Goal: Task Accomplishment & Management: Complete application form

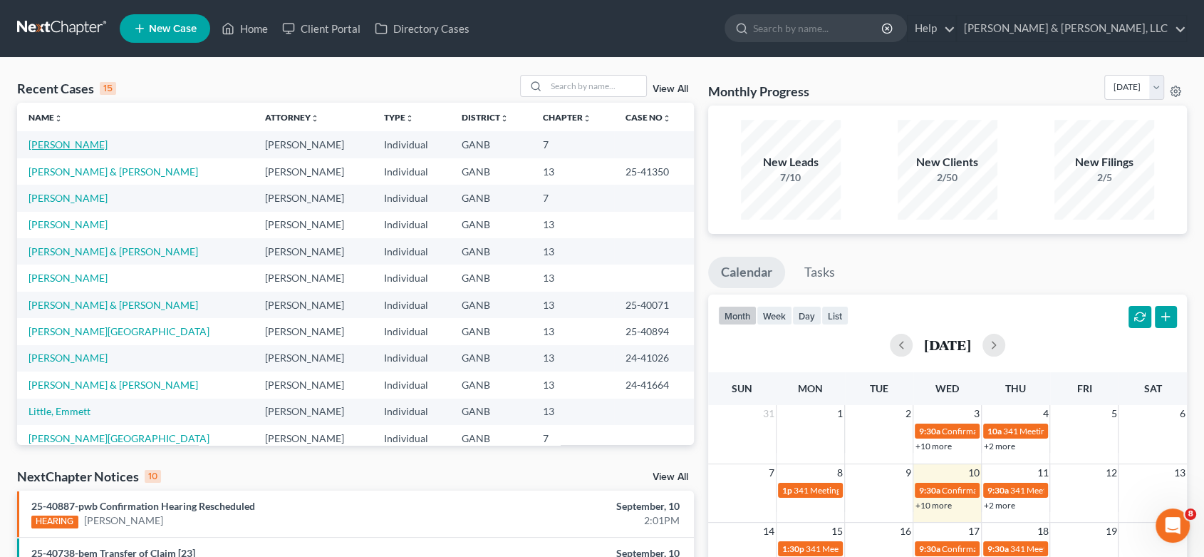
click at [90, 148] on link "[PERSON_NAME]" at bounding box center [68, 144] width 79 height 12
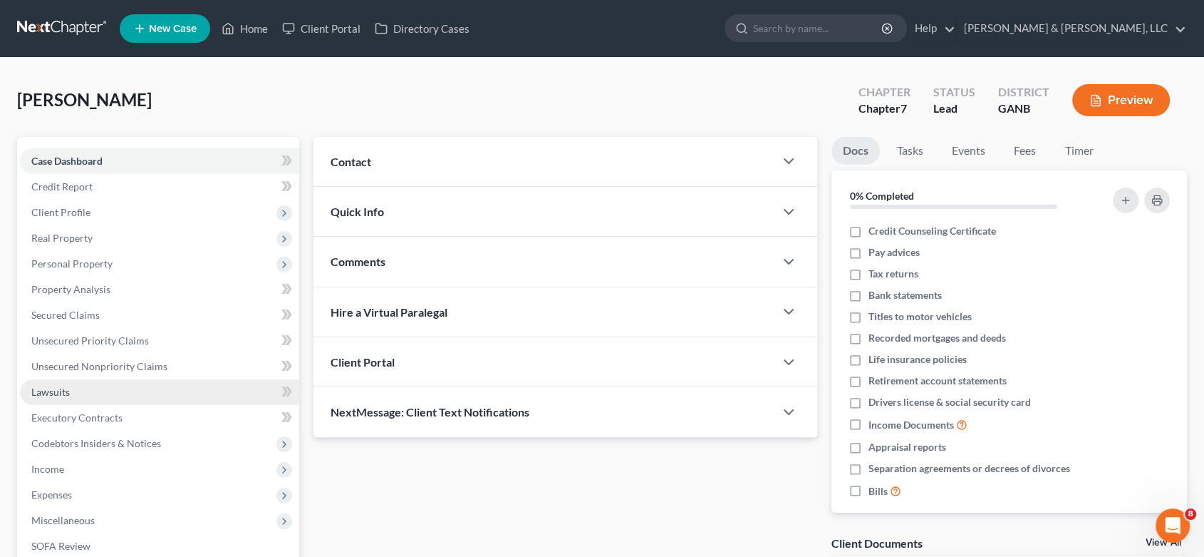
click at [77, 388] on link "Lawsuits" at bounding box center [159, 392] width 279 height 26
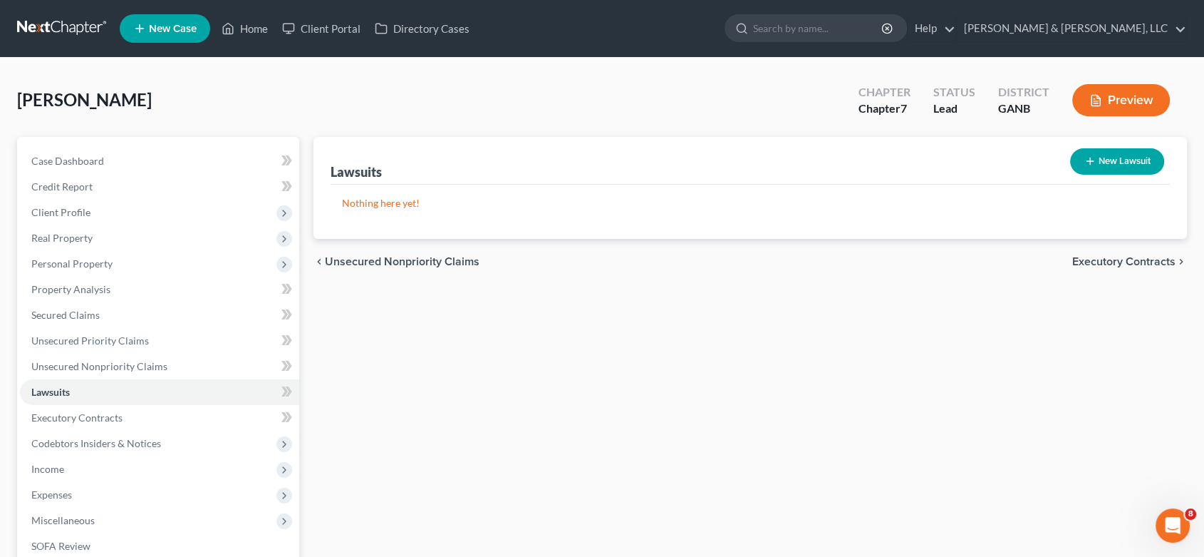
click at [1101, 157] on button "New Lawsuit" at bounding box center [1117, 161] width 94 height 26
select select "0"
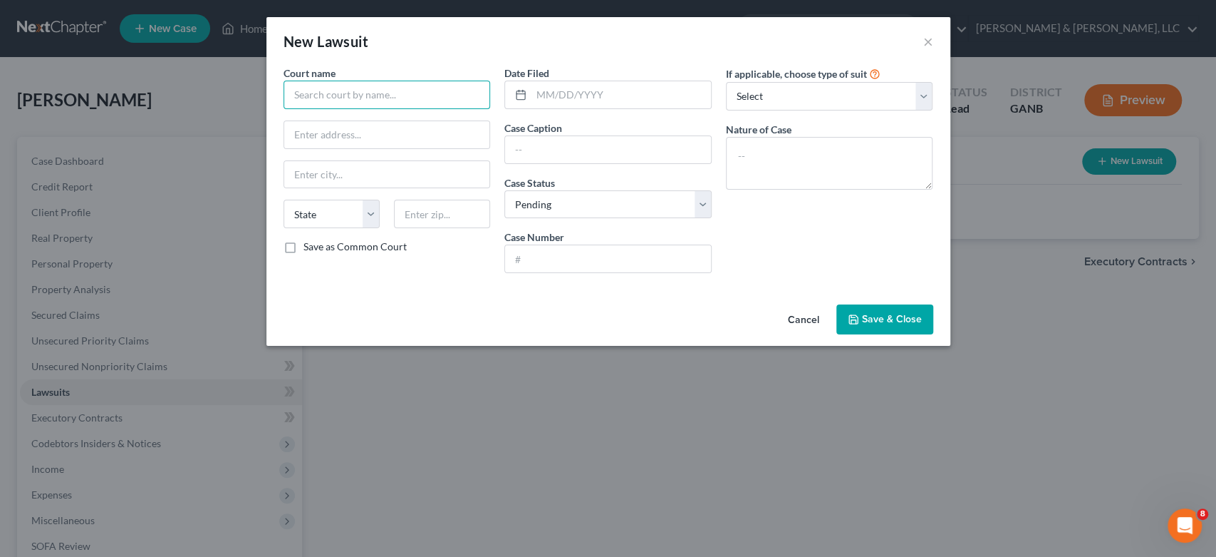
click at [371, 93] on input "text" at bounding box center [387, 95] width 207 height 29
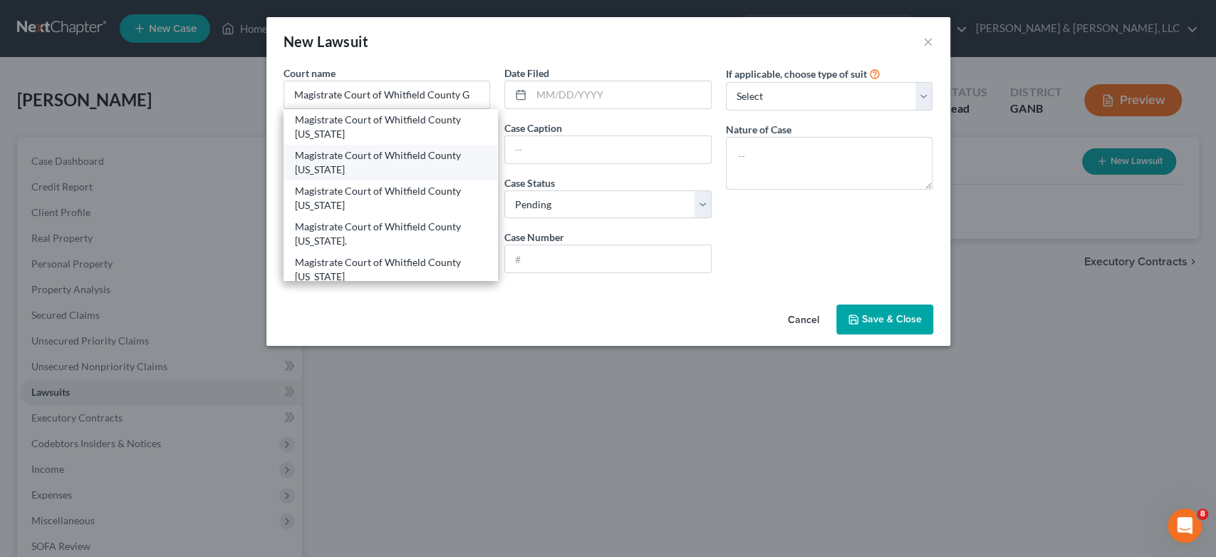
click at [403, 156] on div "Magistrate Court of Whitfield County [US_STATE]" at bounding box center [391, 162] width 192 height 29
type input "Magistrate Court of Whitfield County [US_STATE]"
type input "[STREET_ADDRESS][PERSON_NAME]"
type input "[PERSON_NAME]"
select select "10"
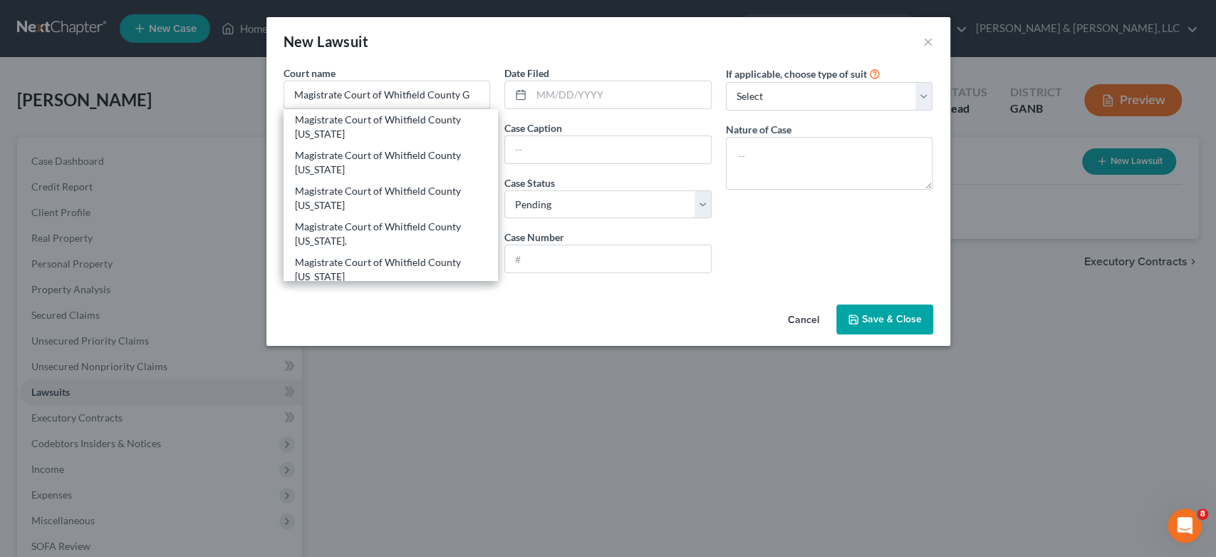
type input "30720"
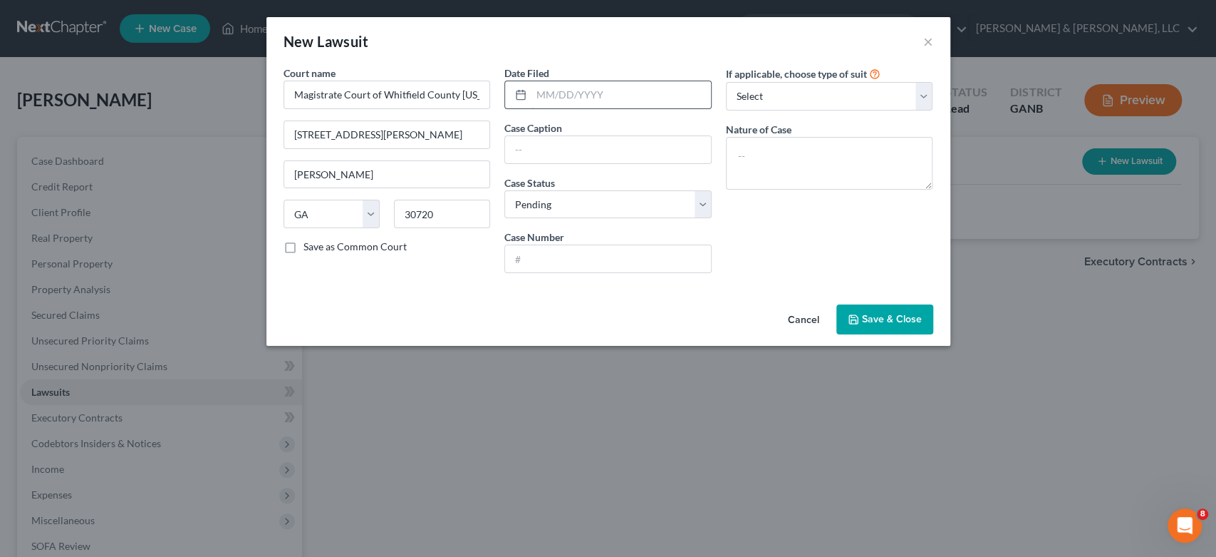
click at [664, 86] on input "text" at bounding box center [622, 94] width 180 height 27
type input "[DATE]"
type input "LVNV Funding LLC-Credit One Bank vs [PERSON_NAME] aka [PERSON_NAME]"
click at [560, 260] on input "text" at bounding box center [608, 258] width 206 height 27
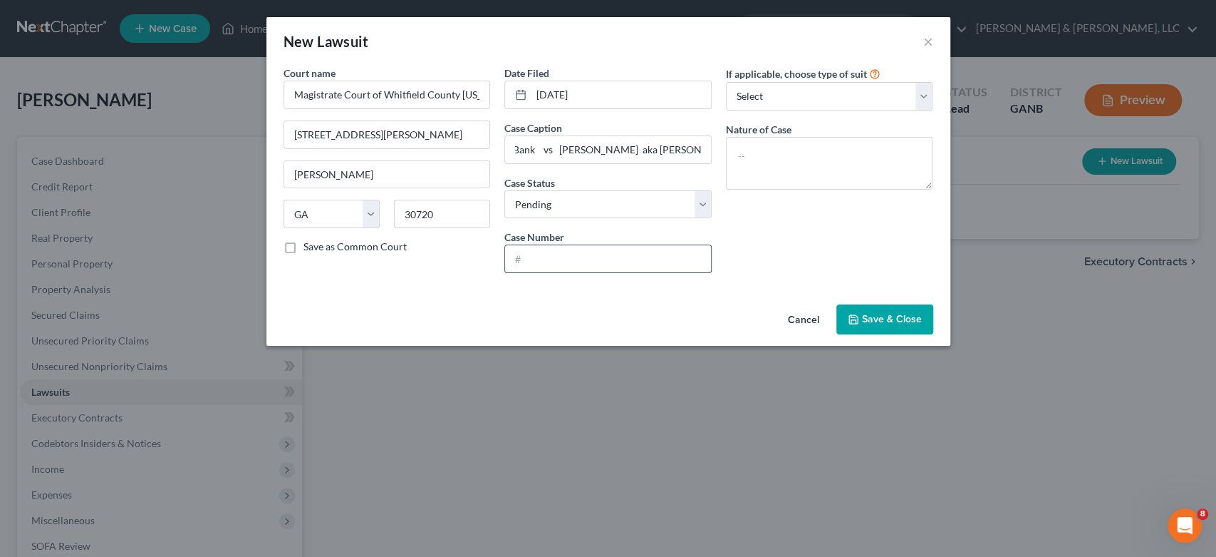
scroll to position [0, 0]
type input "2025-273917CC"
drag, startPoint x: 766, startPoint y: 158, endPoint x: 779, endPoint y: 145, distance: 18.7
click at [769, 155] on textarea at bounding box center [829, 163] width 207 height 53
type textarea "Collections"
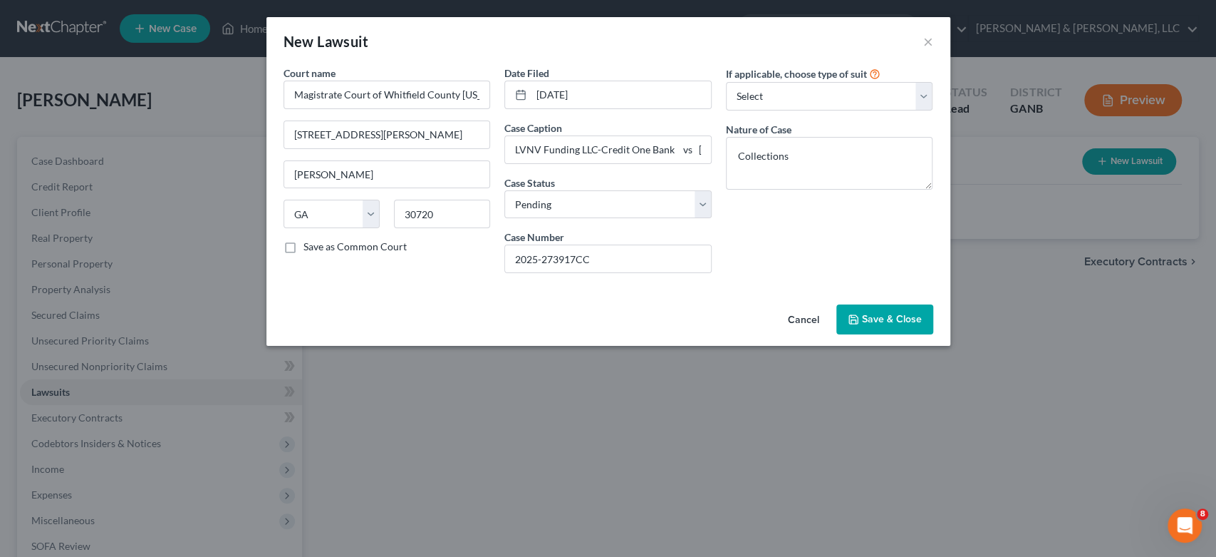
click at [889, 322] on span "Save & Close" at bounding box center [892, 319] width 60 height 12
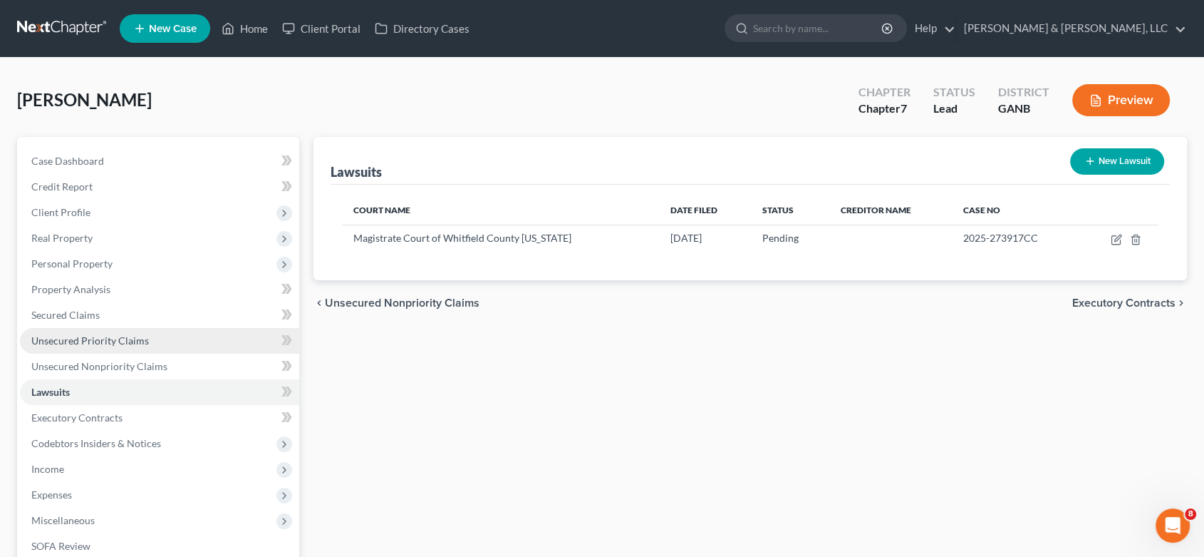
click at [129, 341] on span "Unsecured Priority Claims" at bounding box center [90, 340] width 118 height 12
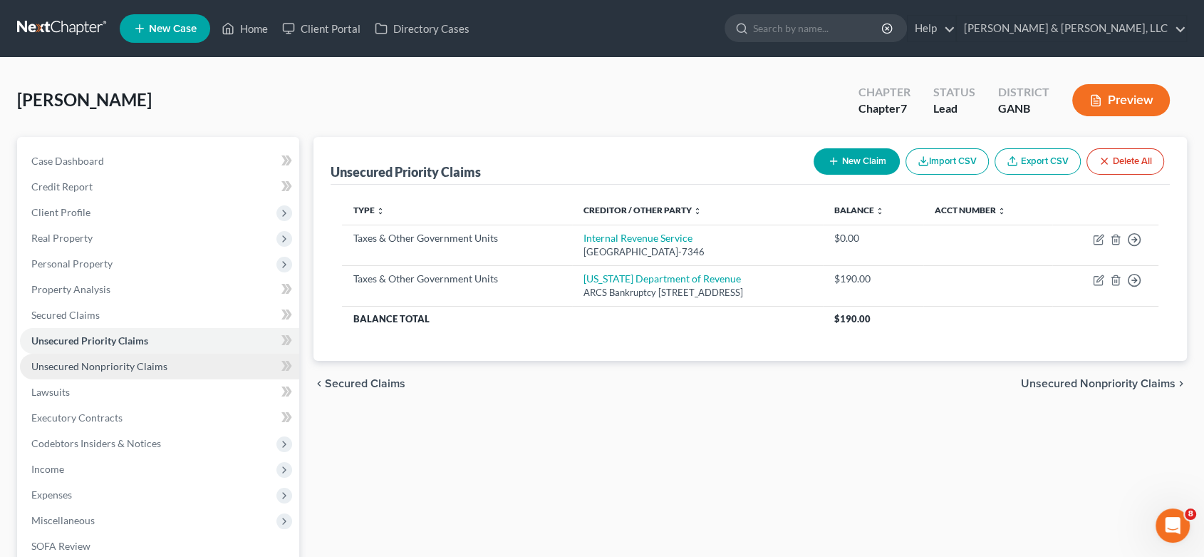
click at [143, 366] on span "Unsecured Nonpriority Claims" at bounding box center [99, 366] width 136 height 12
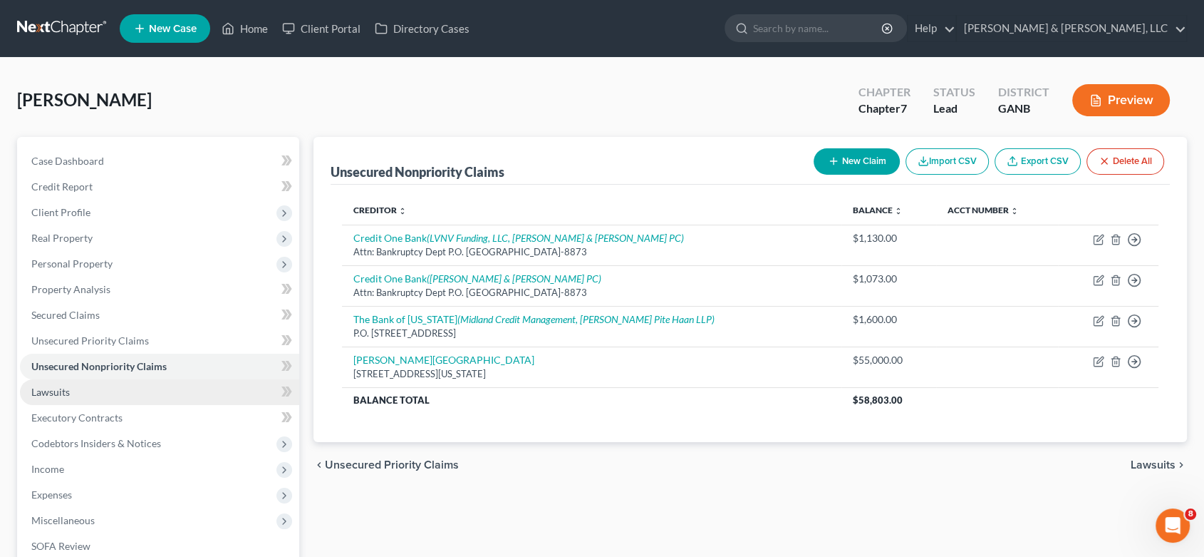
click at [61, 387] on span "Lawsuits" at bounding box center [50, 392] width 38 height 12
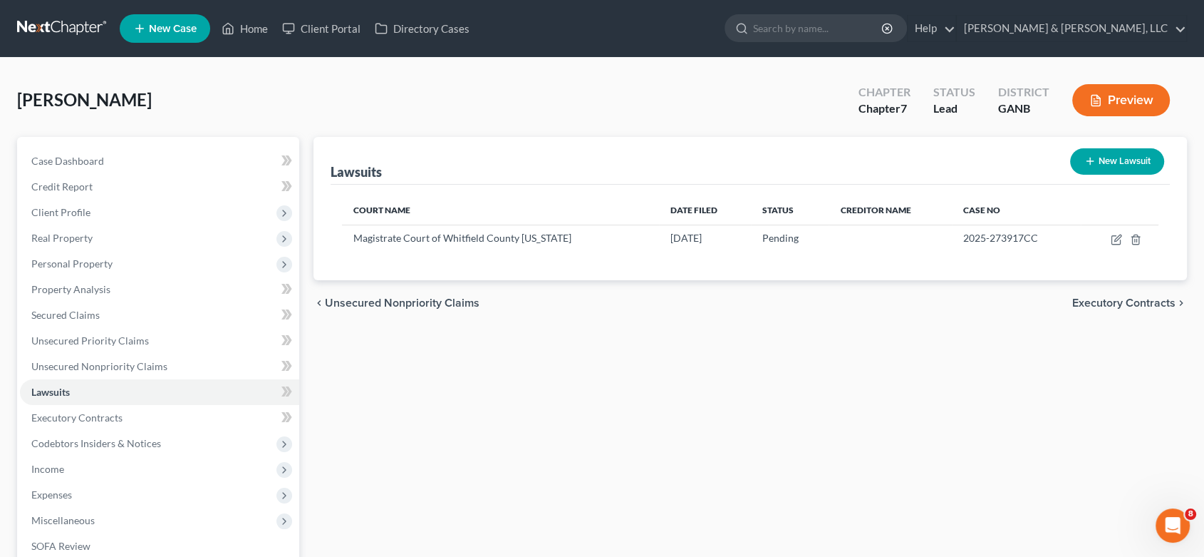
click at [1110, 155] on button "New Lawsuit" at bounding box center [1117, 161] width 94 height 26
select select "0"
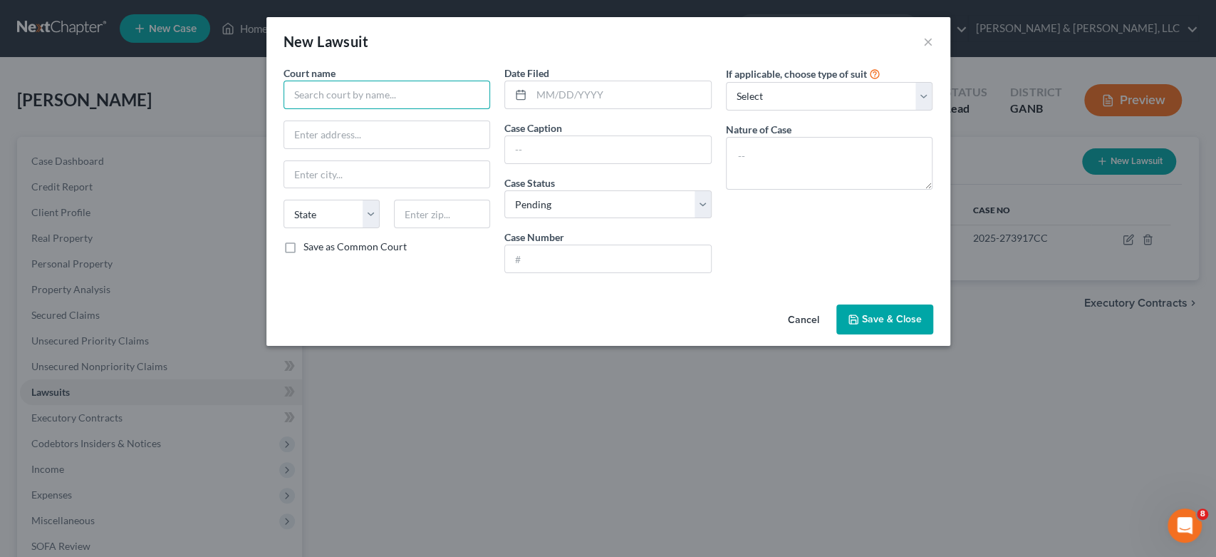
click at [334, 91] on input "text" at bounding box center [387, 95] width 207 height 29
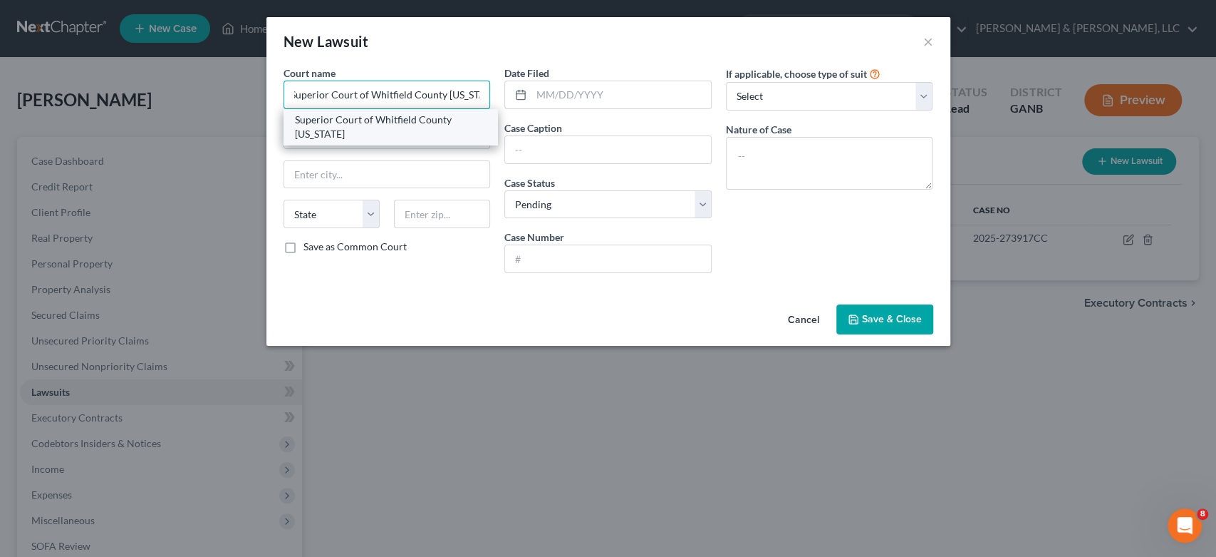
type input "Superior Court of Whitfield County [US_STATE]"
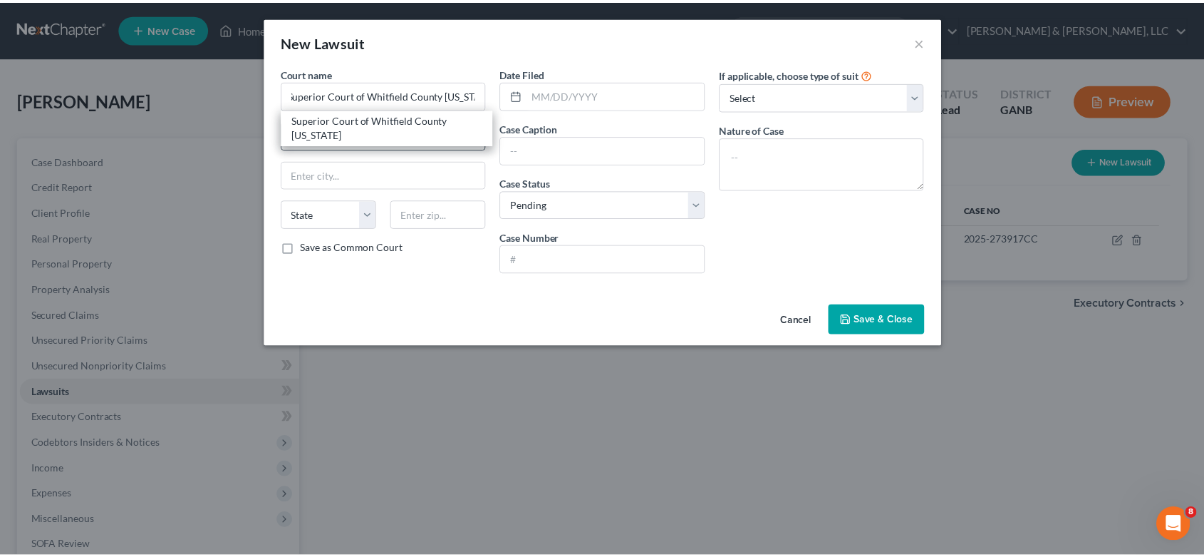
scroll to position [0, 0]
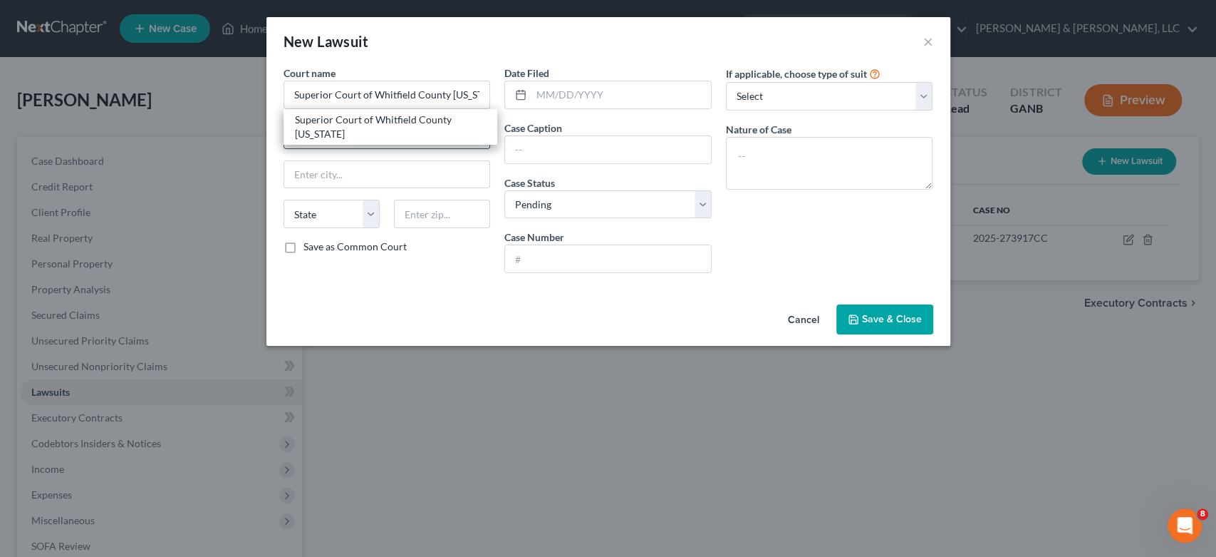
click at [371, 120] on div "Superior Court of Whitfield County [US_STATE]" at bounding box center [391, 127] width 192 height 29
type input "[STREET_ADDRESS][PERSON_NAME]"
type input "[PERSON_NAME]"
select select "10"
type input "30720"
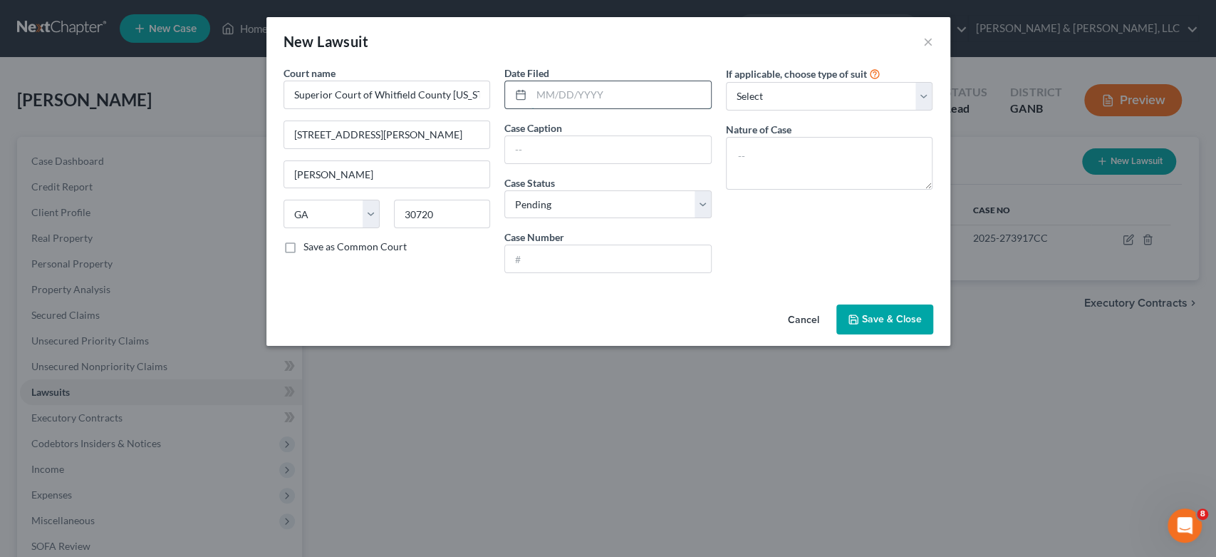
click at [616, 90] on input "text" at bounding box center [622, 94] width 180 height 27
type input "[DATE]"
click at [928, 36] on button "×" at bounding box center [929, 41] width 10 height 17
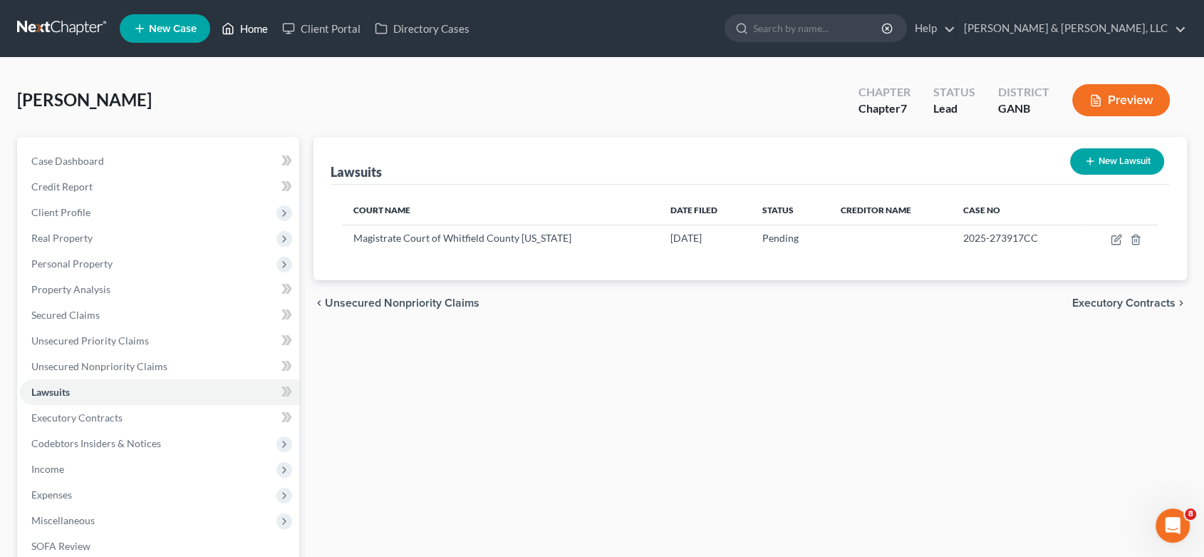
click at [249, 22] on link "Home" at bounding box center [245, 29] width 61 height 26
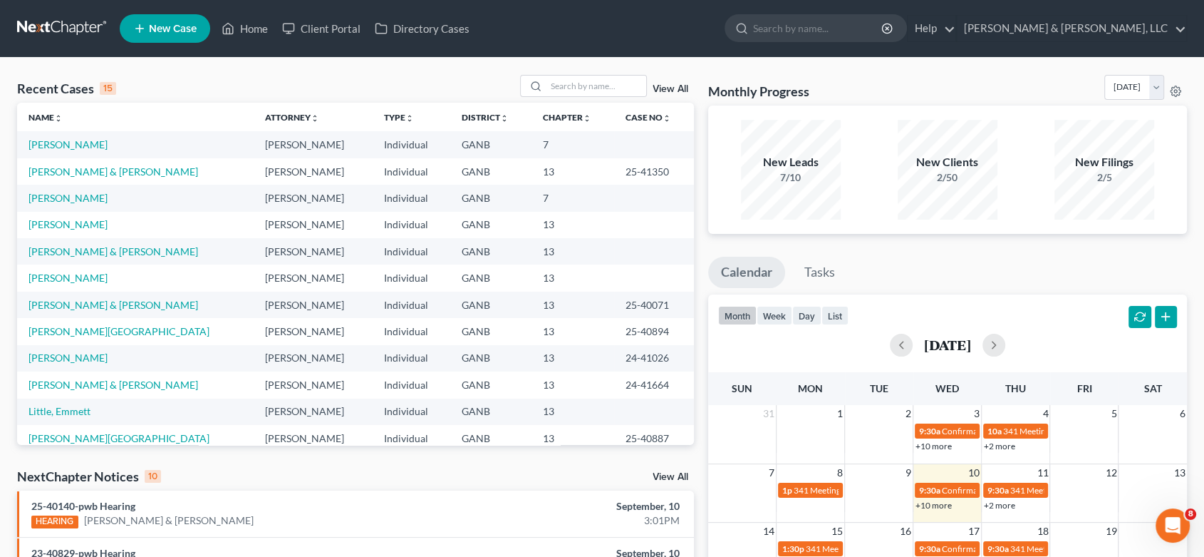
click at [172, 248] on td "[PERSON_NAME] & [PERSON_NAME]" at bounding box center [135, 251] width 237 height 26
click at [155, 249] on link "[PERSON_NAME] & [PERSON_NAME]" at bounding box center [114, 251] width 170 height 12
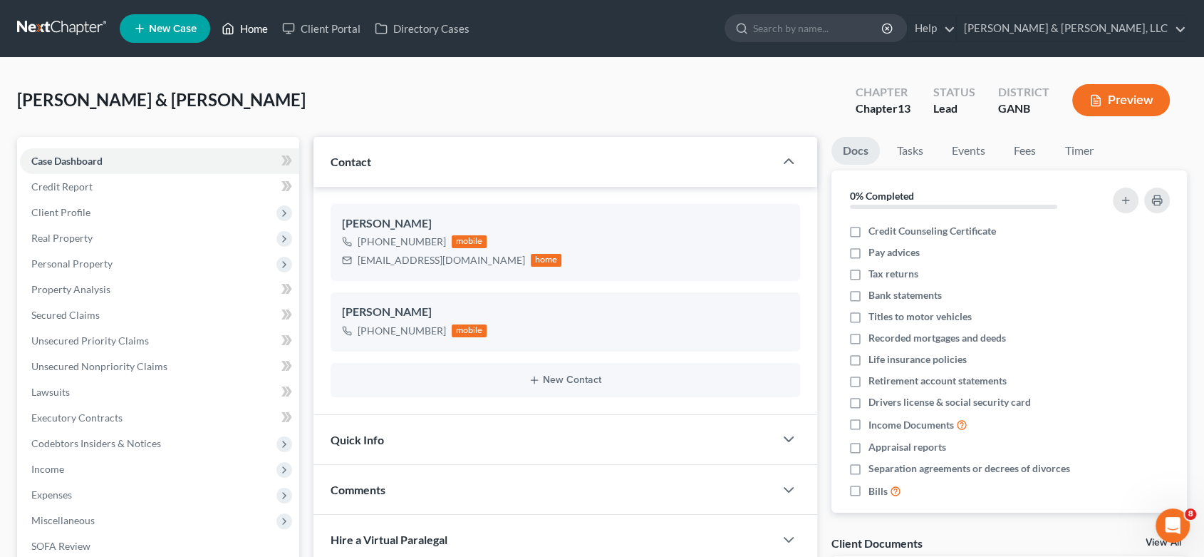
click at [260, 26] on link "Home" at bounding box center [245, 29] width 61 height 26
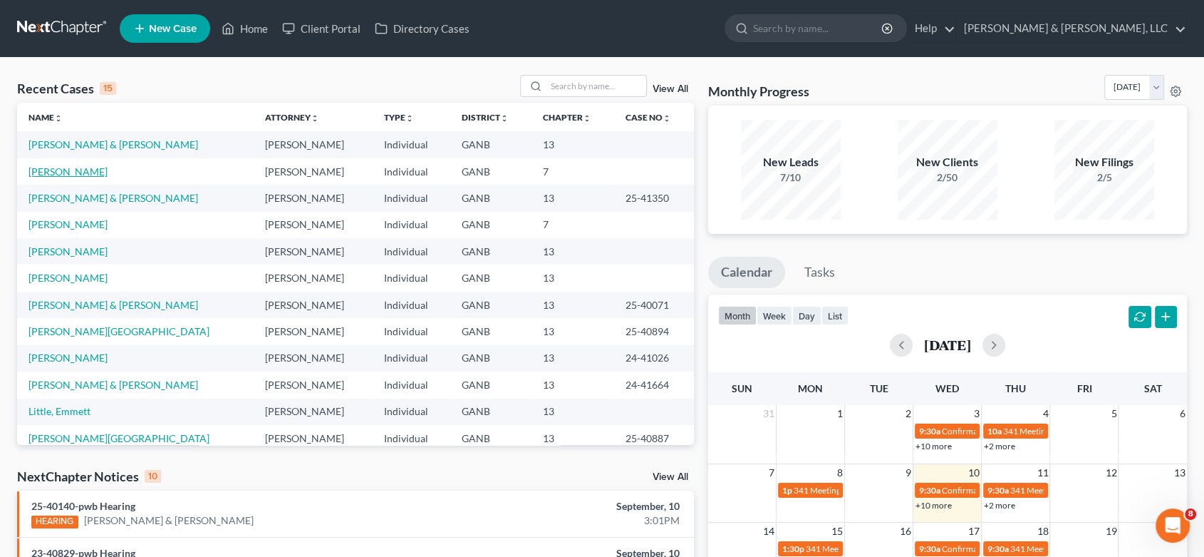
click at [97, 164] on td "[PERSON_NAME]" at bounding box center [135, 171] width 237 height 26
click at [97, 163] on td "[PERSON_NAME]" at bounding box center [135, 171] width 237 height 26
click at [82, 167] on link "[PERSON_NAME]" at bounding box center [68, 171] width 79 height 12
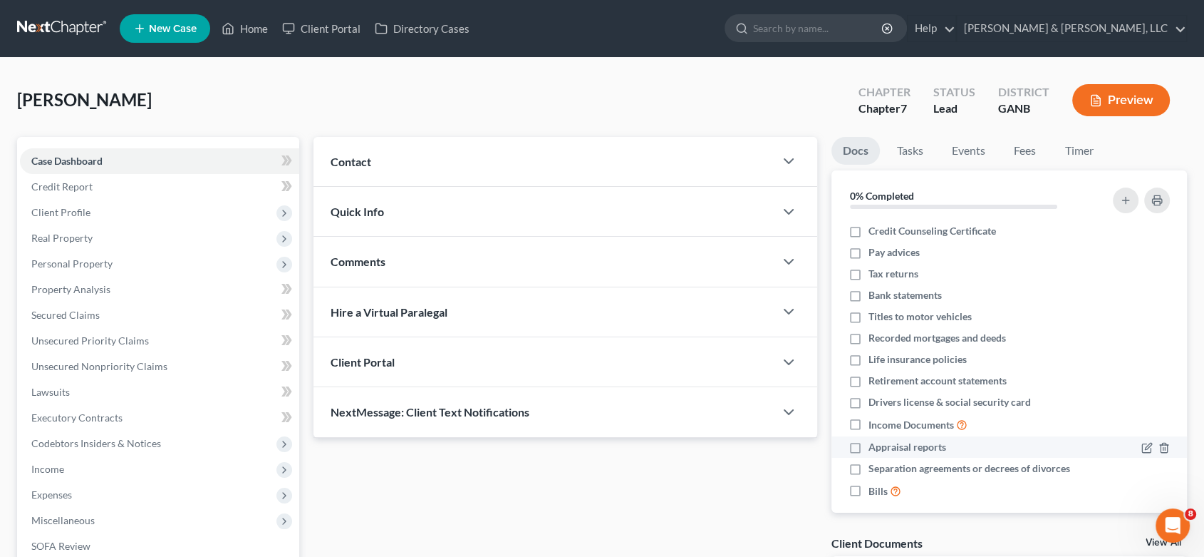
scroll to position [162, 0]
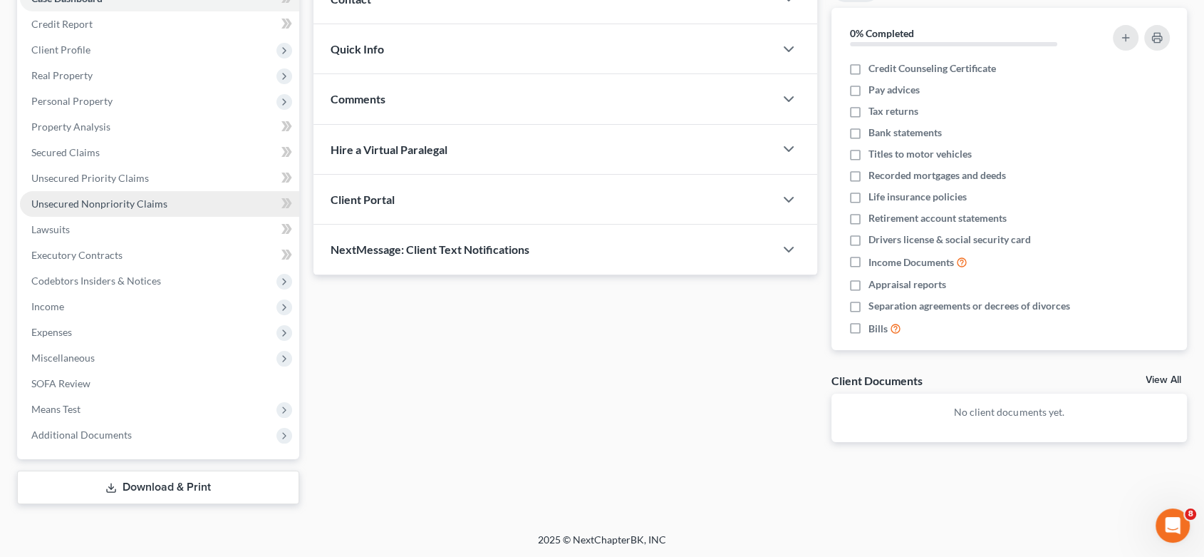
click at [123, 204] on span "Unsecured Nonpriority Claims" at bounding box center [99, 203] width 136 height 12
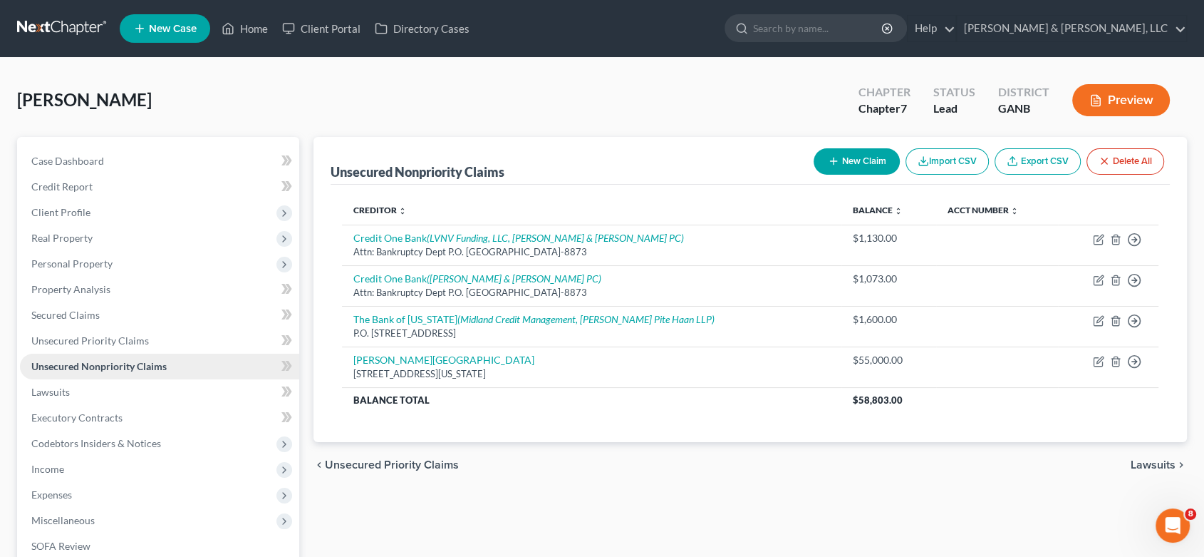
click at [150, 363] on span "Unsecured Nonpriority Claims" at bounding box center [98, 366] width 135 height 12
click at [74, 392] on link "Lawsuits" at bounding box center [159, 392] width 279 height 26
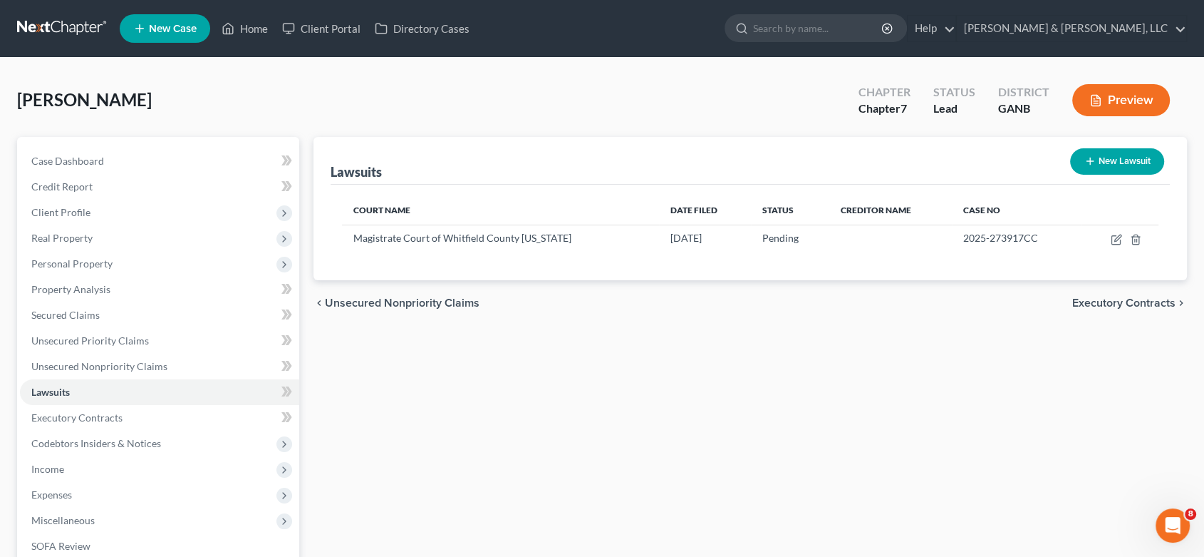
drag, startPoint x: 1110, startPoint y: 155, endPoint x: 1099, endPoint y: 147, distance: 13.3
click at [1099, 148] on button "New Lawsuit" at bounding box center [1117, 161] width 94 height 26
select select "0"
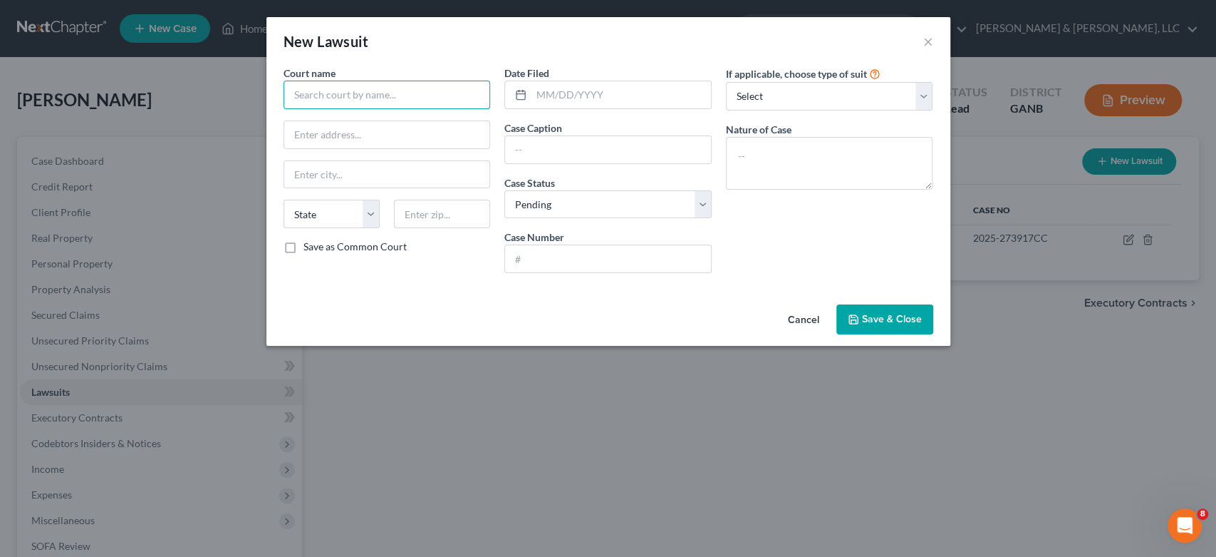
click at [336, 95] on input "text" at bounding box center [387, 95] width 207 height 29
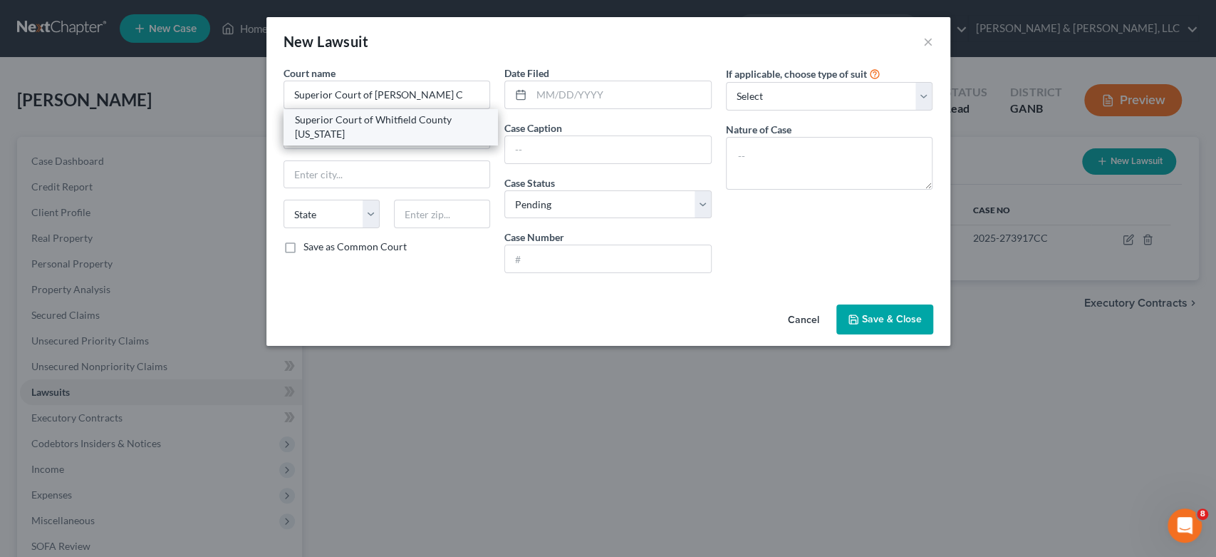
drag, startPoint x: 393, startPoint y: 130, endPoint x: 405, endPoint y: 128, distance: 12.3
click at [393, 130] on div "Superior Court of Whitfield County [US_STATE]" at bounding box center [391, 127] width 192 height 29
type input "Superior Court of Whitfield County [US_STATE]"
type input "[STREET_ADDRESS][PERSON_NAME]"
type input "[PERSON_NAME]"
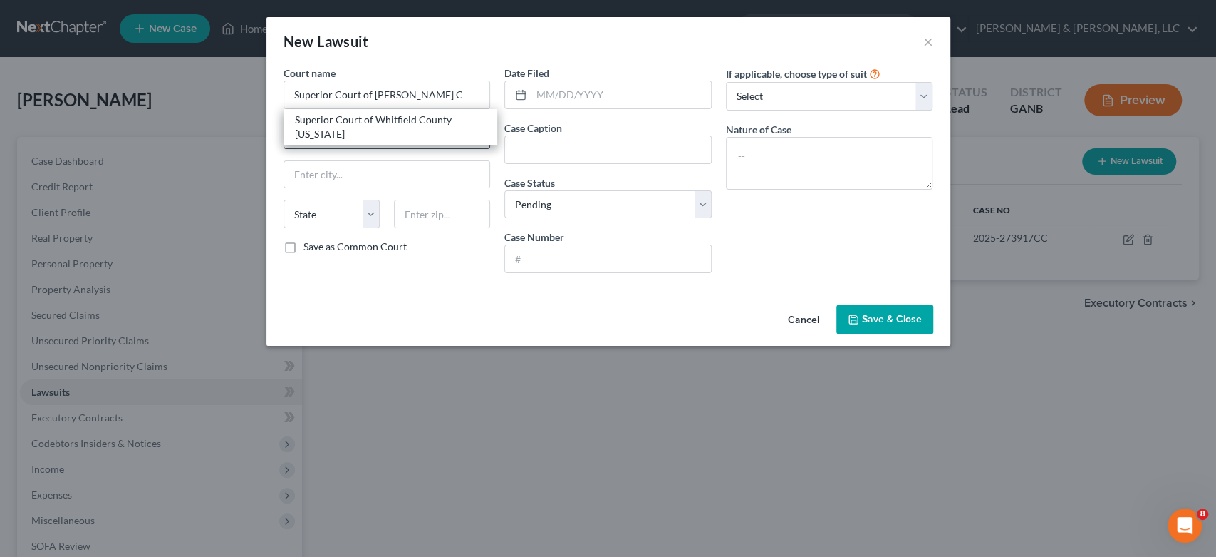
select select "10"
type input "30720"
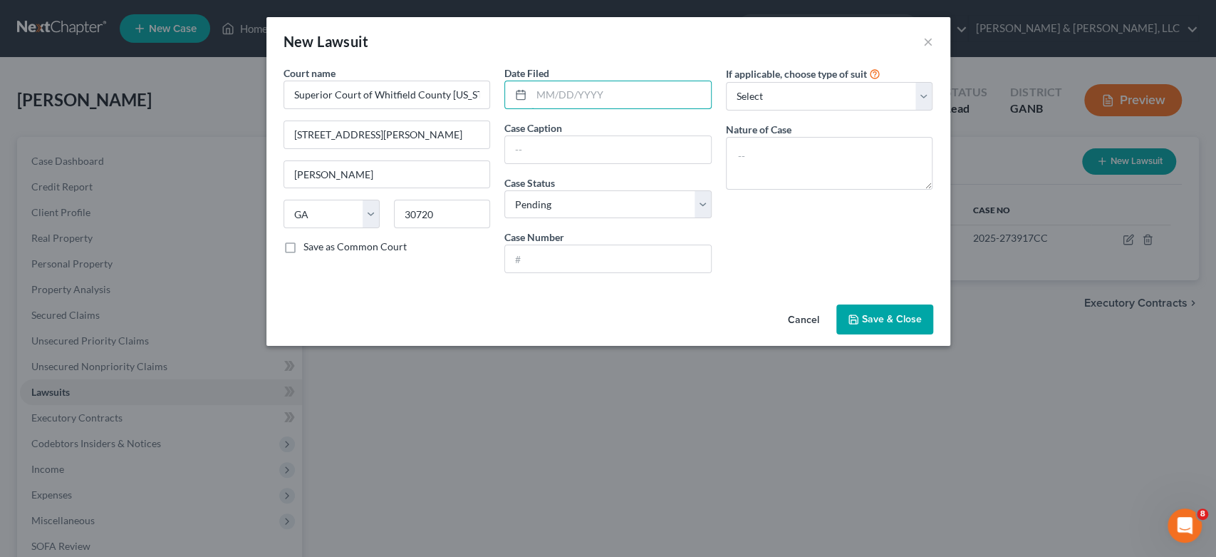
drag, startPoint x: 583, startPoint y: 98, endPoint x: 786, endPoint y: 62, distance: 206.3
click at [604, 91] on input "text" at bounding box center [622, 94] width 180 height 27
type input "[DATE]"
click at [579, 146] on input "text" at bounding box center [608, 149] width 206 height 27
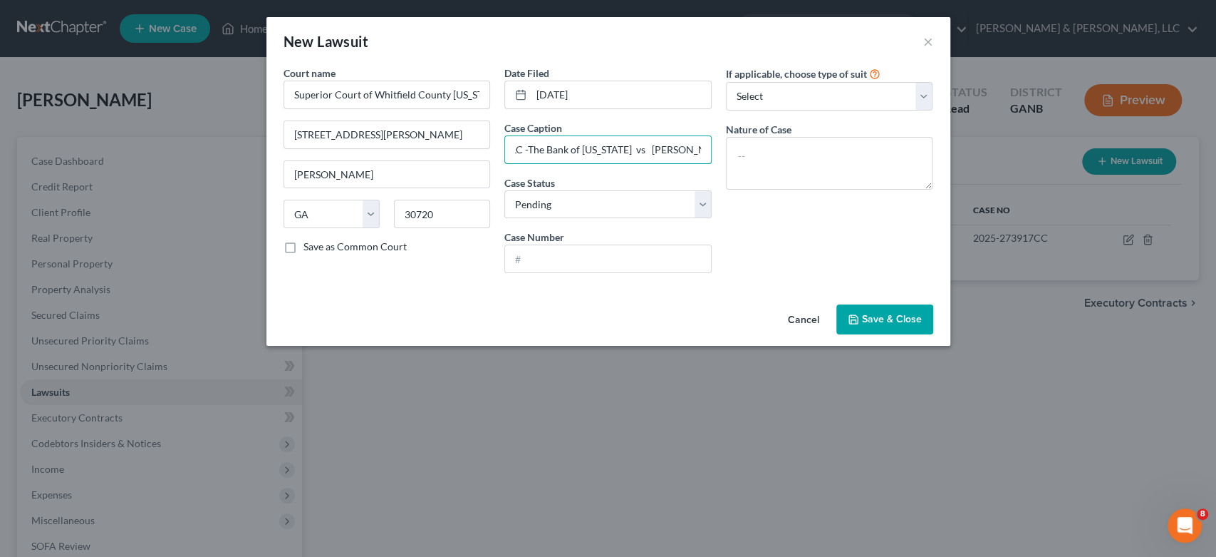
scroll to position [0, 121]
type input "CKS Prime Investments, LLC -The Bank of [US_STATE] vs [PERSON_NAME]"
click at [563, 267] on input "text" at bounding box center [608, 258] width 206 height 27
drag, startPoint x: 559, startPoint y: 265, endPoint x: 547, endPoint y: 256, distance: 15.3
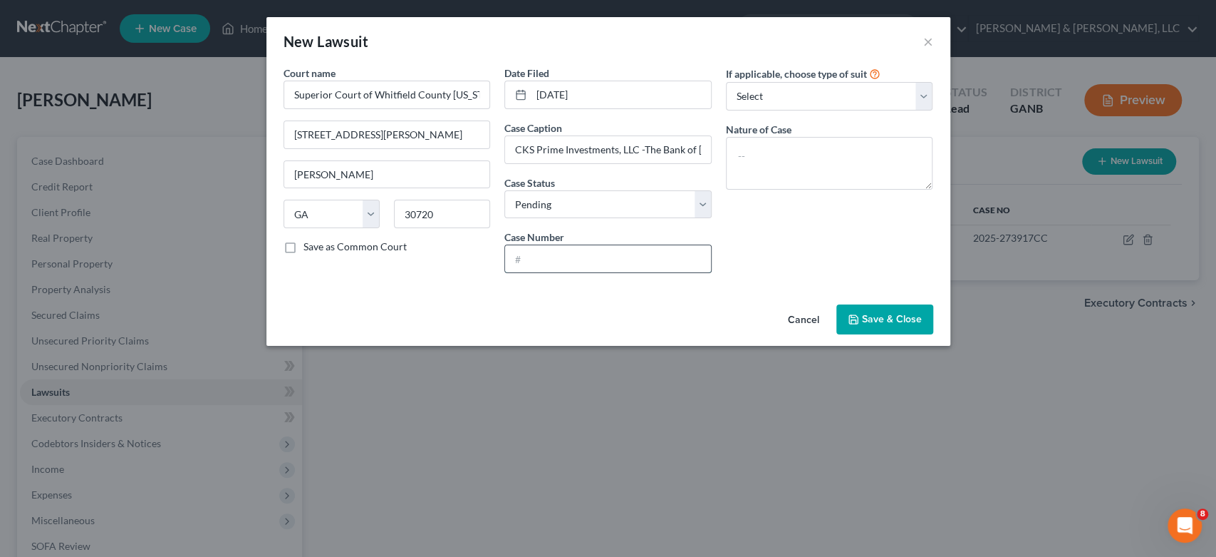
click at [547, 256] on input "text" at bounding box center [608, 258] width 206 height 27
type input "C"
type input "25CI00404"
click at [929, 95] on select "Select Repossession Garnishment Foreclosure Attached, Seized, Or Levied Other" at bounding box center [829, 96] width 207 height 29
click at [726, 82] on select "Select Repossession Garnishment Foreclosure Attached, Seized, Or Levied Other" at bounding box center [829, 96] width 207 height 29
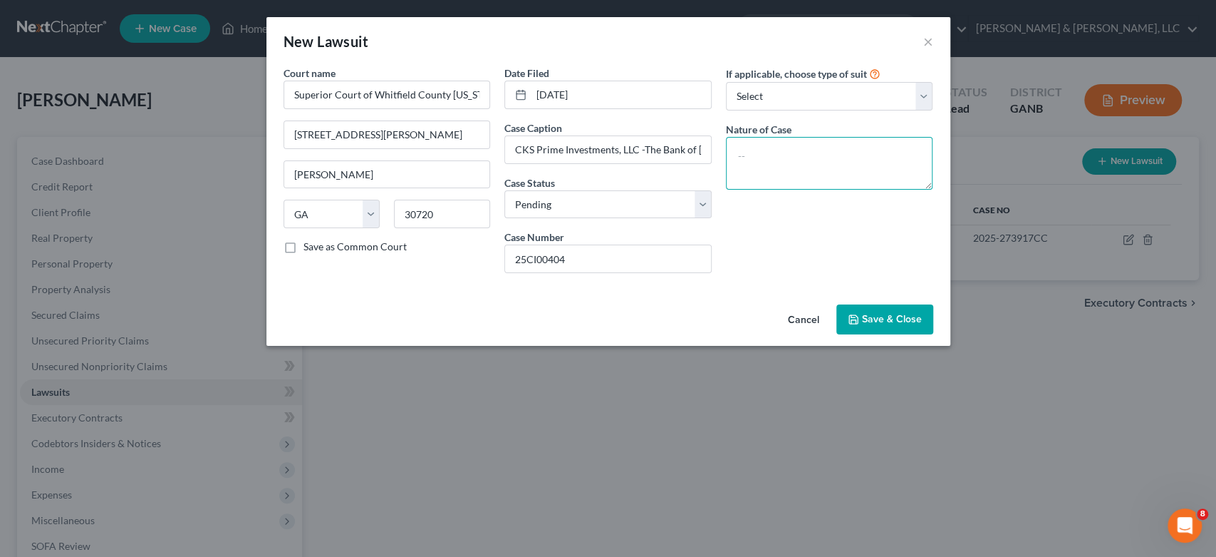
drag, startPoint x: 765, startPoint y: 156, endPoint x: 830, endPoint y: 130, distance: 70.7
click at [770, 153] on textarea at bounding box center [829, 163] width 207 height 53
type textarea "Collections"
click at [879, 316] on span "Save & Close" at bounding box center [892, 319] width 60 height 12
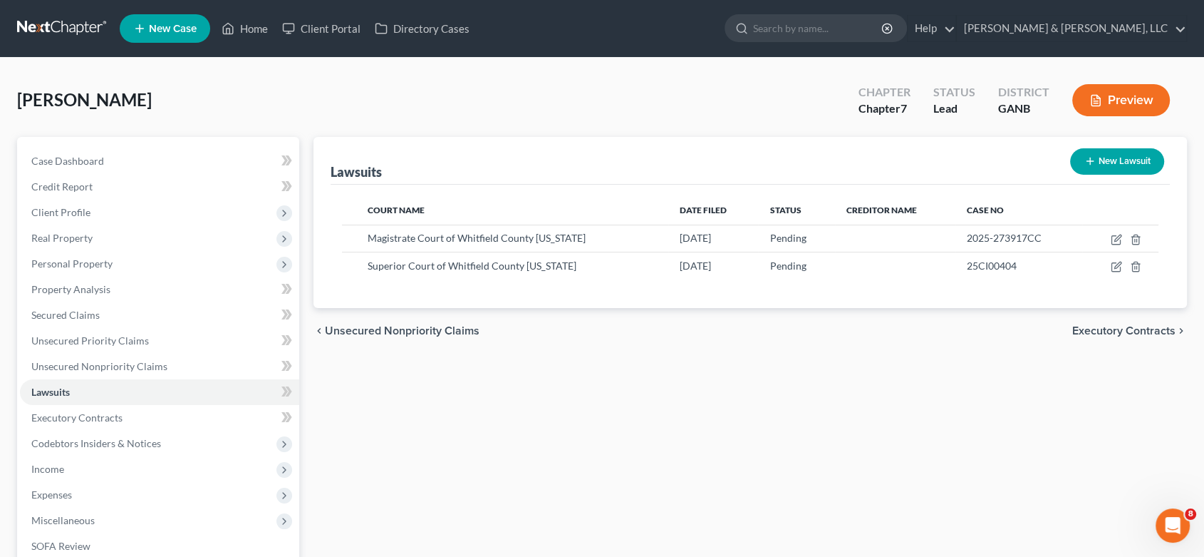
click at [1102, 159] on button "New Lawsuit" at bounding box center [1117, 161] width 94 height 26
select select "0"
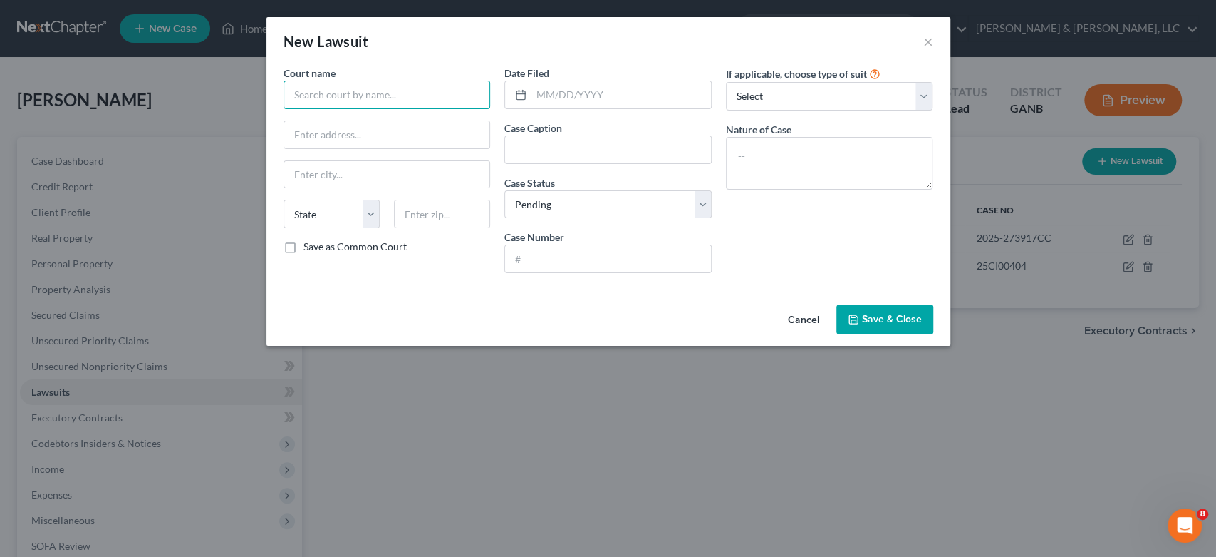
click at [347, 95] on input "text" at bounding box center [387, 95] width 207 height 29
type input "Midland Credit Management, Inc as assignee of the Bank of [US_STATE]"
click at [342, 135] on input "text" at bounding box center [387, 134] width 206 height 27
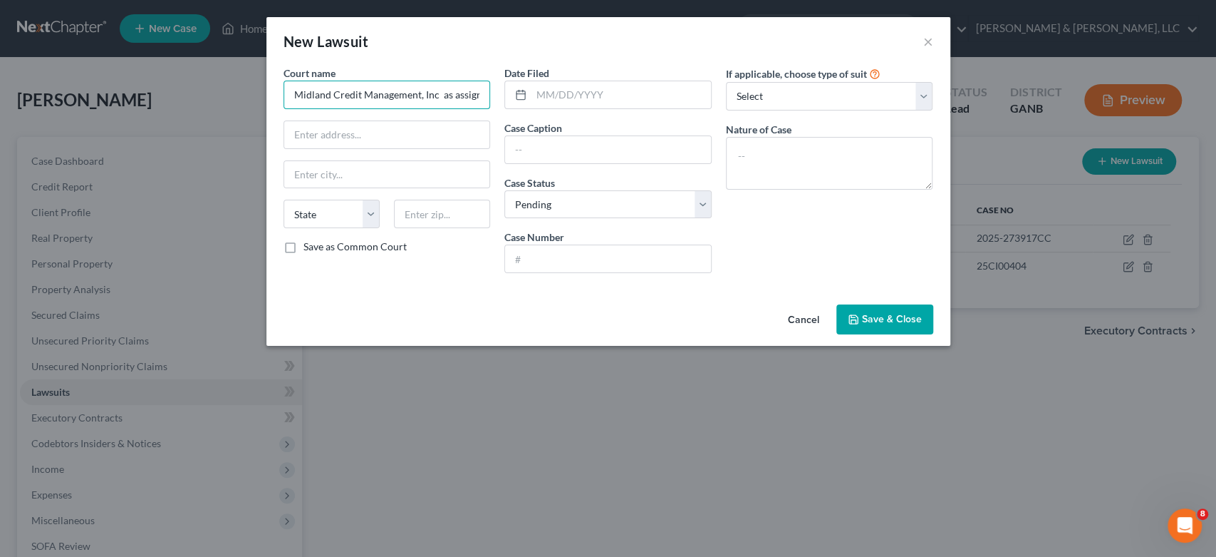
drag, startPoint x: 479, startPoint y: 95, endPoint x: 157, endPoint y: 100, distance: 322.1
click at [157, 100] on div "New Lawsuit × Court name * Midland Credit Management, Inc as assignee of the Ba…" at bounding box center [608, 278] width 1216 height 557
drag, startPoint x: 288, startPoint y: 94, endPoint x: 530, endPoint y: 108, distance: 242.7
click at [530, 108] on div "Court name * Midland Credit Management, Inc as assignee of the Bank of [US_STAT…" at bounding box center [608, 175] width 664 height 219
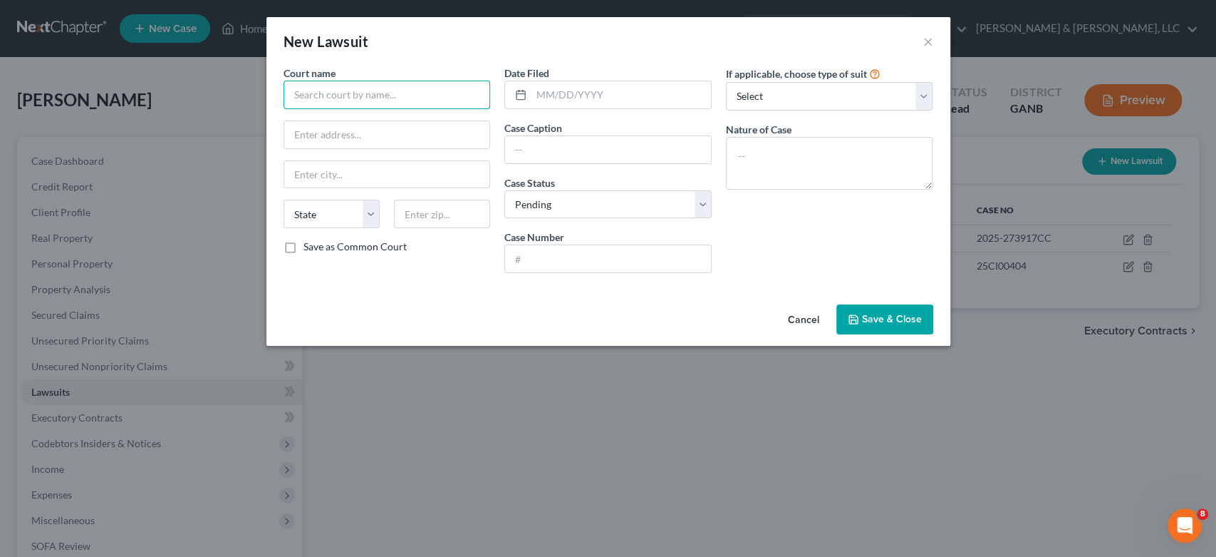
scroll to position [0, 0]
click at [551, 149] on input "text" at bounding box center [608, 149] width 206 height 27
paste input "Midland Credit Management, Inc as assignee of the Bank of [US_STATE]"
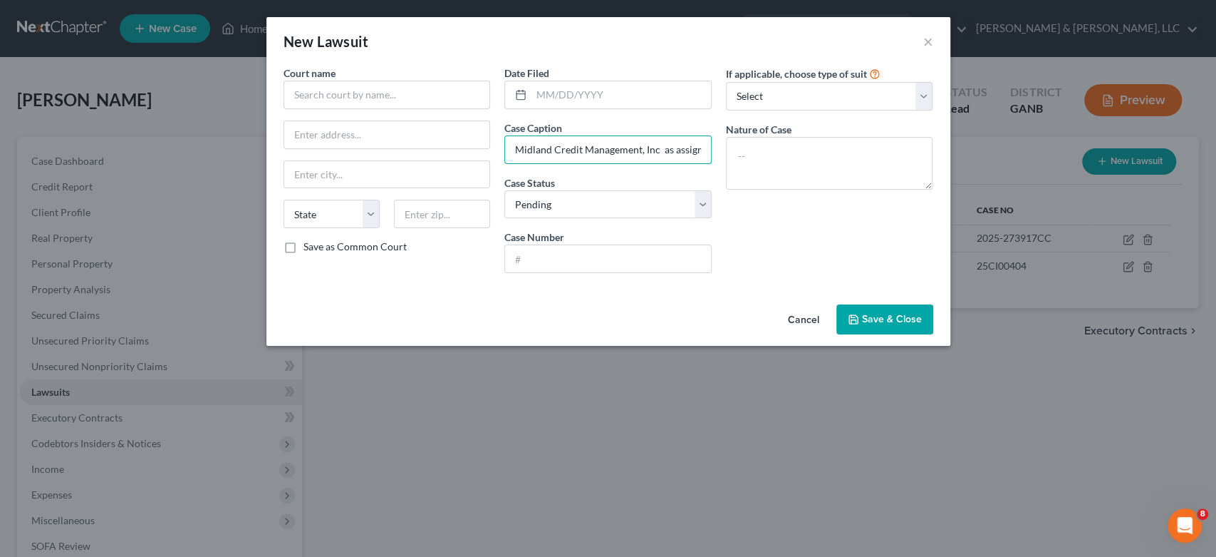
scroll to position [0, 111]
type input "Midland Credit Management, Inc as assignee of the Bank of [US_STATE]"
click at [373, 88] on input "text" at bounding box center [387, 95] width 207 height 29
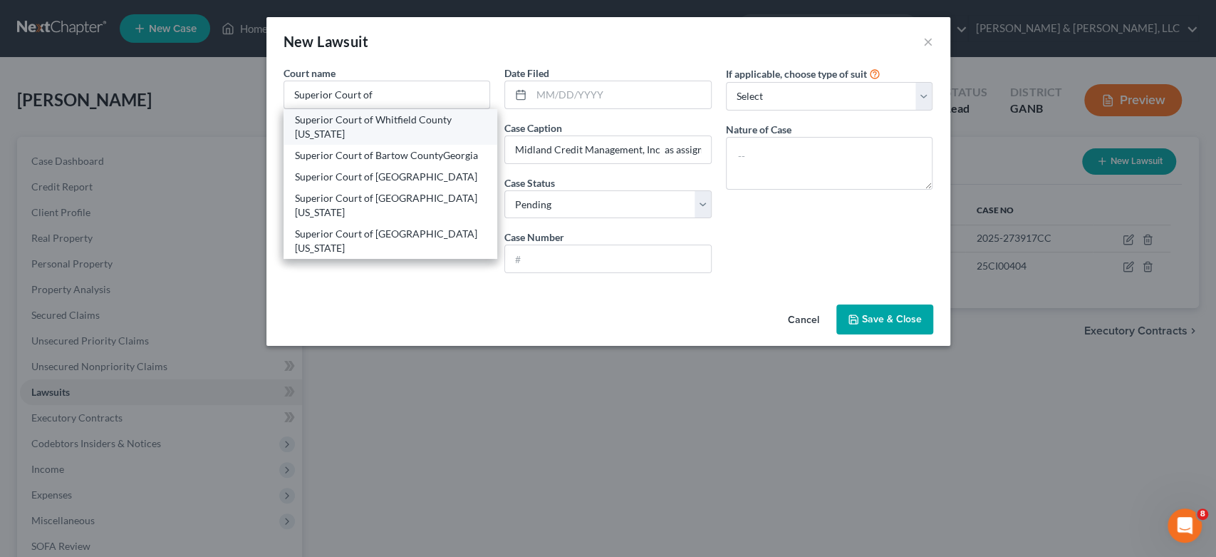
click at [374, 126] on div "Superior Court of Whitfield County [US_STATE]" at bounding box center [391, 127] width 192 height 29
type input "Superior Court of Whitfield County [US_STATE]"
type input "[STREET_ADDRESS][PERSON_NAME]"
type input "[PERSON_NAME]"
select select "10"
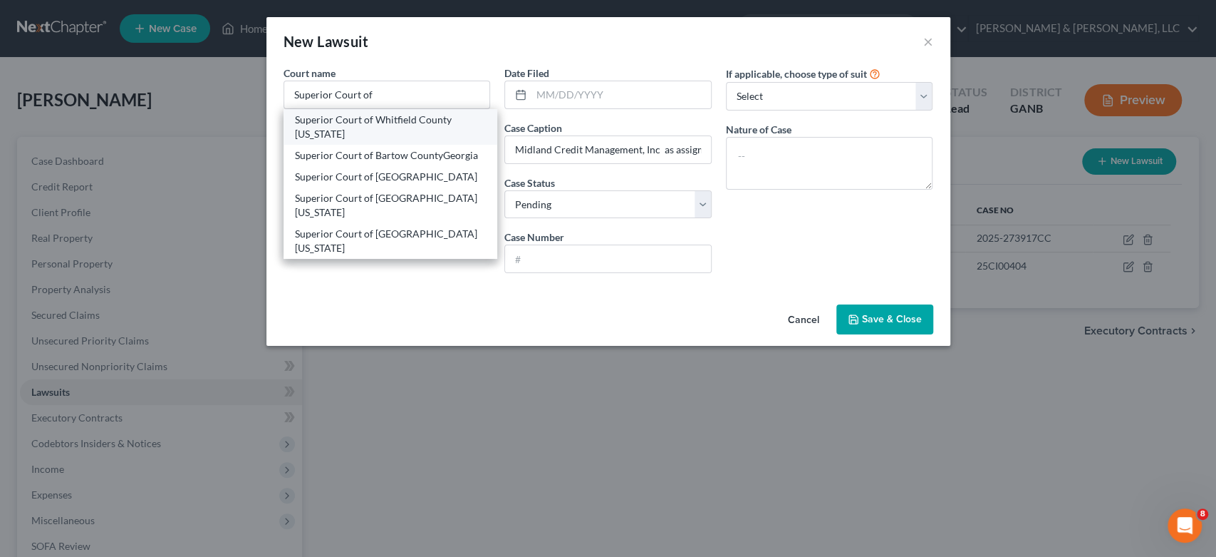
type input "30720"
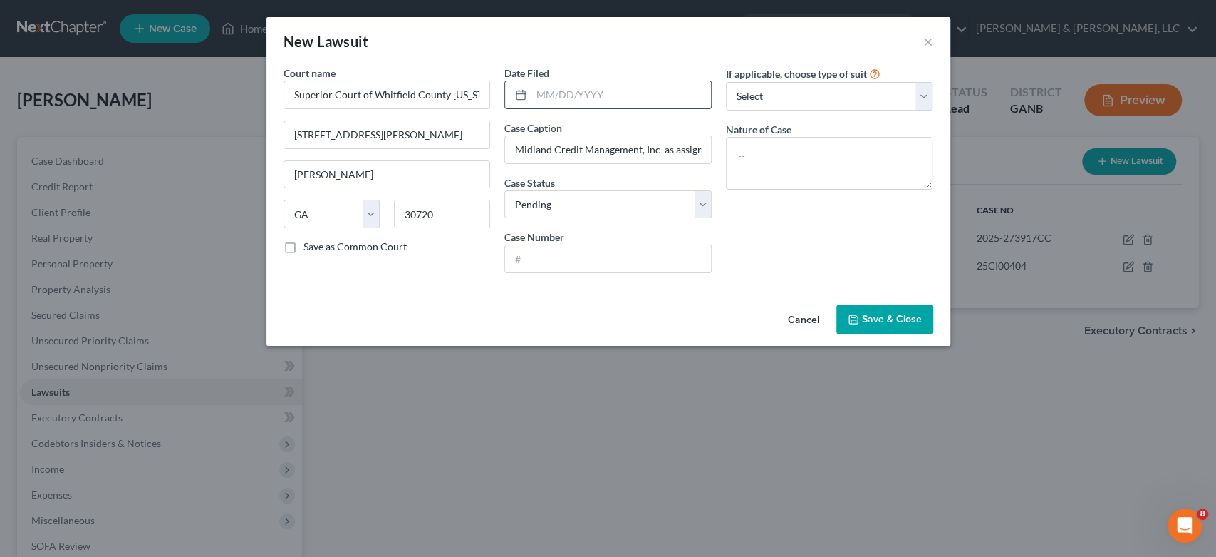
click at [593, 93] on input "text" at bounding box center [622, 94] width 180 height 27
type input "[DATE]"
click at [570, 265] on input "text" at bounding box center [608, 258] width 206 height 27
type input "25CI101078"
drag, startPoint x: 815, startPoint y: 172, endPoint x: 832, endPoint y: 169, distance: 17.5
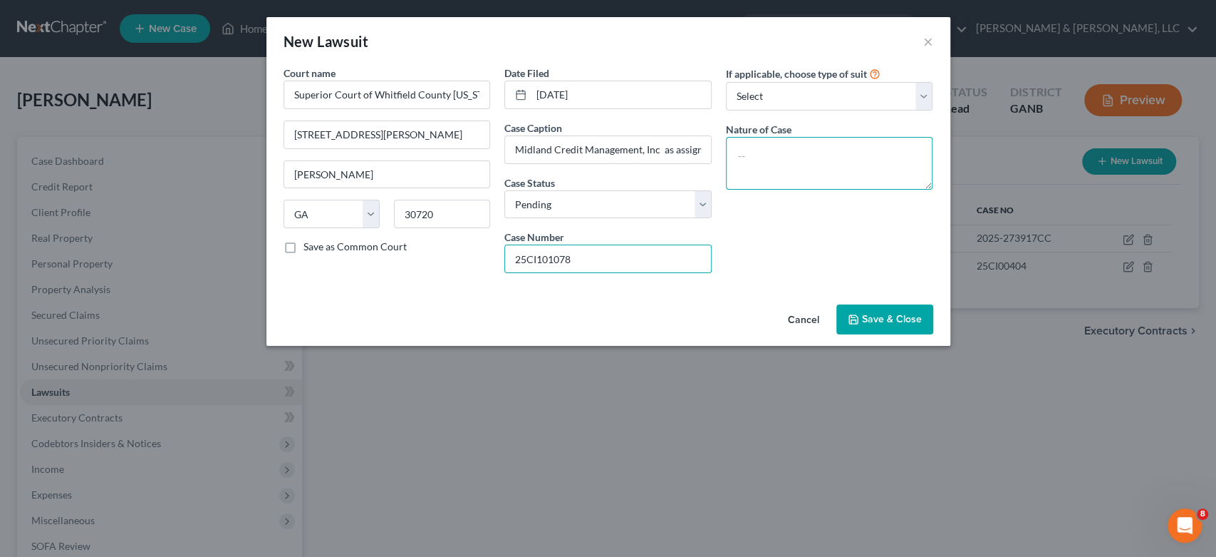
click at [816, 172] on textarea at bounding box center [829, 163] width 207 height 53
type textarea "Collections"
click at [864, 313] on span "Save & Close" at bounding box center [892, 319] width 60 height 12
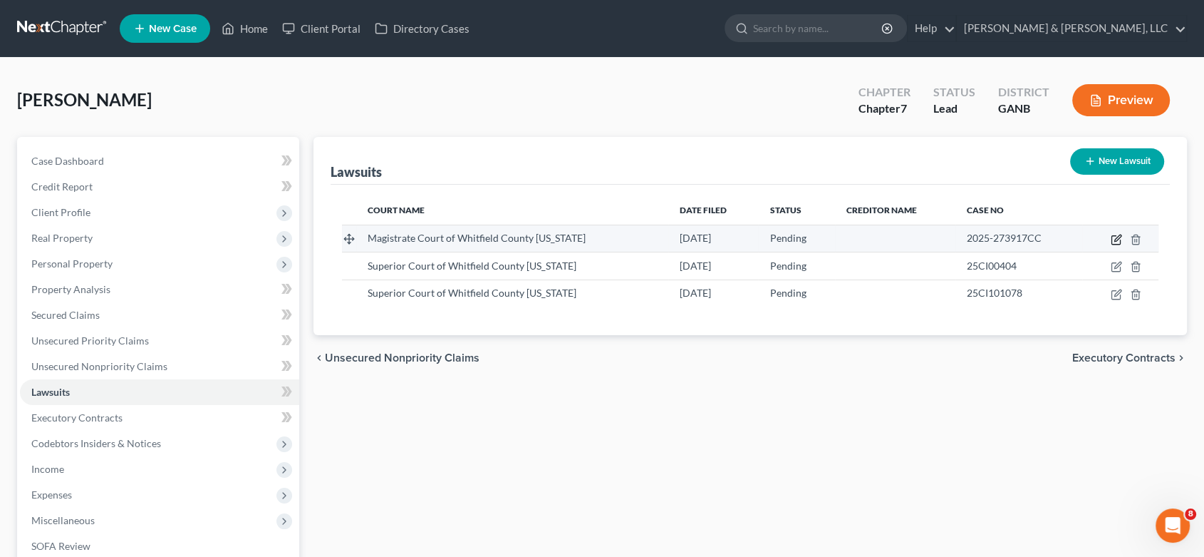
click at [1115, 237] on icon "button" at bounding box center [1116, 239] width 11 height 11
select select "10"
select select "0"
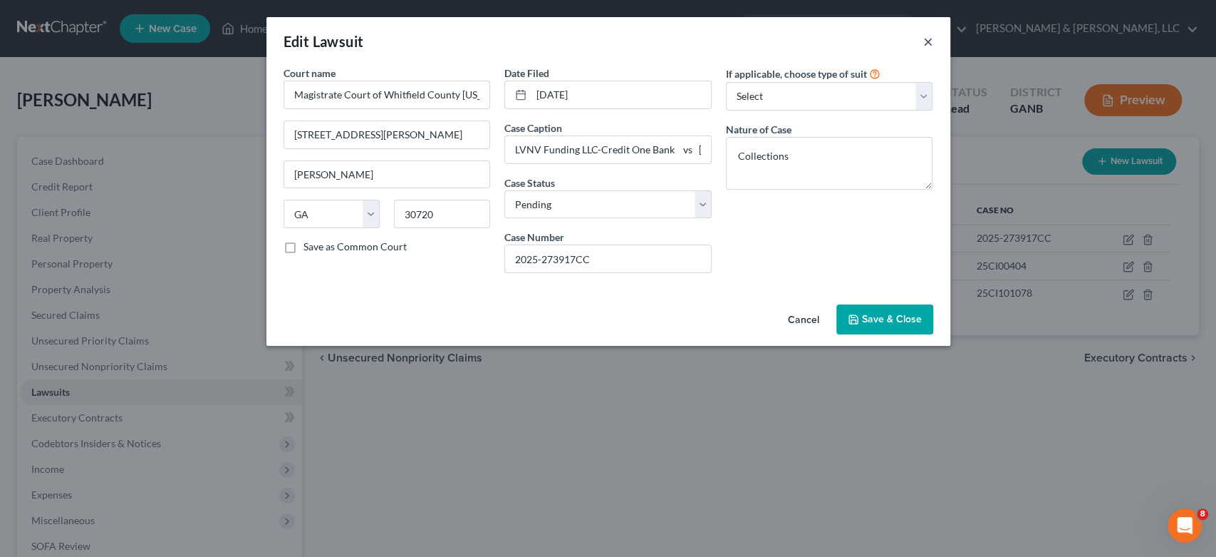
drag, startPoint x: 927, startPoint y: 41, endPoint x: 875, endPoint y: 50, distance: 52.8
click at [927, 40] on button "×" at bounding box center [929, 41] width 10 height 17
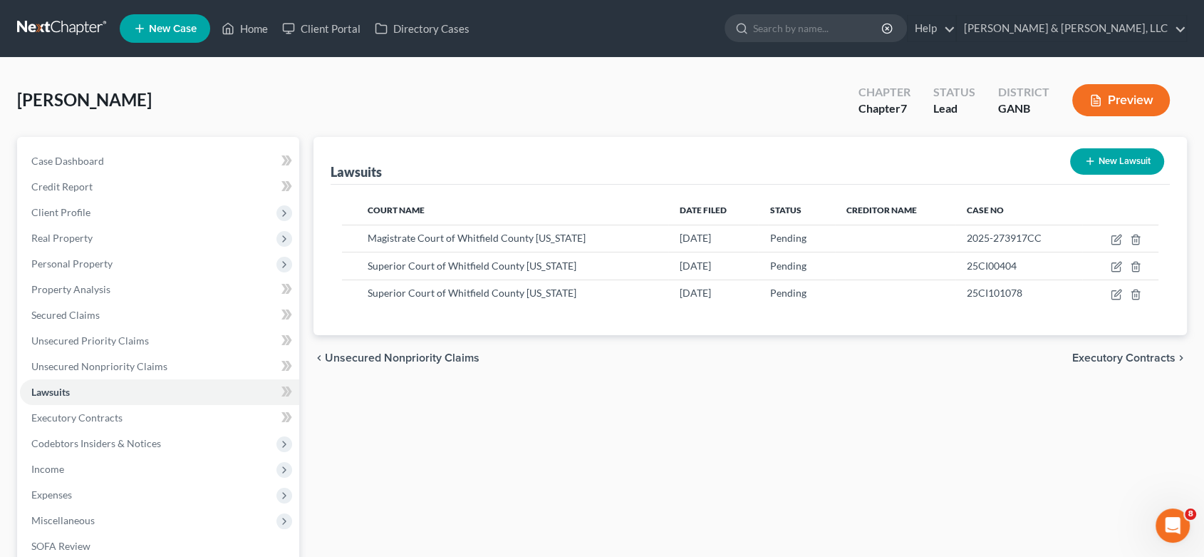
click at [1106, 158] on button "New Lawsuit" at bounding box center [1117, 161] width 94 height 26
select select "0"
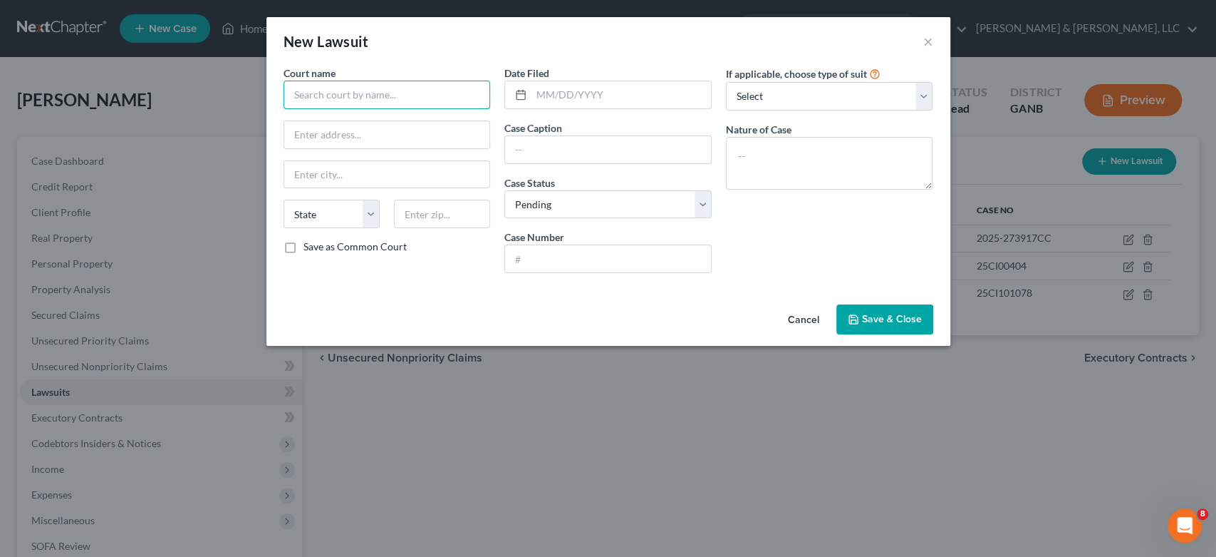
click at [326, 93] on input "text" at bounding box center [387, 95] width 207 height 29
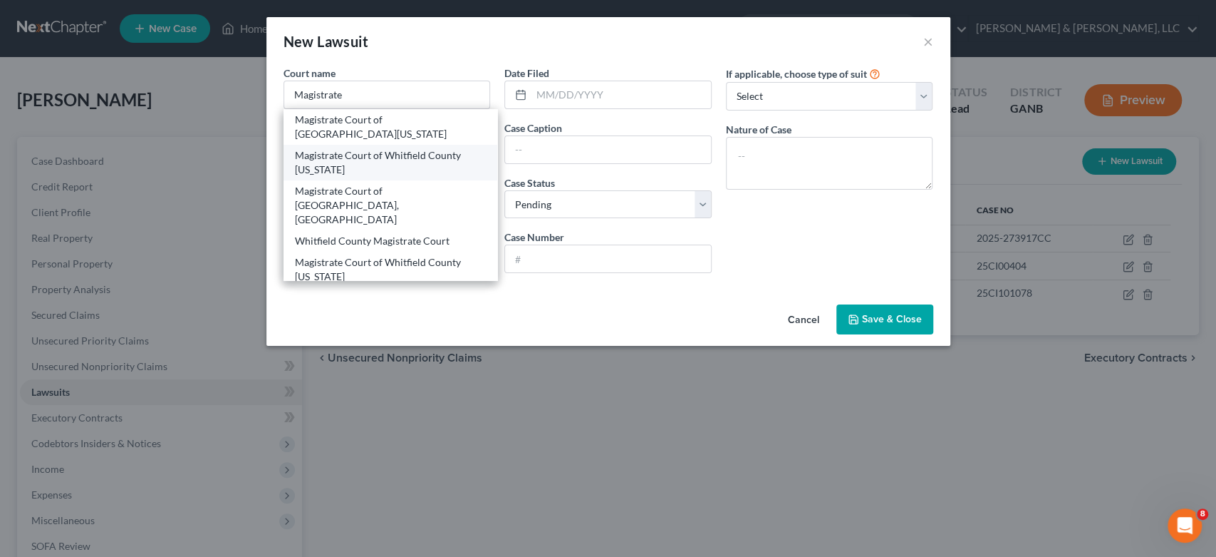
click at [371, 159] on div "Magistrate Court of Whitfield County [US_STATE]" at bounding box center [391, 162] width 192 height 29
type input "Magistrate Court of Whitfield County [US_STATE]"
type input "[STREET_ADDRESS][PERSON_NAME]"
type input "[PERSON_NAME]"
select select "10"
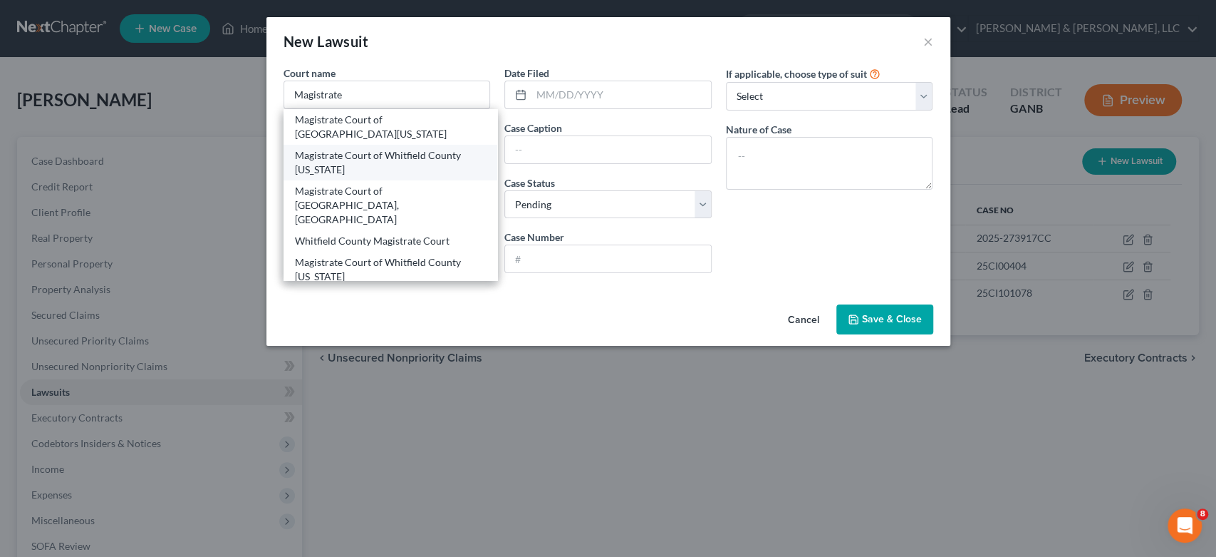
type input "30720"
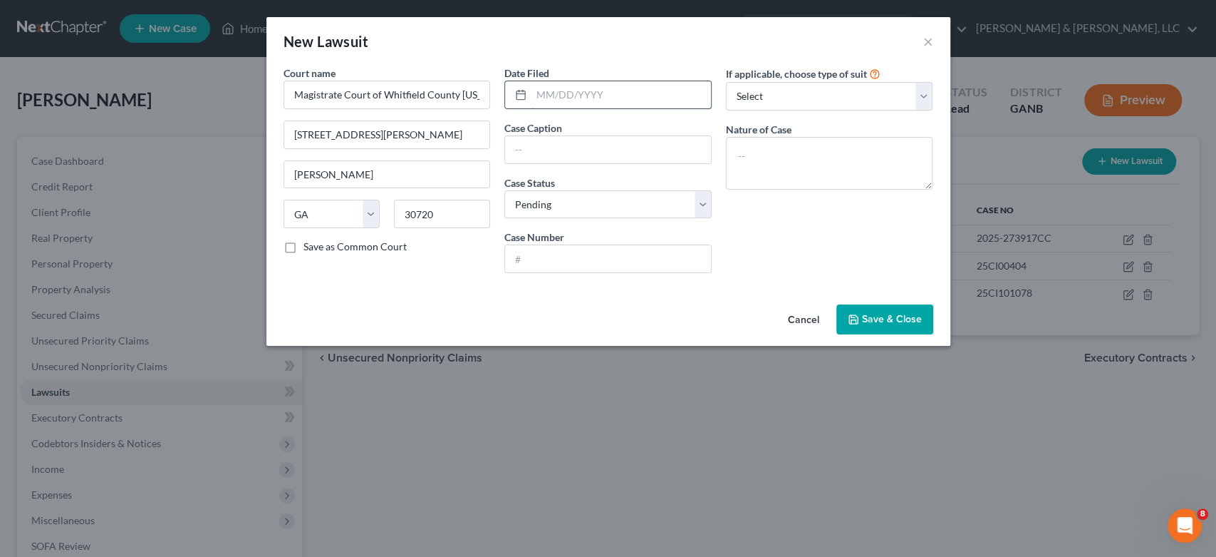
click at [635, 91] on input "text" at bounding box center [622, 94] width 180 height 27
type input "[DATE]"
click at [576, 157] on input "text" at bounding box center [608, 149] width 206 height 27
type input "LVNV Funding LLC successor in interest to Credit One BAnk"
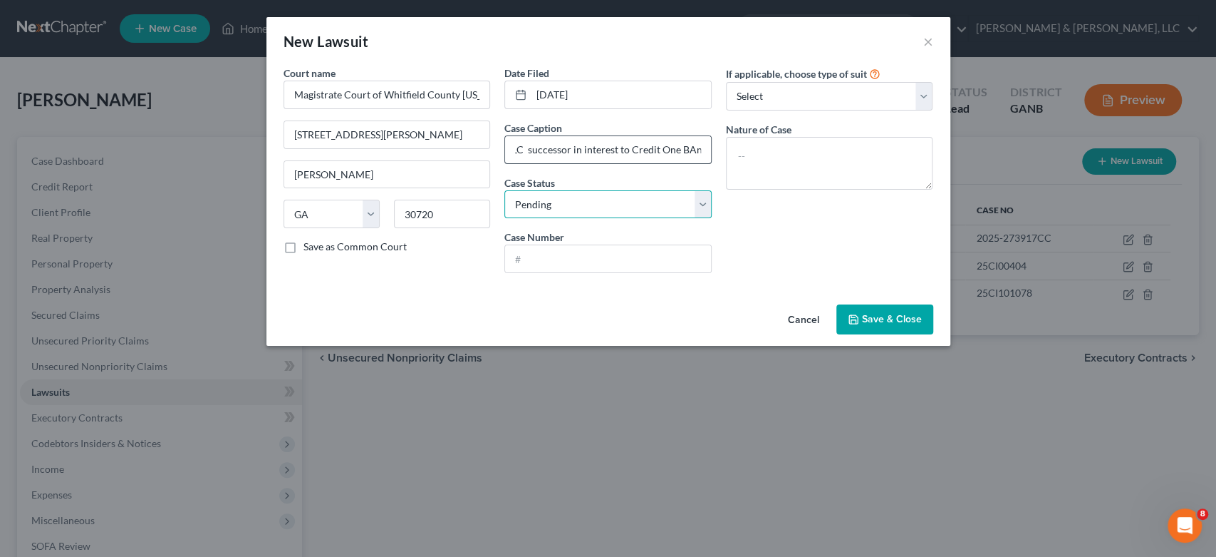
scroll to position [0, 0]
click at [567, 262] on input "text" at bounding box center [608, 258] width 206 height 27
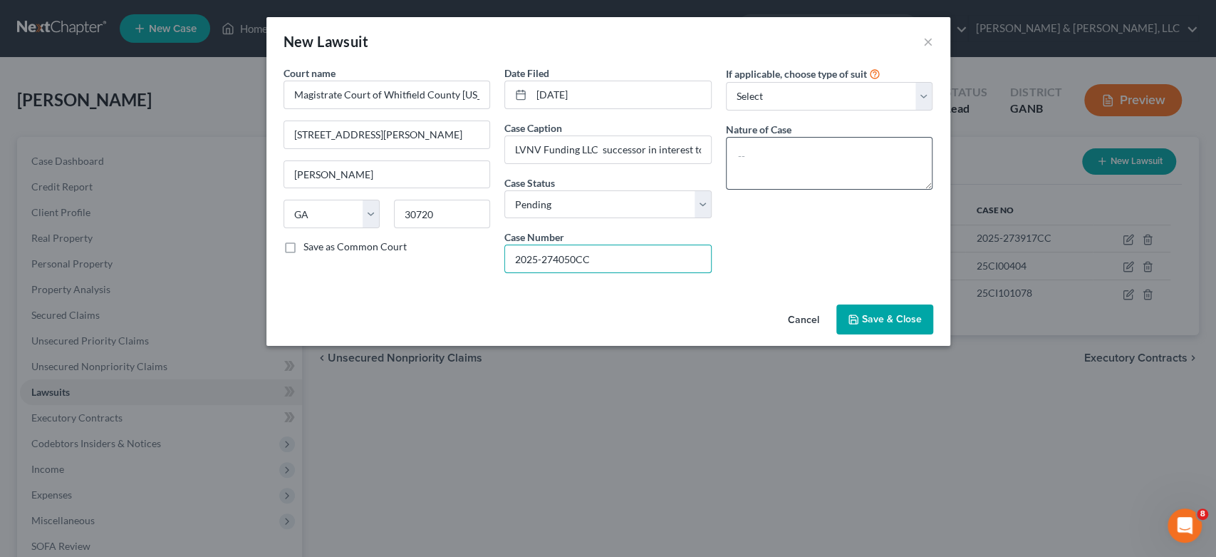
type input "2025-274050CC"
click at [770, 157] on textarea at bounding box center [829, 163] width 207 height 53
type textarea "Collections"
click at [879, 316] on span "Save & Close" at bounding box center [892, 319] width 60 height 12
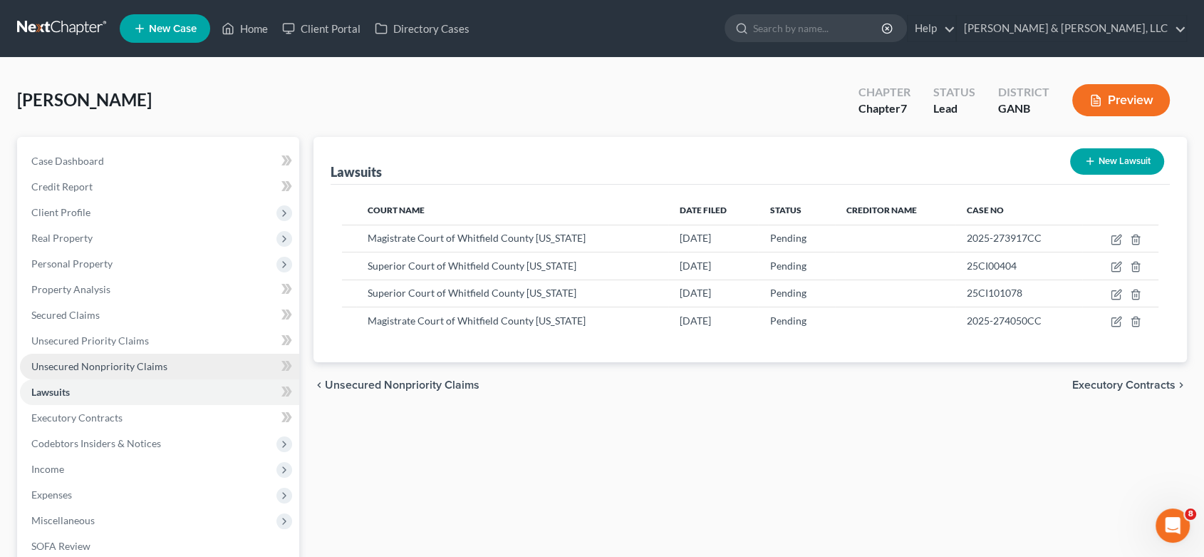
click at [105, 361] on span "Unsecured Nonpriority Claims" at bounding box center [99, 366] width 136 height 12
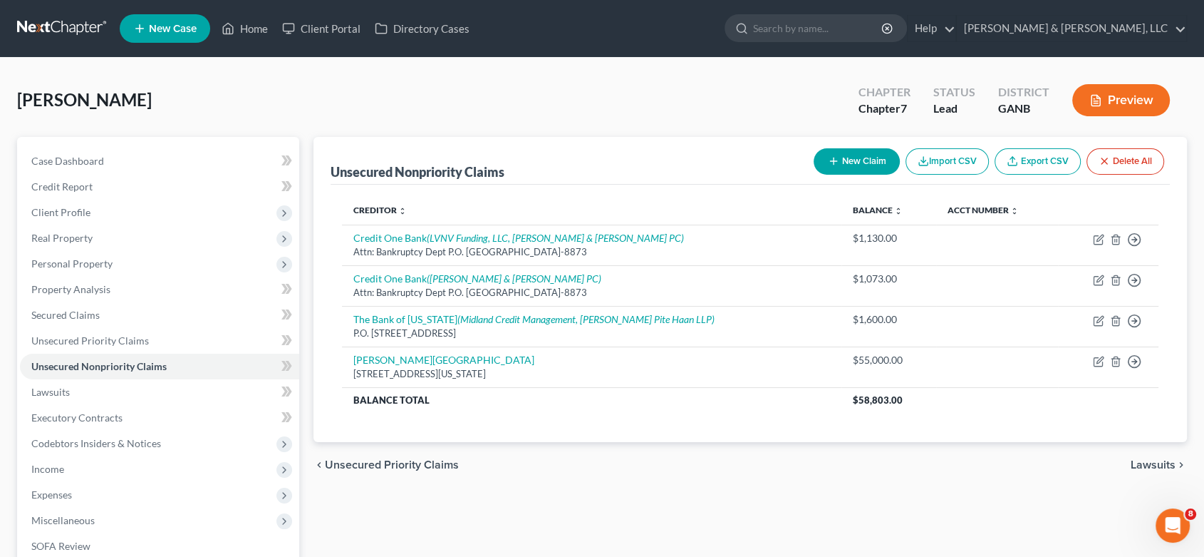
click at [849, 153] on button "New Claim" at bounding box center [857, 161] width 86 height 26
select select "0"
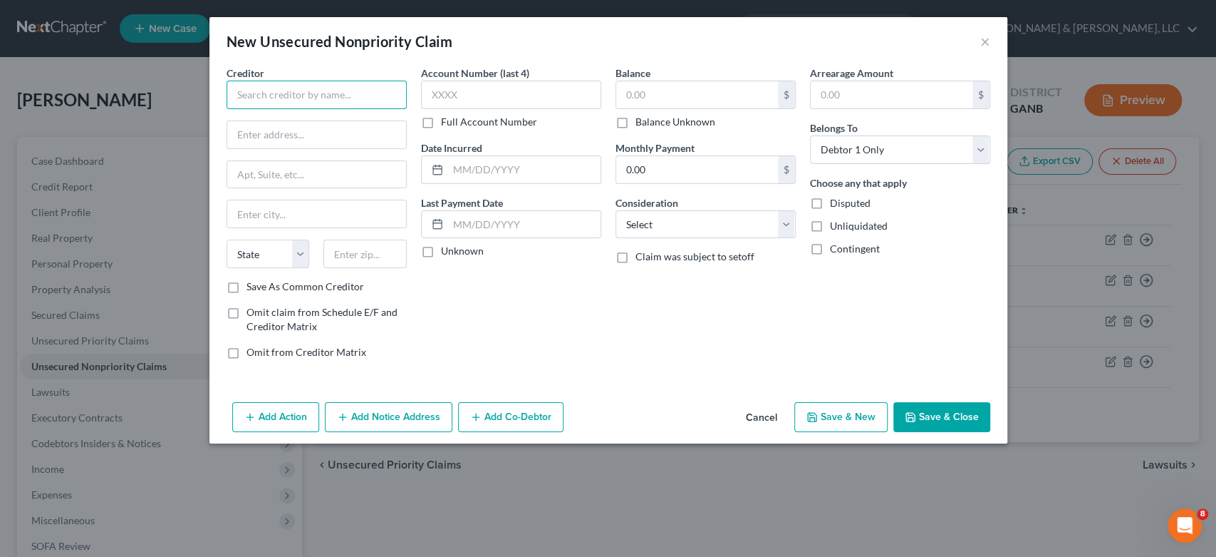
click at [244, 86] on input "text" at bounding box center [317, 95] width 180 height 29
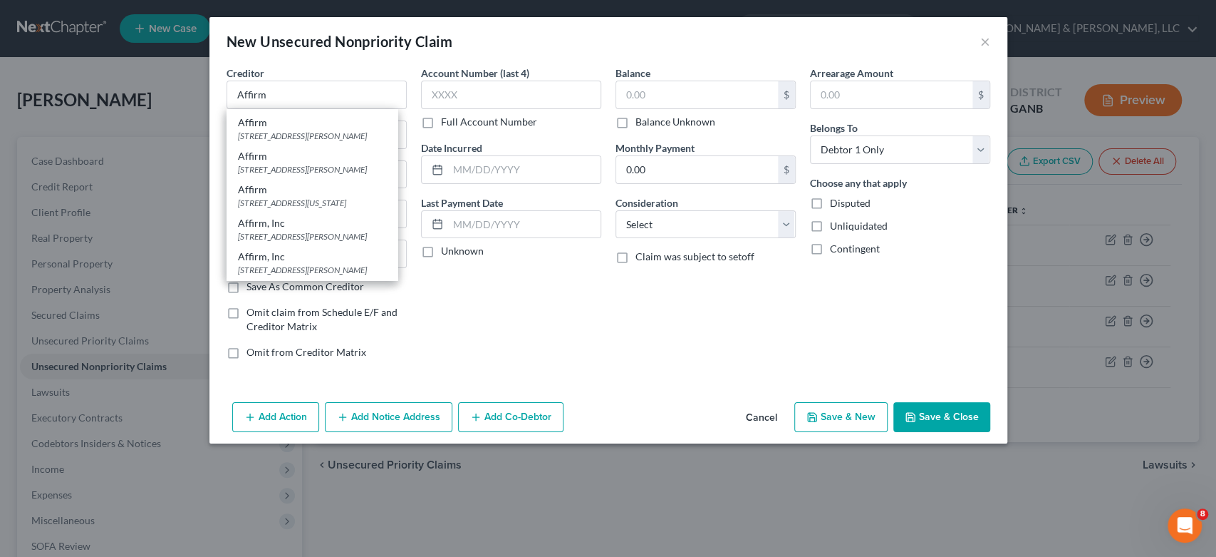
scroll to position [103, 0]
click at [251, 230] on div "[STREET_ADDRESS][PERSON_NAME]" at bounding box center [312, 236] width 148 height 12
type input "Affirm, Inc"
type input "[STREET_ADDRESS][PERSON_NAME]"
type input "4th Floor"
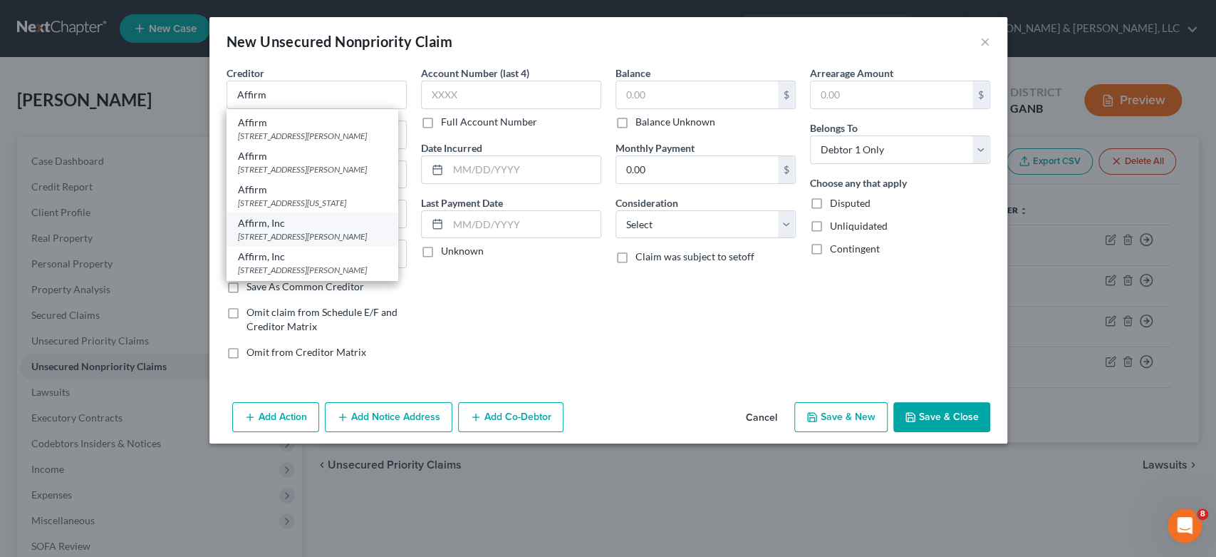
type input "[GEOGRAPHIC_DATA]"
select select "39"
type input "15212"
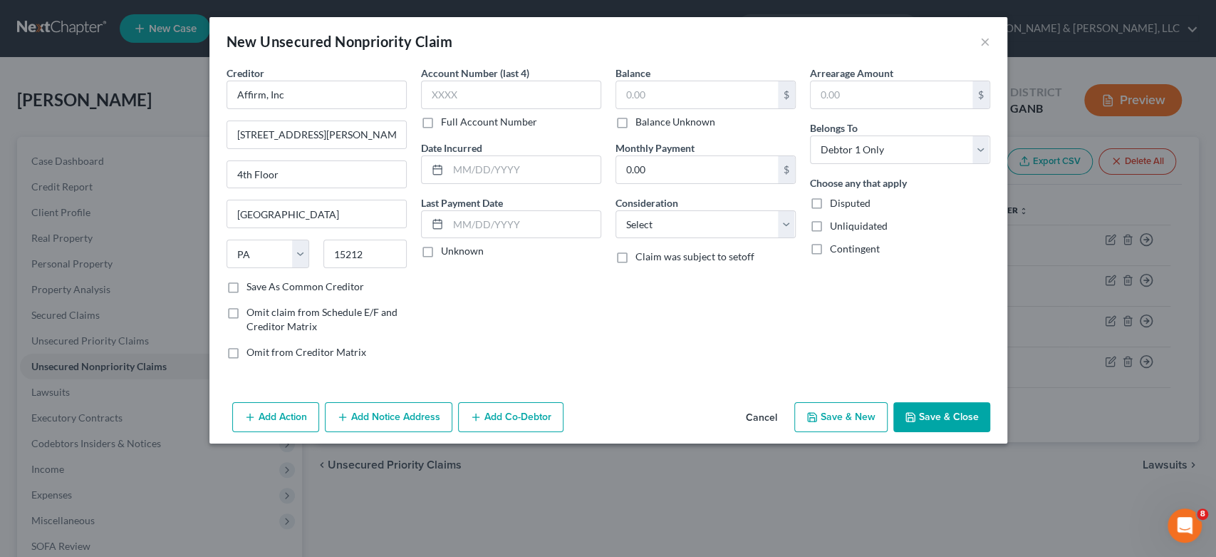
scroll to position [0, 0]
click at [465, 96] on input "text" at bounding box center [511, 95] width 180 height 29
click at [710, 97] on input "text" at bounding box center [697, 94] width 162 height 27
type input "349.00"
click at [785, 221] on select "Select Cable / Satellite Services Collection Agency Credit Card Debt Debt Couns…" at bounding box center [706, 224] width 180 height 29
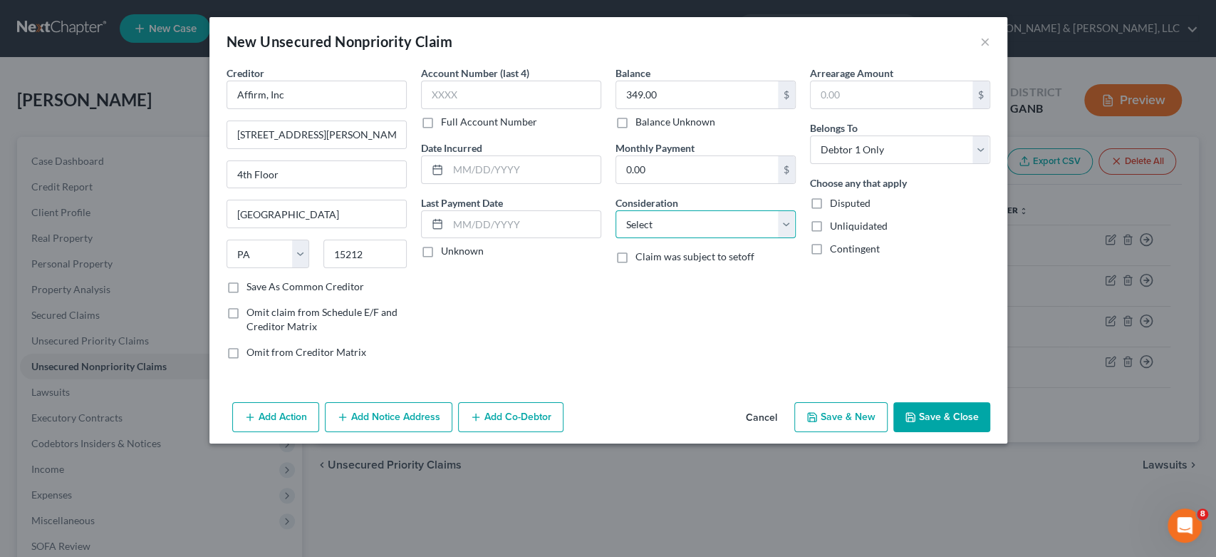
select select "10"
click at [616, 210] on select "Select Cable / Satellite Services Collection Agency Credit Card Debt Debt Couns…" at bounding box center [706, 224] width 180 height 29
click at [844, 415] on button "Save & New" at bounding box center [841, 417] width 93 height 30
select select "0"
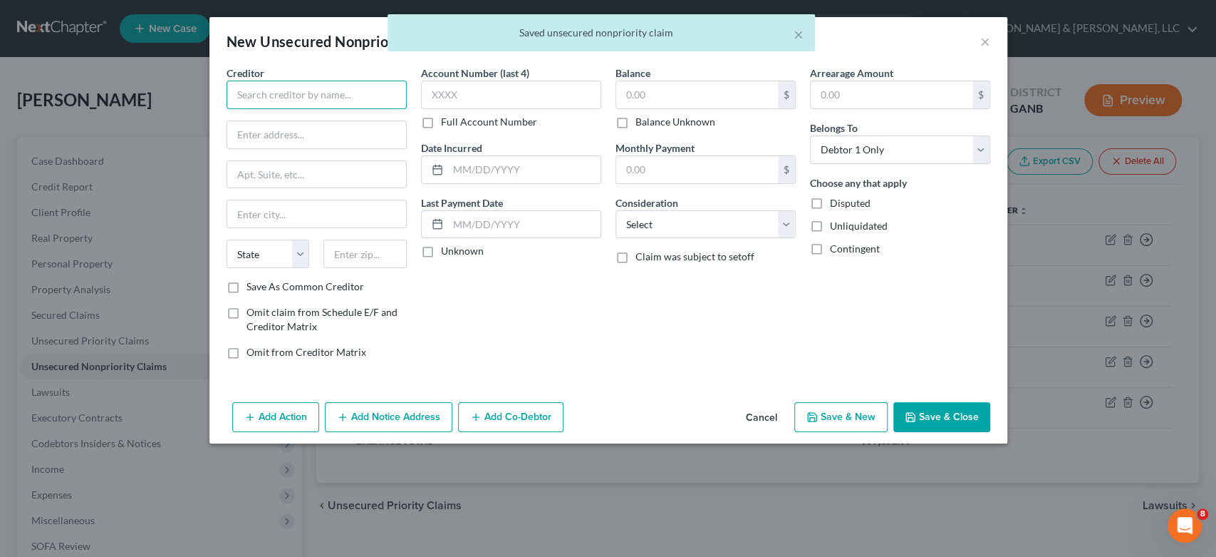
click at [285, 96] on input "text" at bounding box center [317, 95] width 180 height 29
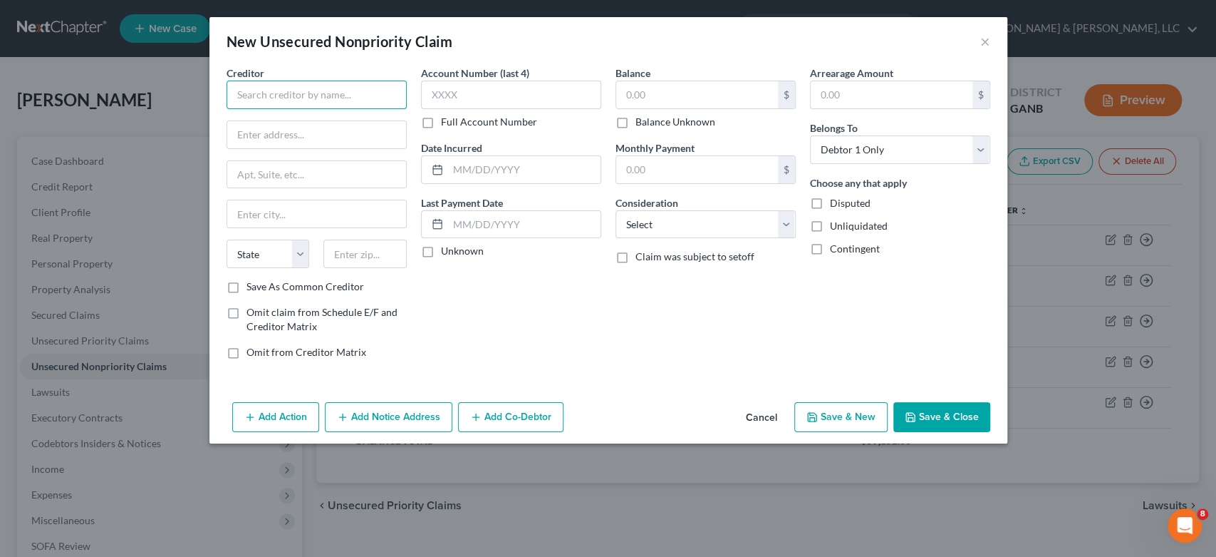
drag, startPoint x: 265, startPoint y: 106, endPoint x: 274, endPoint y: 95, distance: 14.1
click at [265, 105] on input "text" at bounding box center [317, 95] width 180 height 29
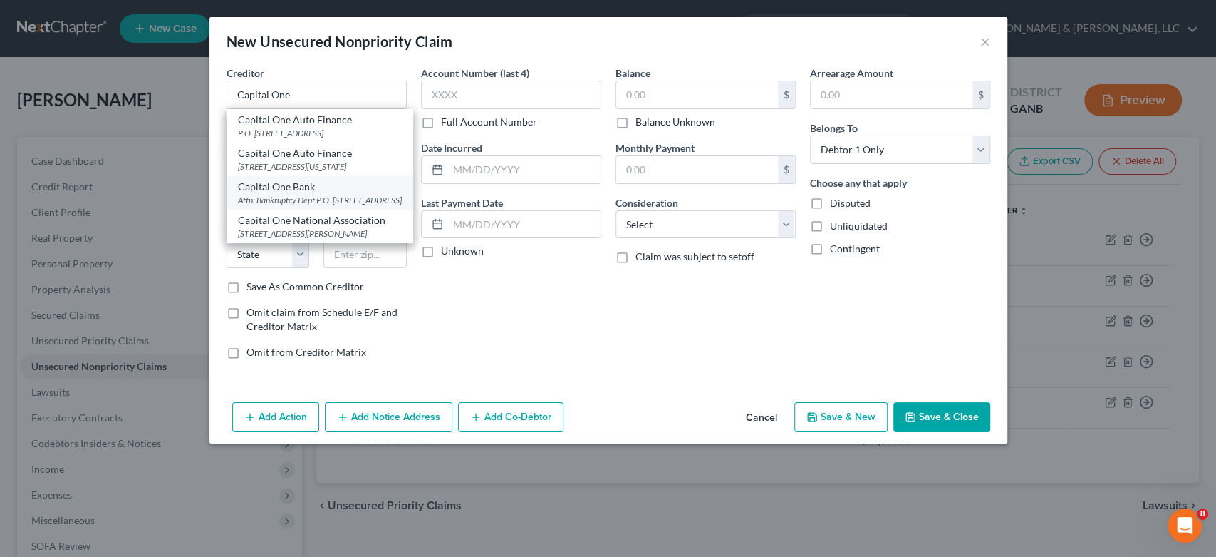
click at [289, 206] on div "Attn: Bankruptcy Dept P.O. [STREET_ADDRESS]" at bounding box center [320, 200] width 164 height 12
type input "Capital One Bank"
type input "Attn: Bankruptcy Dept"
type input "P.O. Box 30285"
type input "[GEOGRAPHIC_DATA]"
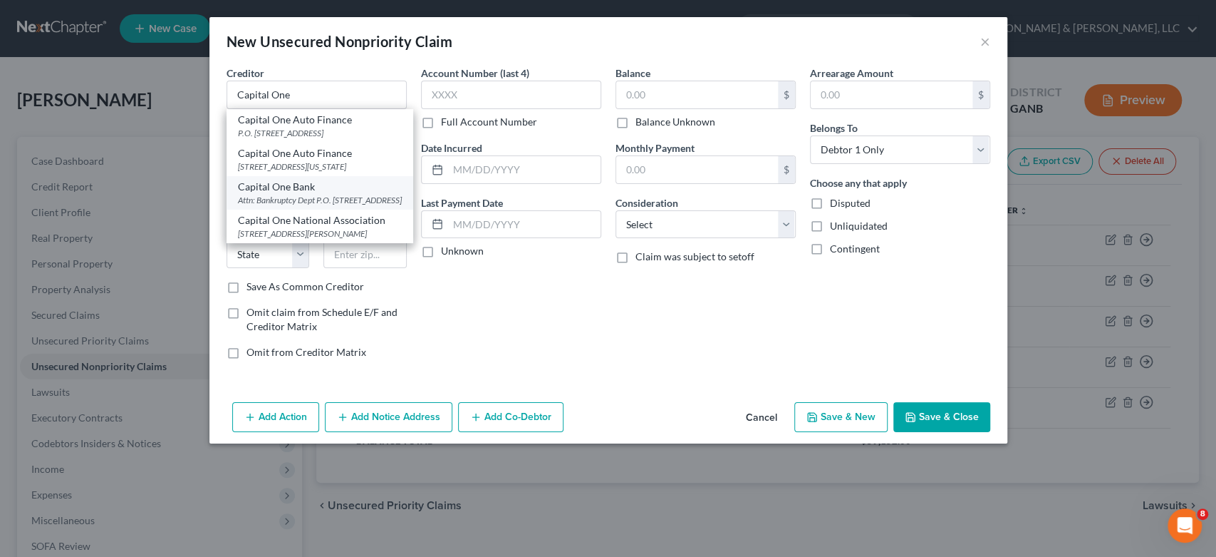
select select "46"
type input "84130-0285"
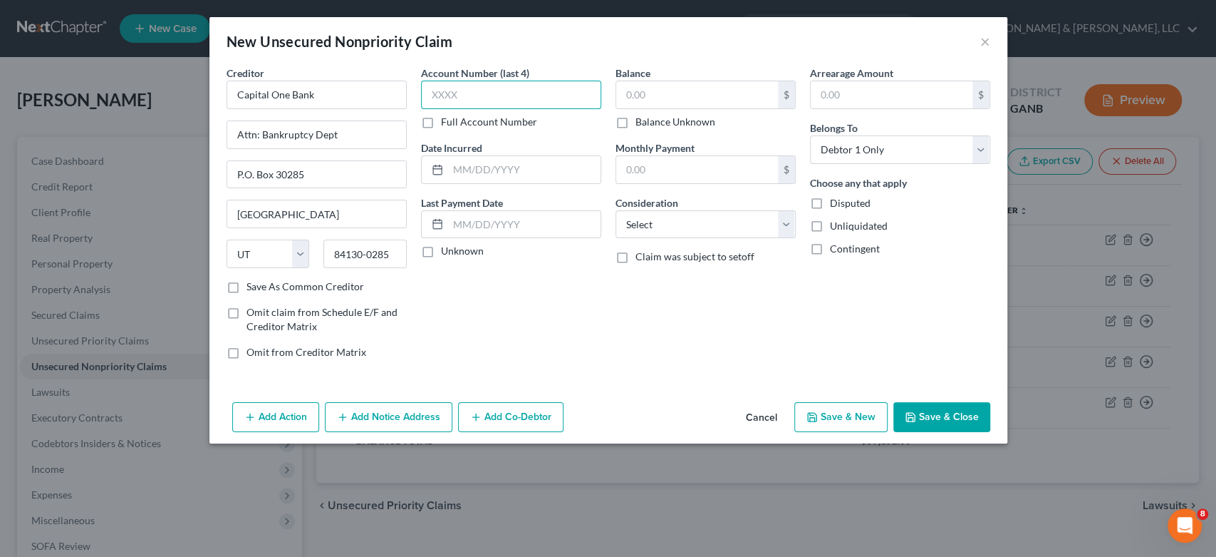
drag, startPoint x: 492, startPoint y: 95, endPoint x: 707, endPoint y: 60, distance: 217.4
click at [502, 93] on input "text" at bounding box center [511, 95] width 180 height 29
click at [686, 101] on input "text" at bounding box center [697, 94] width 162 height 27
type input "279.00"
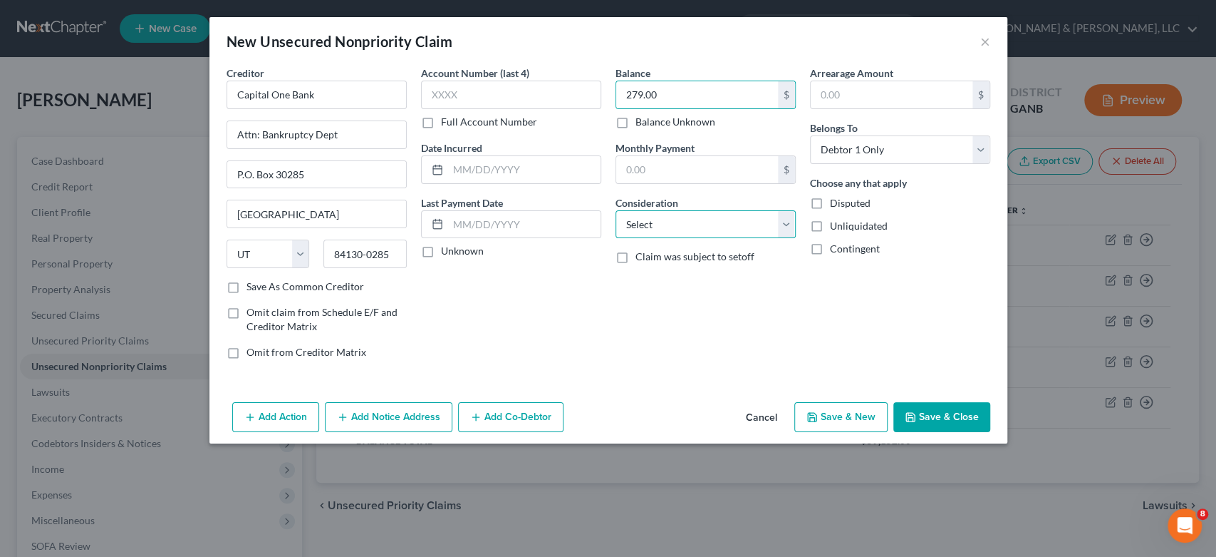
click at [782, 222] on select "Select Cable / Satellite Services Collection Agency Credit Card Debt Debt Couns…" at bounding box center [706, 224] width 180 height 29
select select "2"
click at [616, 210] on select "Select Cable / Satellite Services Collection Agency Credit Card Debt Debt Couns…" at bounding box center [706, 224] width 180 height 29
click at [849, 420] on button "Save & New" at bounding box center [841, 417] width 93 height 30
select select "0"
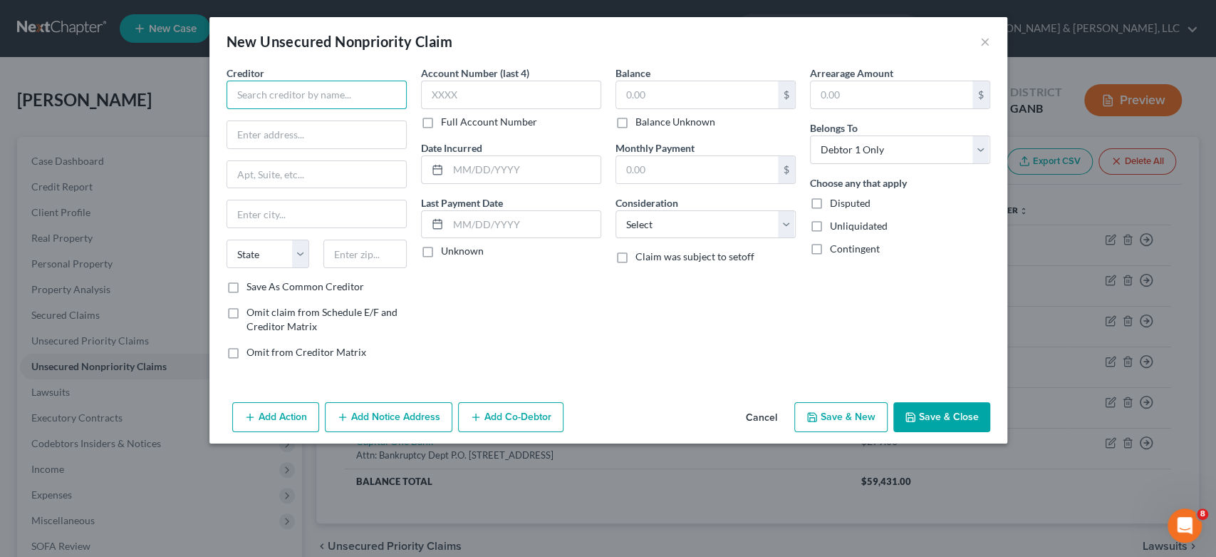
click at [278, 86] on input "text" at bounding box center [317, 95] width 180 height 29
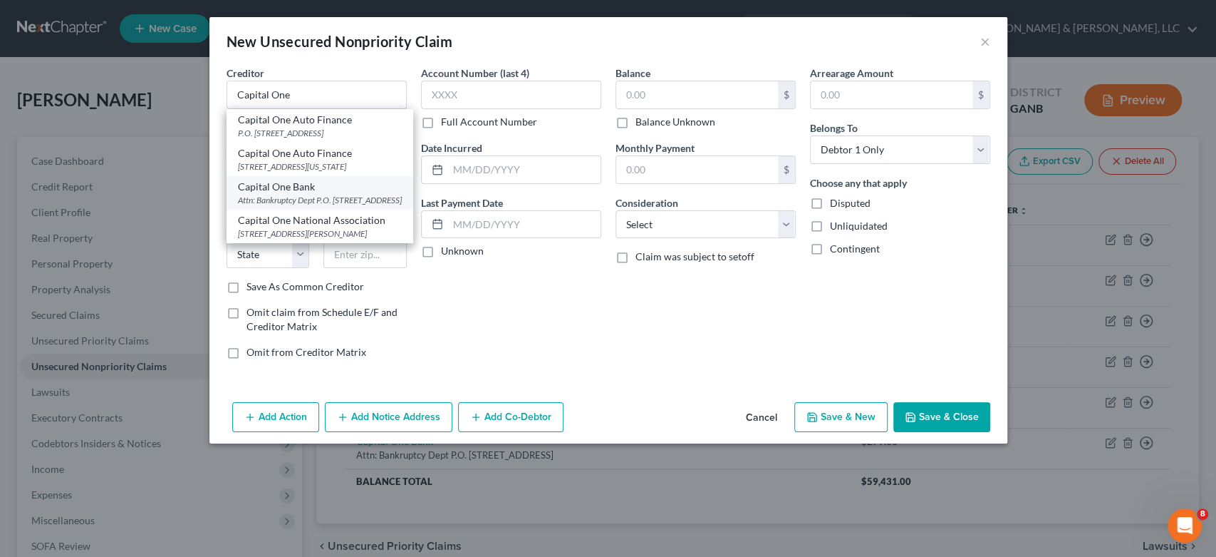
click at [314, 206] on div "Attn: Bankruptcy Dept P.O. [STREET_ADDRESS]" at bounding box center [320, 200] width 164 height 12
type input "Capital One Bank"
type input "Attn: Bankruptcy Dept"
type input "P.O. Box 30285"
type input "[GEOGRAPHIC_DATA]"
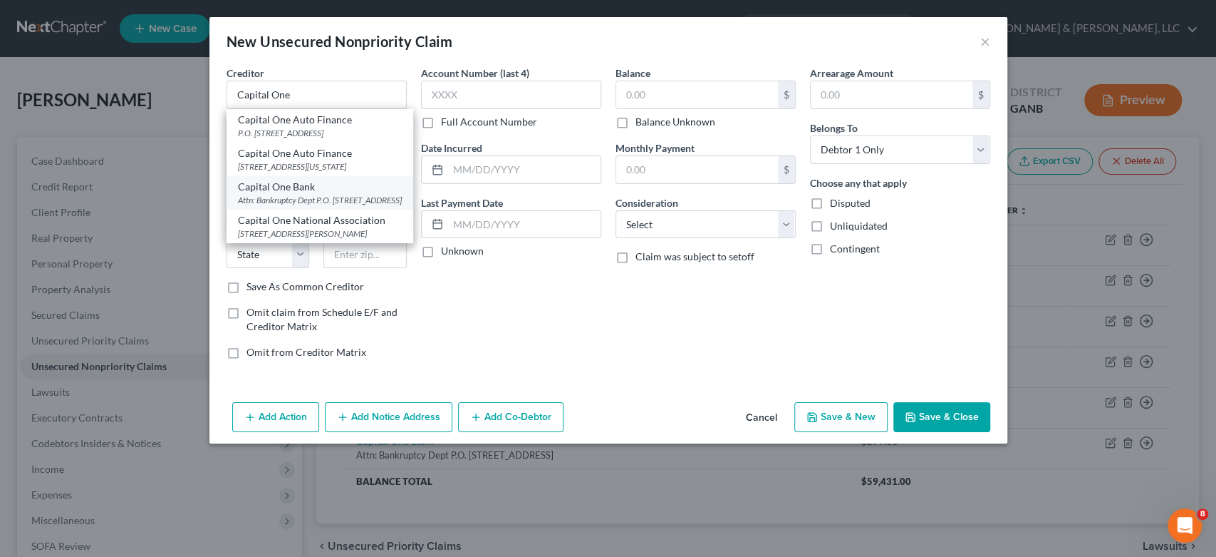
select select "46"
type input "84130-0285"
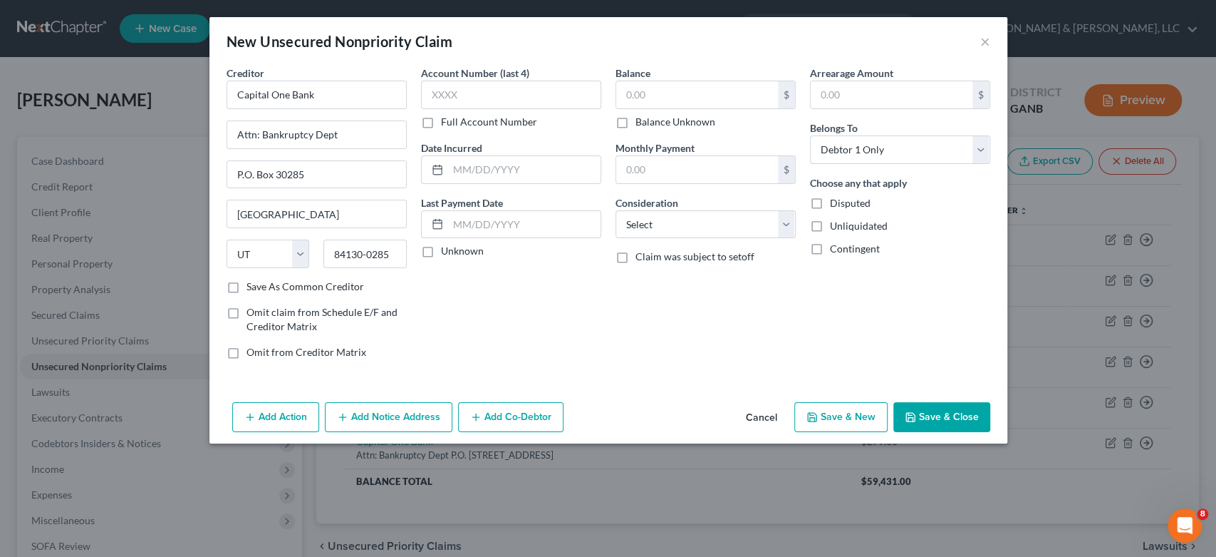
click at [473, 115] on label "Full Account Number" at bounding box center [489, 122] width 96 height 14
click at [456, 115] on input "Full Account Number" at bounding box center [451, 119] width 9 height 9
click at [648, 102] on input "text" at bounding box center [697, 94] width 162 height 27
type input "476.00"
click at [787, 217] on select "Select Cable / Satellite Services Collection Agency Credit Card Debt Debt Couns…" at bounding box center [706, 224] width 180 height 29
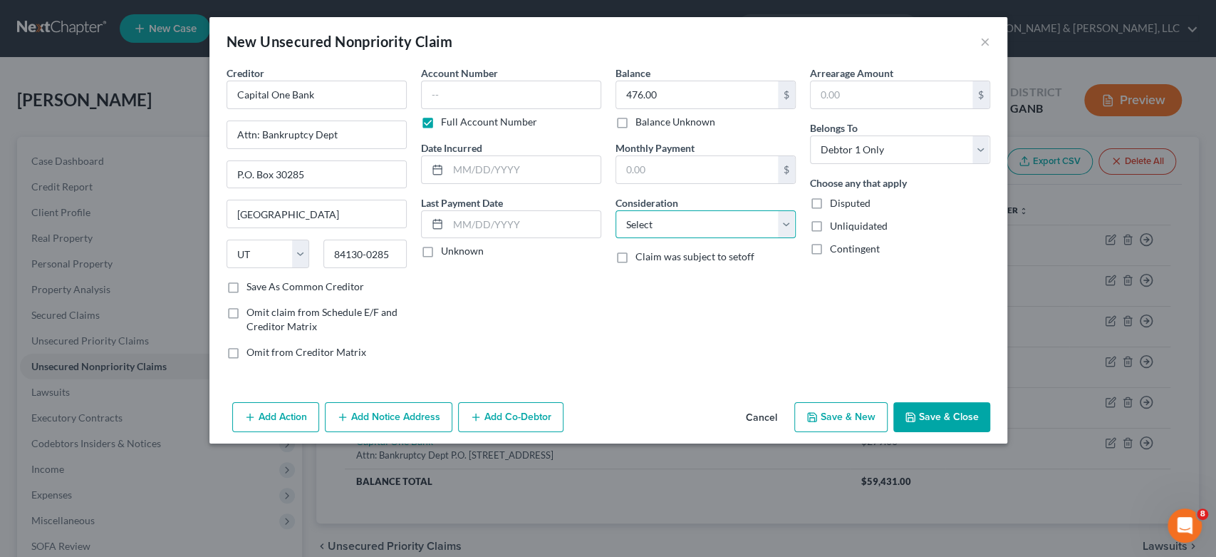
select select "2"
click at [616, 210] on select "Select Cable / Satellite Services Collection Agency Credit Card Debt Debt Couns…" at bounding box center [706, 224] width 180 height 29
click at [842, 415] on button "Save & New" at bounding box center [841, 417] width 93 height 30
select select "0"
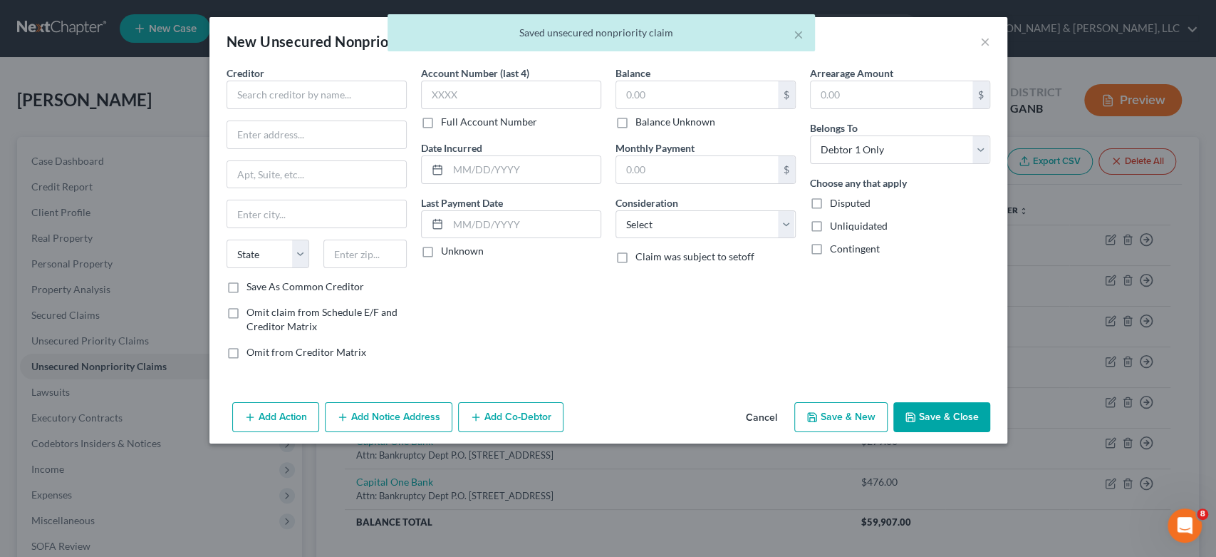
type input "0.00"
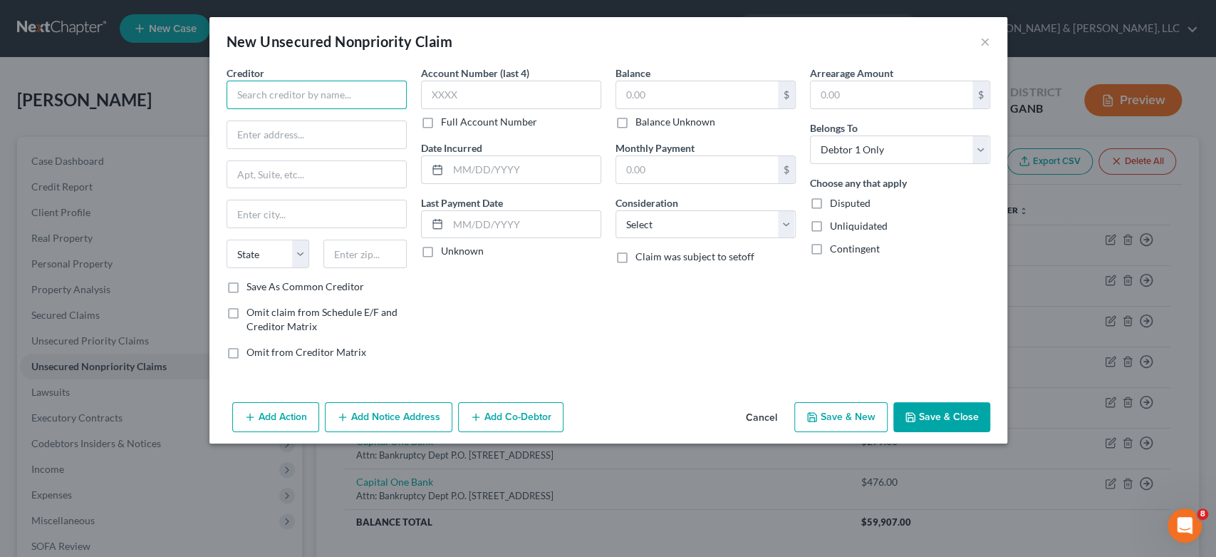
click at [274, 98] on input "text" at bounding box center [317, 95] width 180 height 29
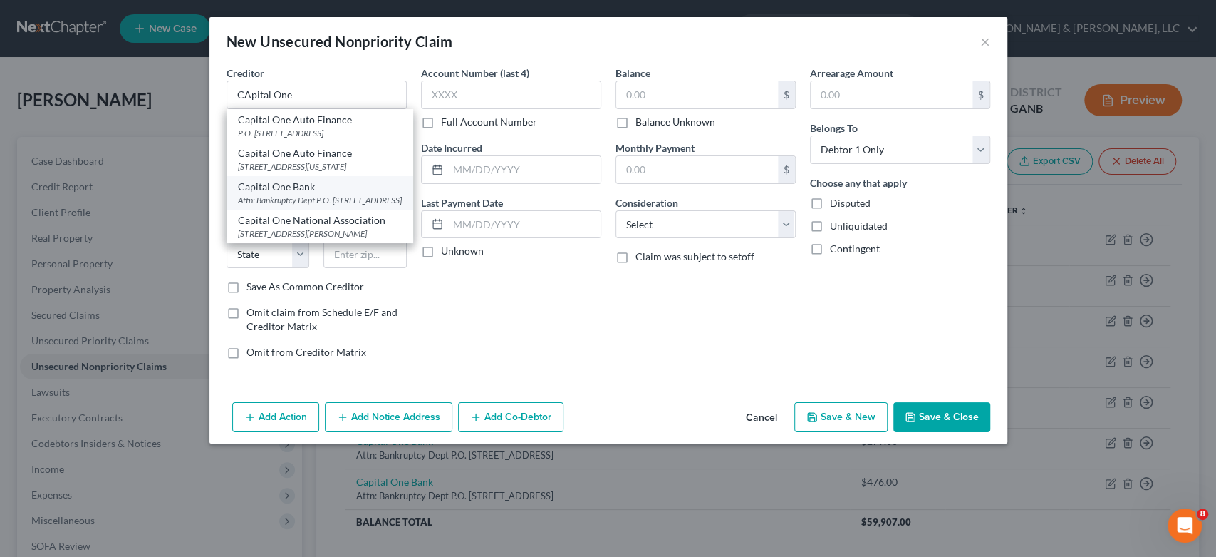
click at [302, 206] on div "Attn: Bankruptcy Dept P.O. [STREET_ADDRESS]" at bounding box center [320, 200] width 164 height 12
type input "Capital One Bank"
type input "Attn: Bankruptcy Dept"
type input "P.O. Box 30285"
type input "[GEOGRAPHIC_DATA]"
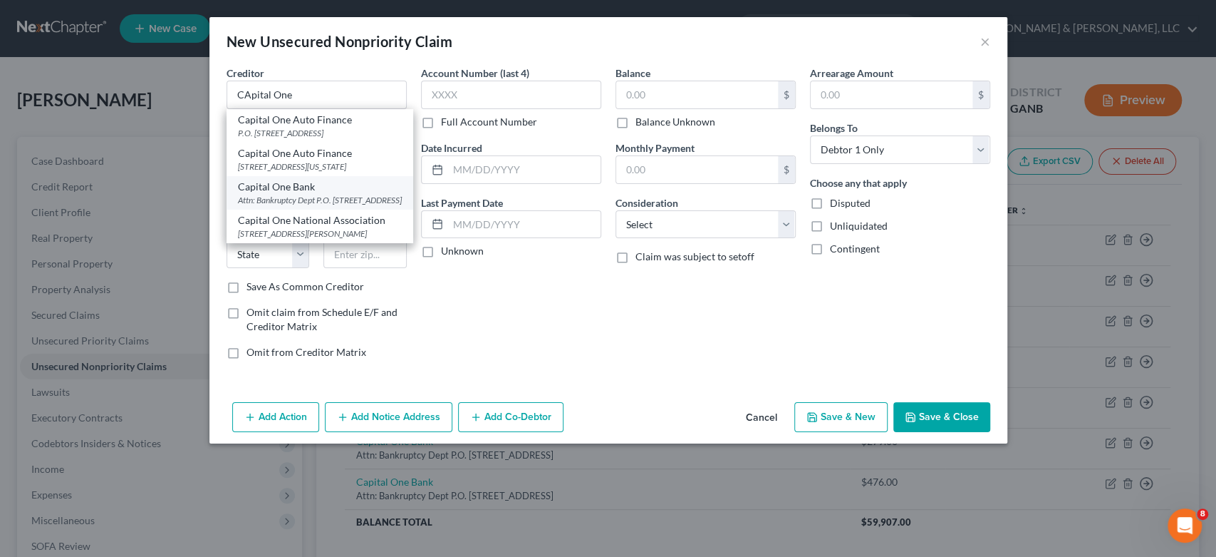
select select "46"
type input "84130-0285"
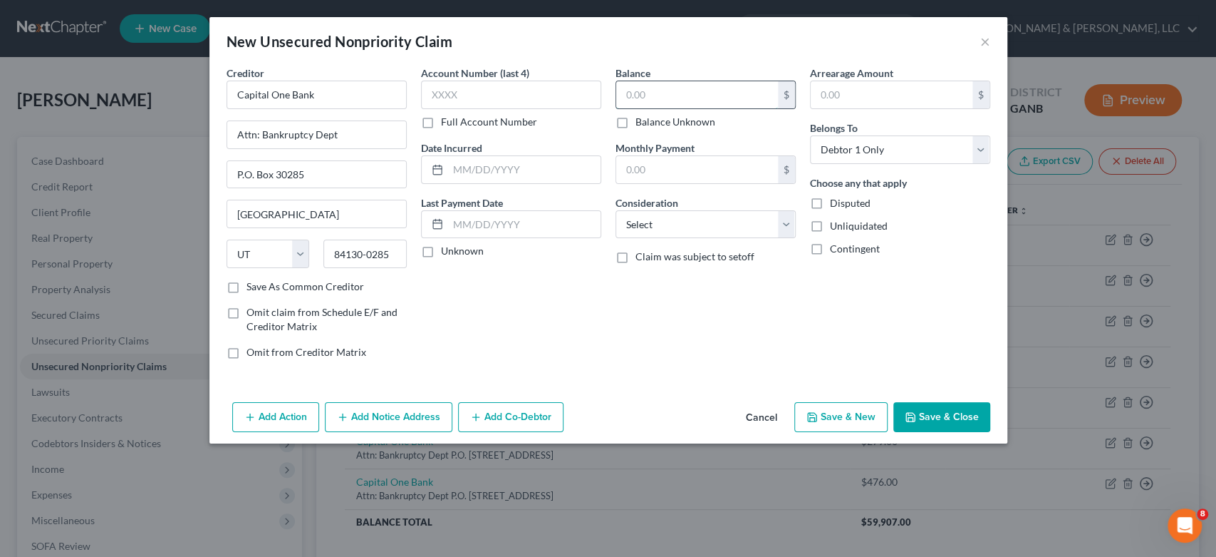
drag, startPoint x: 702, startPoint y: 90, endPoint x: 708, endPoint y: 95, distance: 8.1
click at [706, 95] on input "text" at bounding box center [697, 94] width 162 height 27
type input "290.00"
click at [787, 227] on select "Select Cable / Satellite Services Collection Agency Credit Card Debt Debt Couns…" at bounding box center [706, 224] width 180 height 29
select select "2"
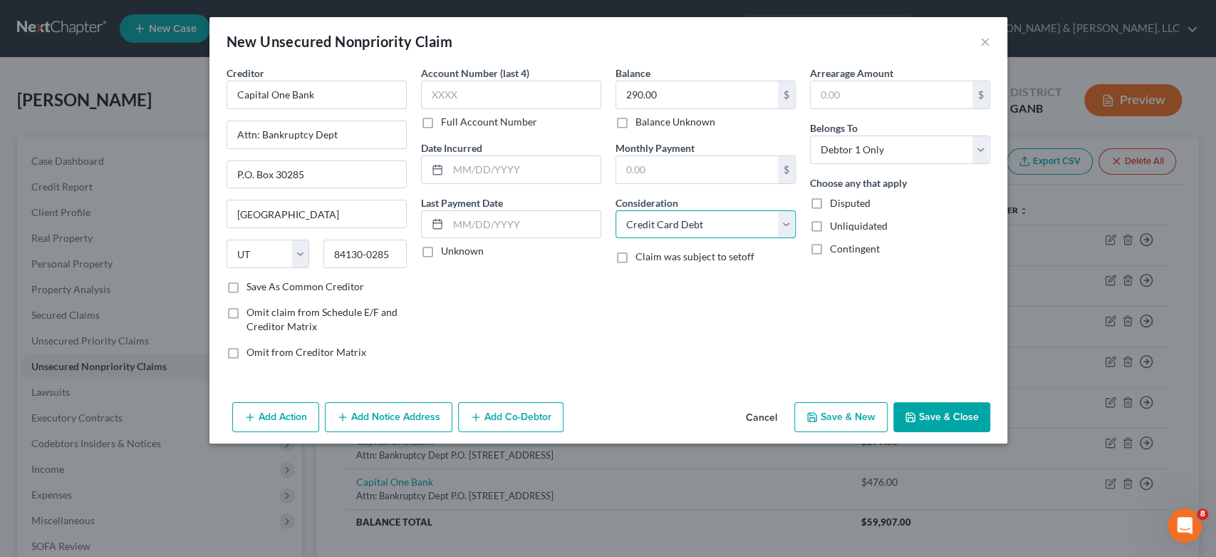
click at [616, 210] on select "Select Cable / Satellite Services Collection Agency Credit Card Debt Debt Couns…" at bounding box center [706, 224] width 180 height 29
click at [838, 417] on button "Save & New" at bounding box center [841, 417] width 93 height 30
select select "0"
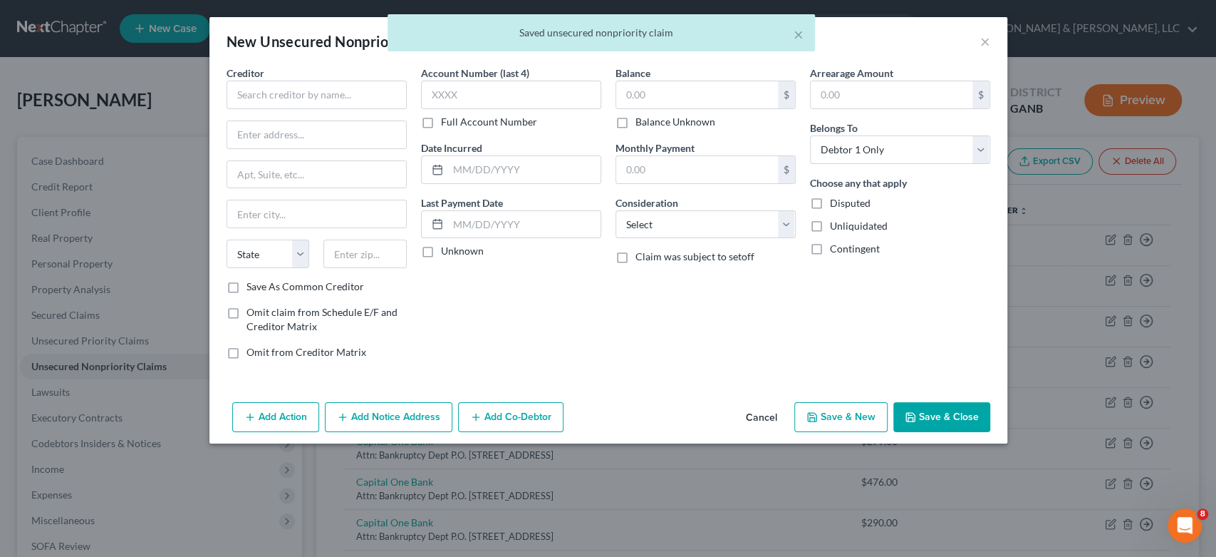
type input "0.00"
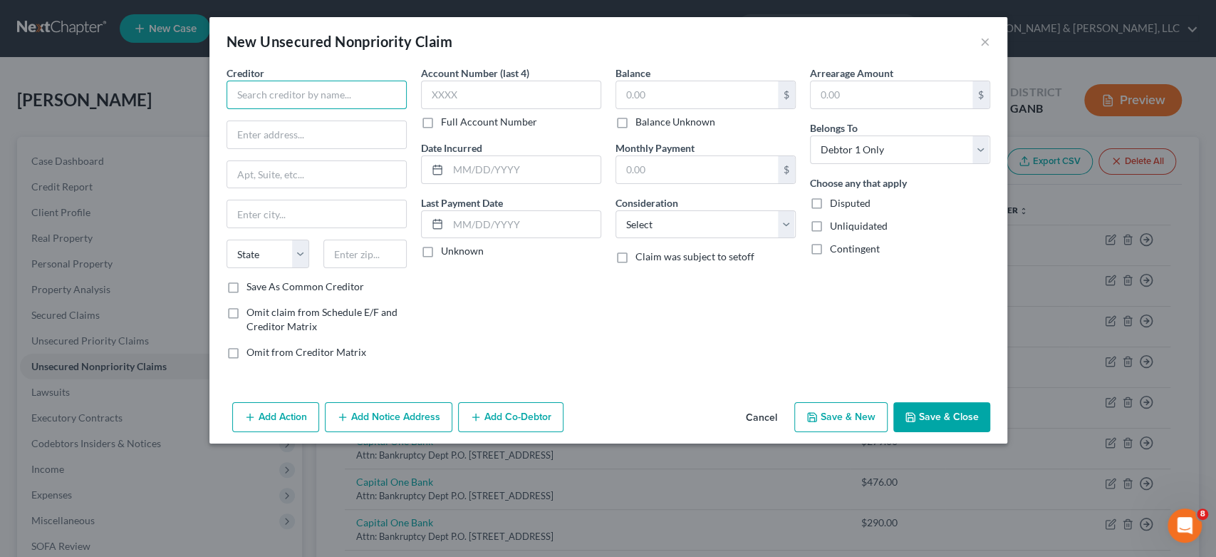
click at [264, 93] on input "text" at bounding box center [317, 95] width 180 height 29
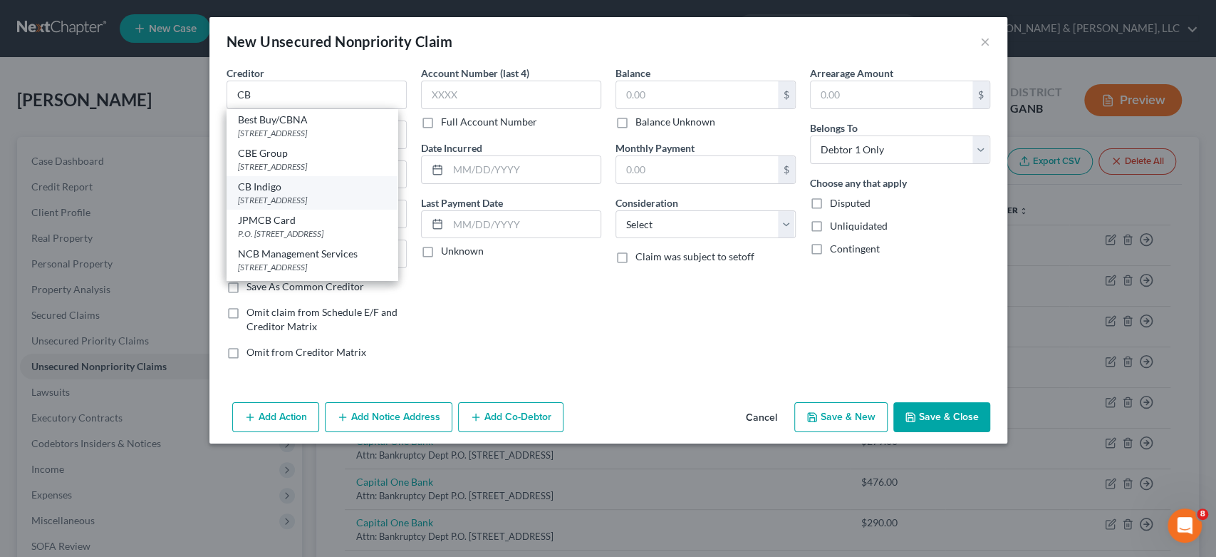
click at [267, 194] on div "CB Indigo" at bounding box center [312, 187] width 148 height 14
type input "CB Indigo"
type input "PO Box 4499"
type input "Beaverton"
select select "38"
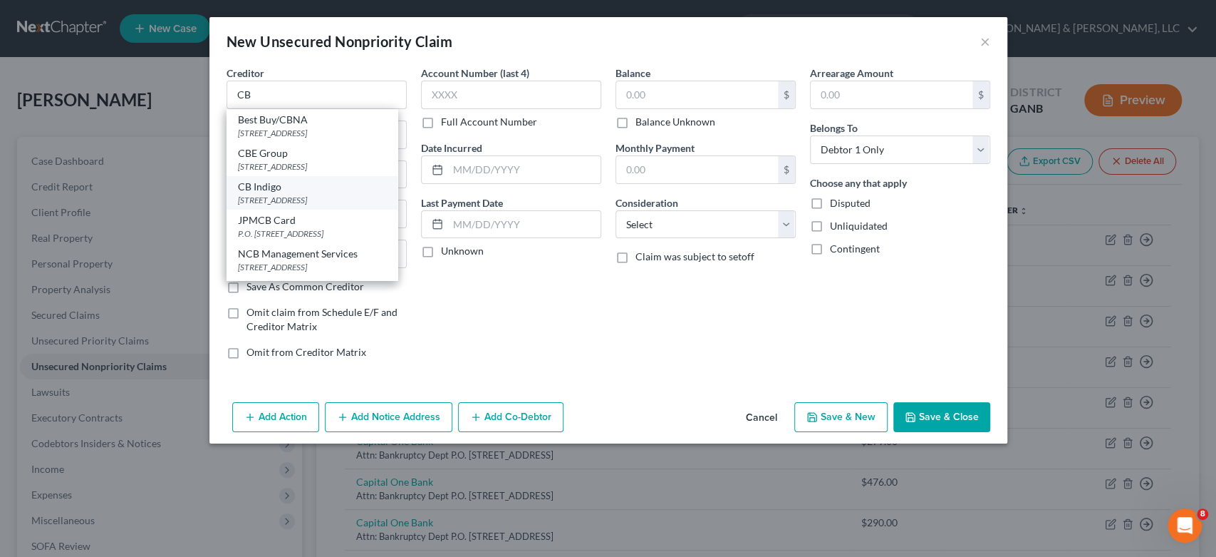
type input "97076"
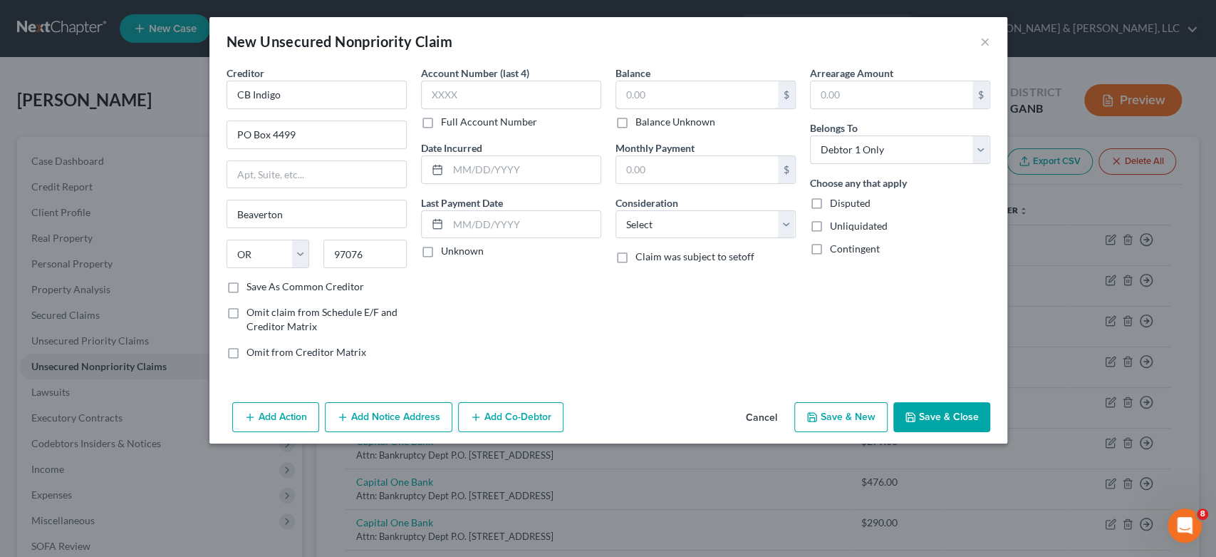
drag, startPoint x: 645, startPoint y: 95, endPoint x: 740, endPoint y: 79, distance: 96.2
click at [674, 86] on input "text" at bounding box center [697, 94] width 162 height 27
type input "734.00"
click at [788, 217] on select "Select Cable / Satellite Services Collection Agency Credit Card Debt Debt Couns…" at bounding box center [706, 224] width 180 height 29
select select "2"
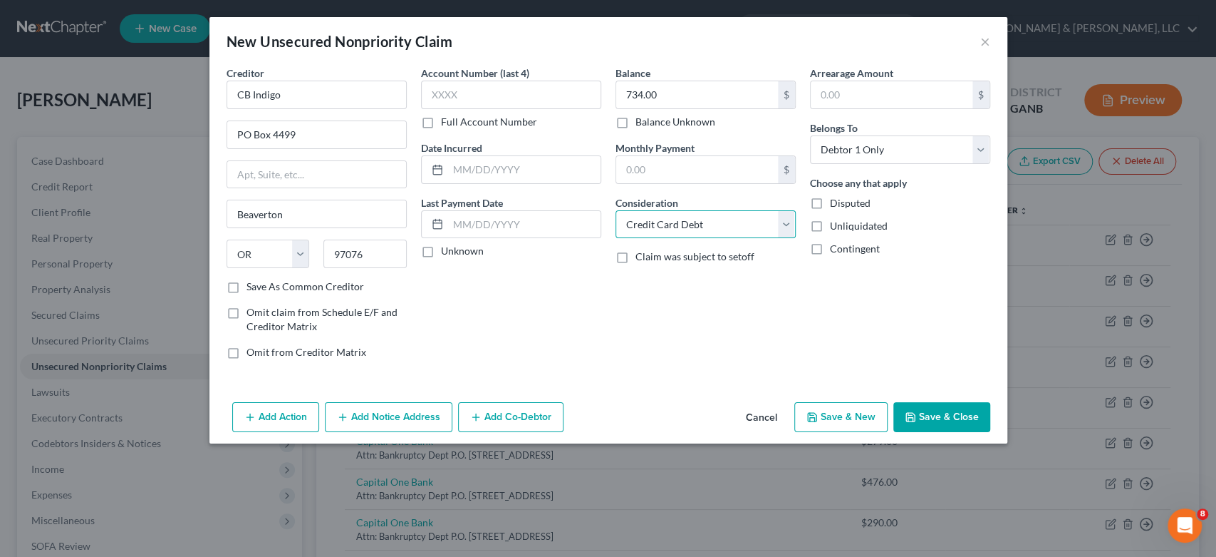
click at [616, 210] on select "Select Cable / Satellite Services Collection Agency Credit Card Debt Debt Couns…" at bounding box center [706, 224] width 180 height 29
click at [866, 407] on button "Save & New" at bounding box center [841, 417] width 93 height 30
select select "0"
click at [986, 40] on button "×" at bounding box center [986, 41] width 10 height 17
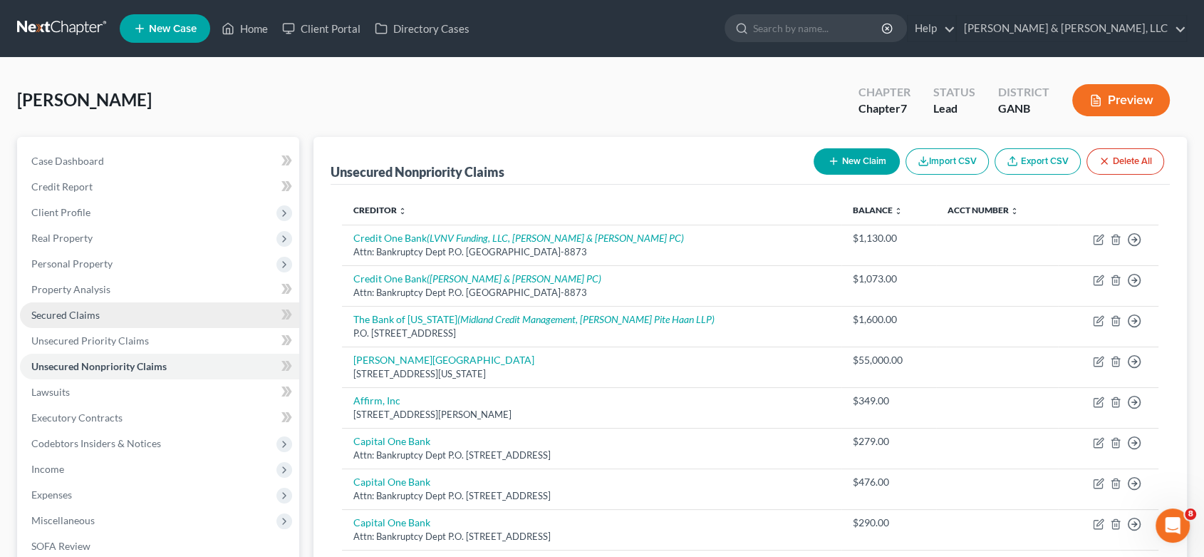
click at [115, 312] on link "Secured Claims" at bounding box center [159, 315] width 279 height 26
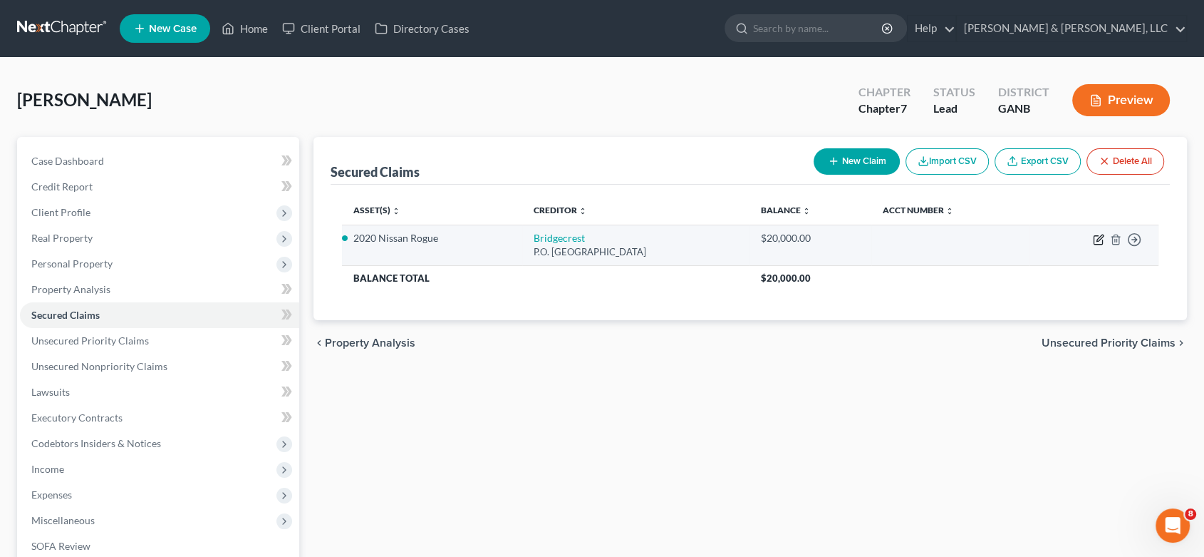
click at [1096, 234] on icon "button" at bounding box center [1098, 239] width 11 height 11
select select "3"
select select "2"
select select "0"
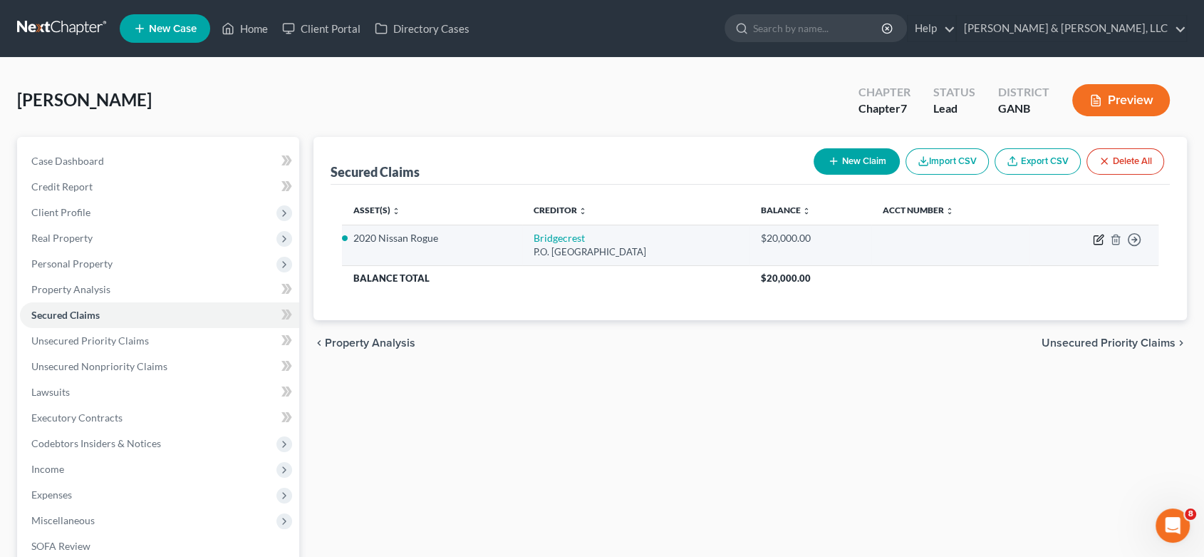
select select "0"
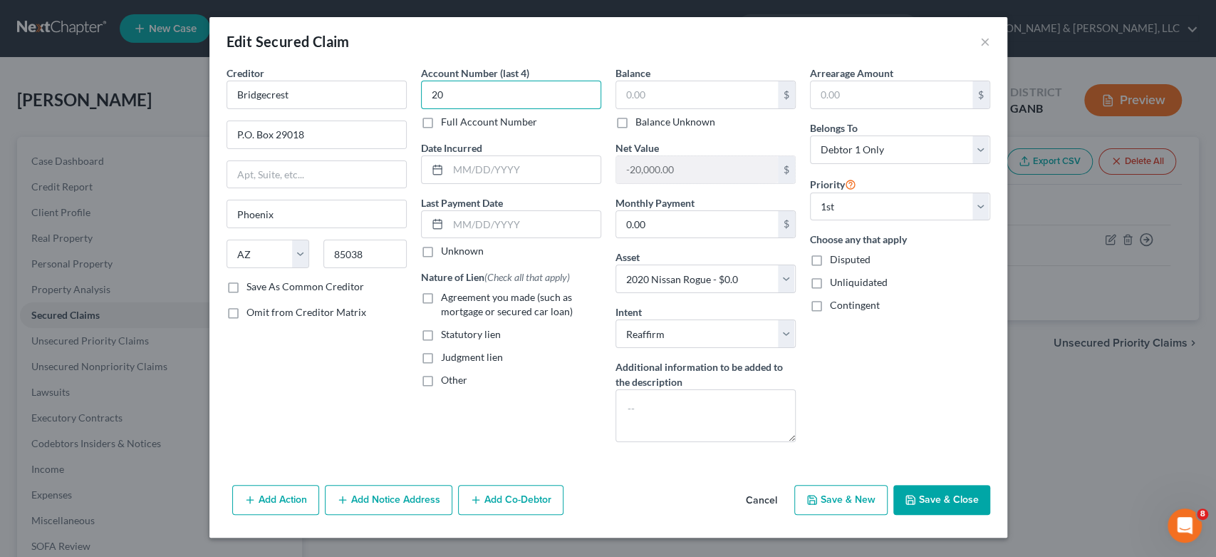
type input "2"
click at [668, 96] on input "text" at bounding box center [697, 94] width 162 height 27
type input "21,210.00"
click at [839, 497] on button "Save & New" at bounding box center [841, 500] width 93 height 30
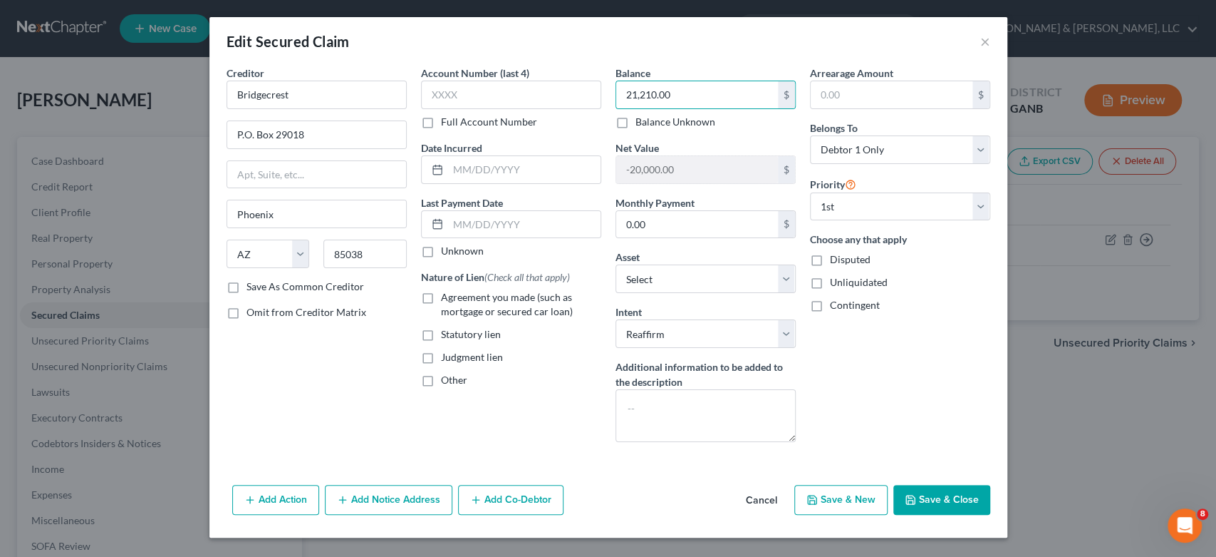
select select "0"
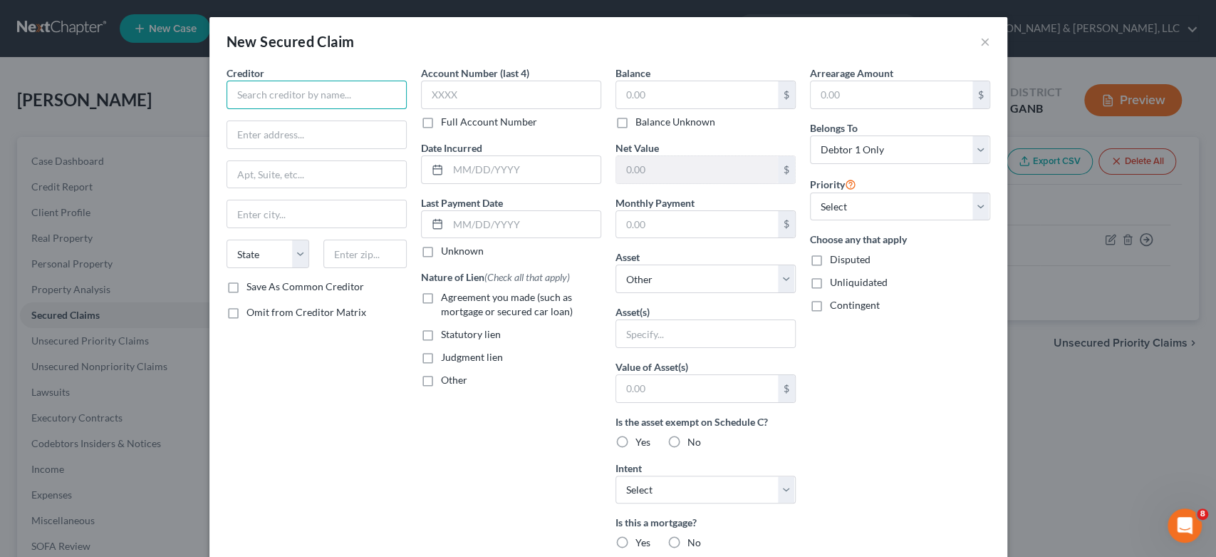
click at [227, 86] on input "text" at bounding box center [317, 95] width 180 height 29
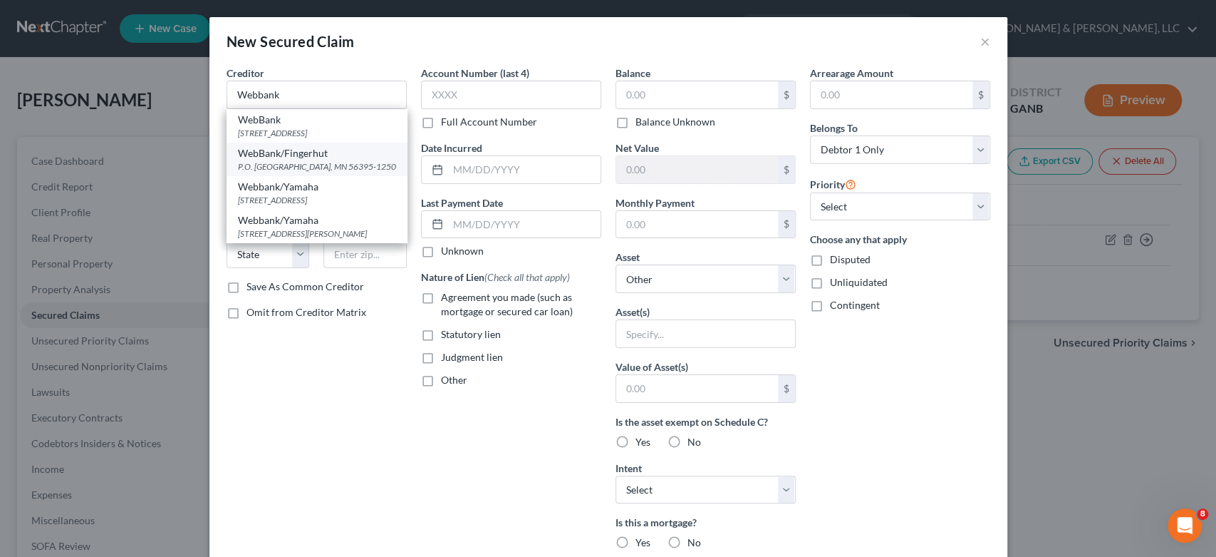
click at [301, 160] on div "P.O. [GEOGRAPHIC_DATA], MN 56395-1250" at bounding box center [317, 166] width 158 height 12
type input "WebBank/Fingerhut"
type input "P.O. Box 1250"
type input "Saint Cloud"
select select "24"
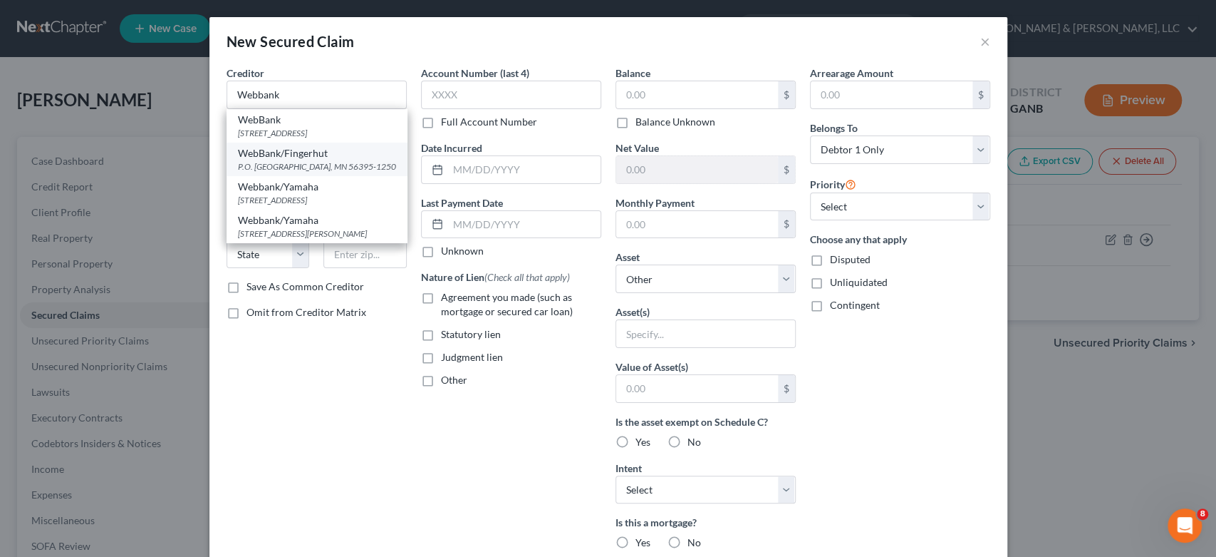
type input "56395-1250"
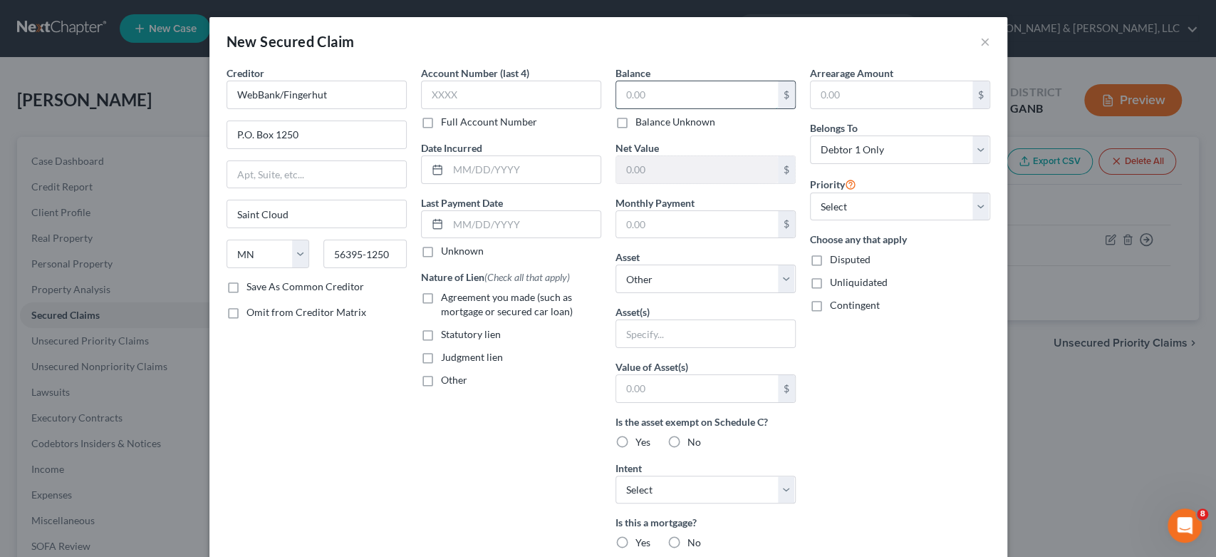
click at [689, 91] on input "text" at bounding box center [697, 94] width 162 height 27
type input "599.00"
click at [978, 38] on div "New Secured Claim ×" at bounding box center [609, 41] width 798 height 48
click at [982, 41] on button "×" at bounding box center [986, 41] width 10 height 17
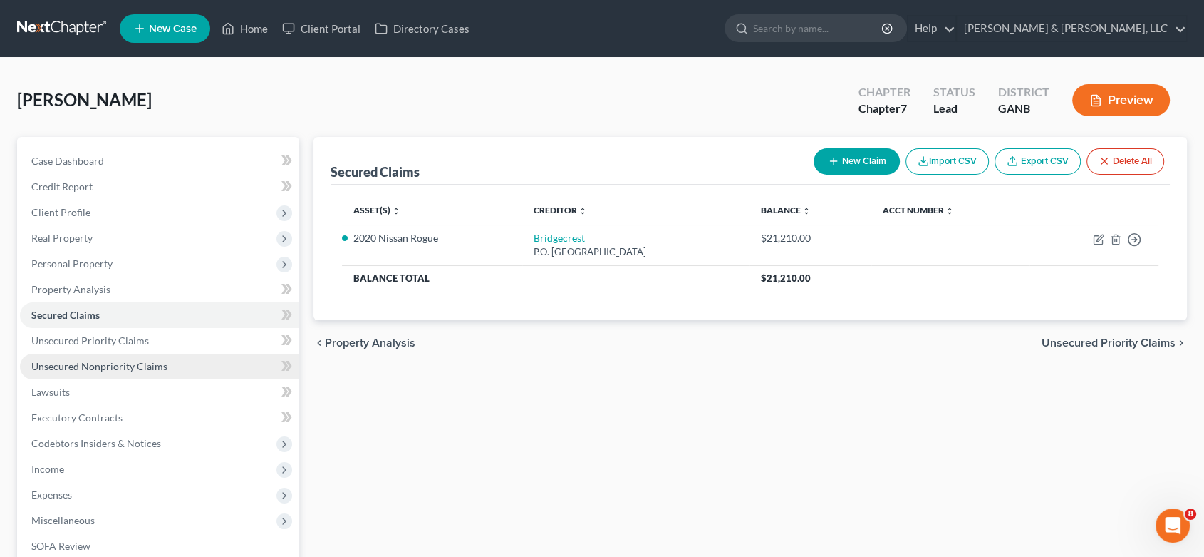
click at [121, 370] on span "Unsecured Nonpriority Claims" at bounding box center [99, 366] width 136 height 12
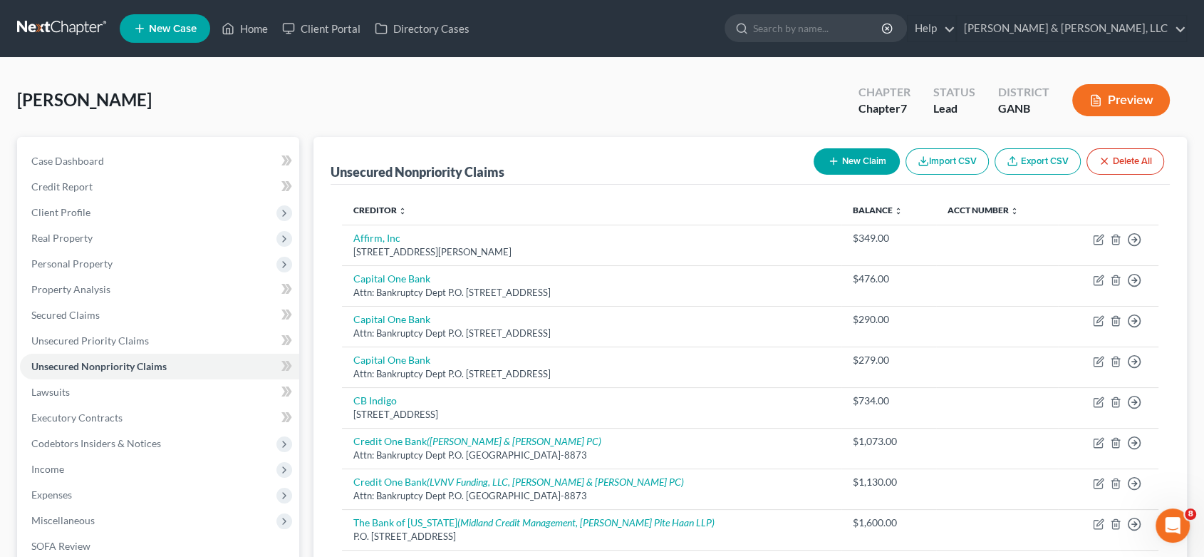
click at [844, 153] on button "New Claim" at bounding box center [857, 161] width 86 height 26
select select "0"
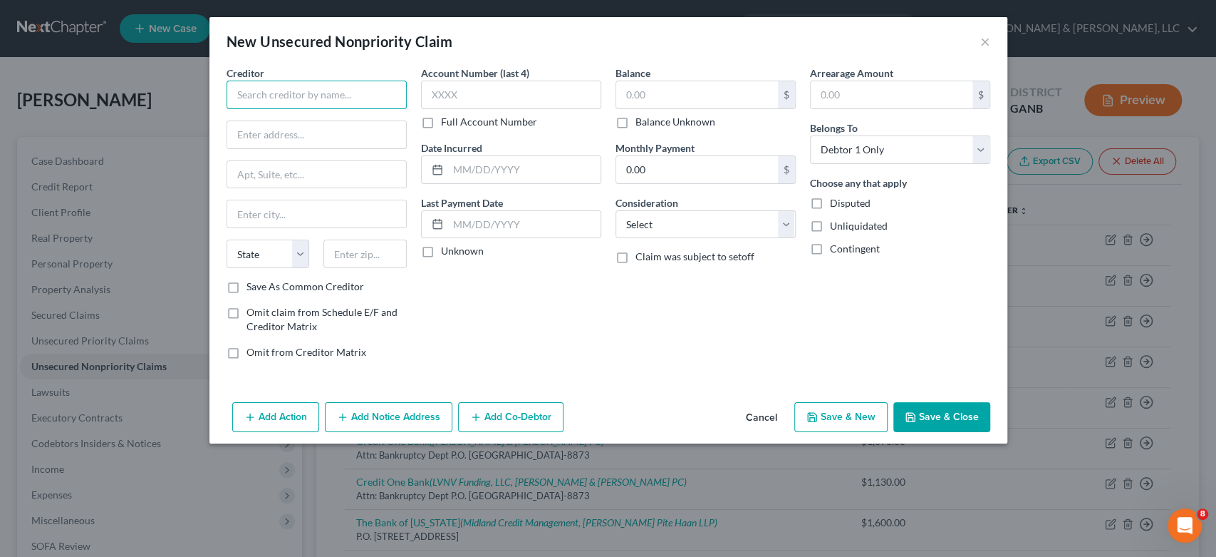
click at [307, 92] on input "text" at bounding box center [317, 95] width 180 height 29
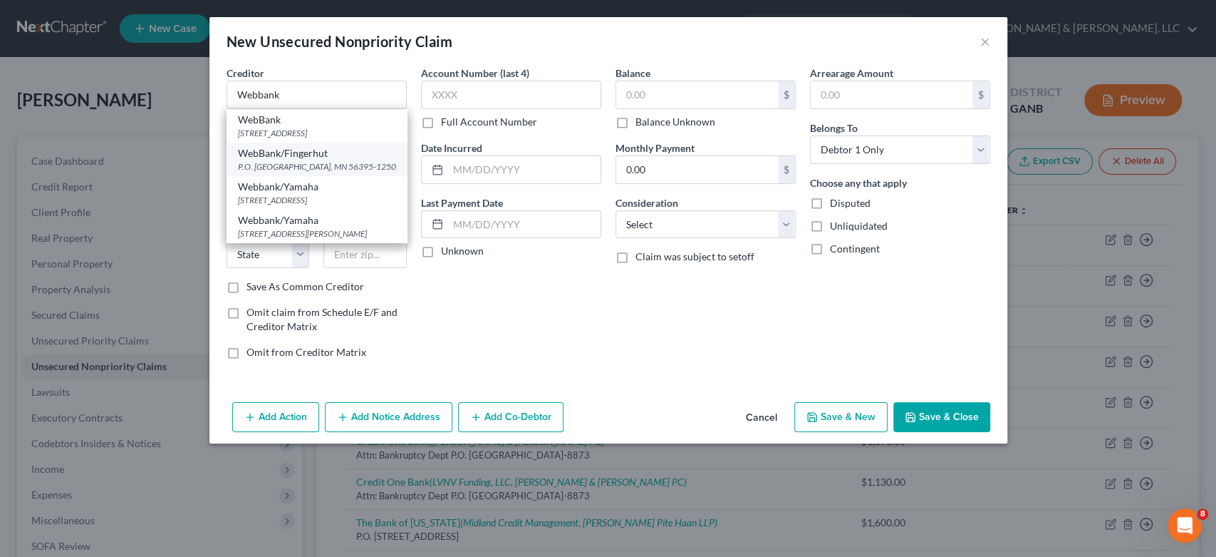
click at [328, 158] on div "WebBank/Fingerhut" at bounding box center [317, 153] width 158 height 14
type input "WebBank/Fingerhut"
type input "P.O. Box 1250"
type input "Saint Cloud"
select select "24"
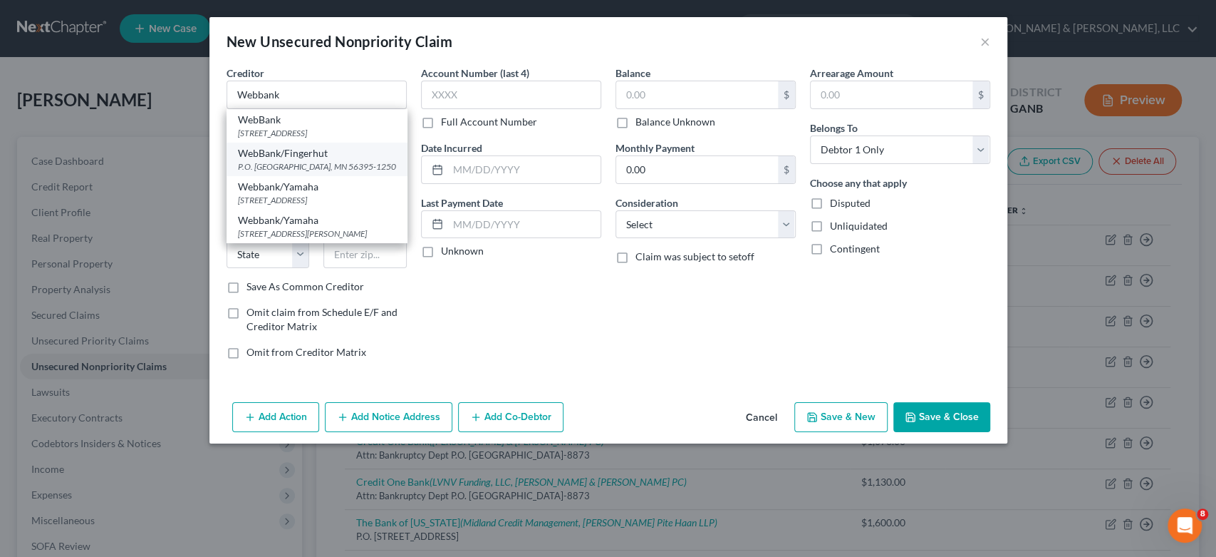
type input "56395-1250"
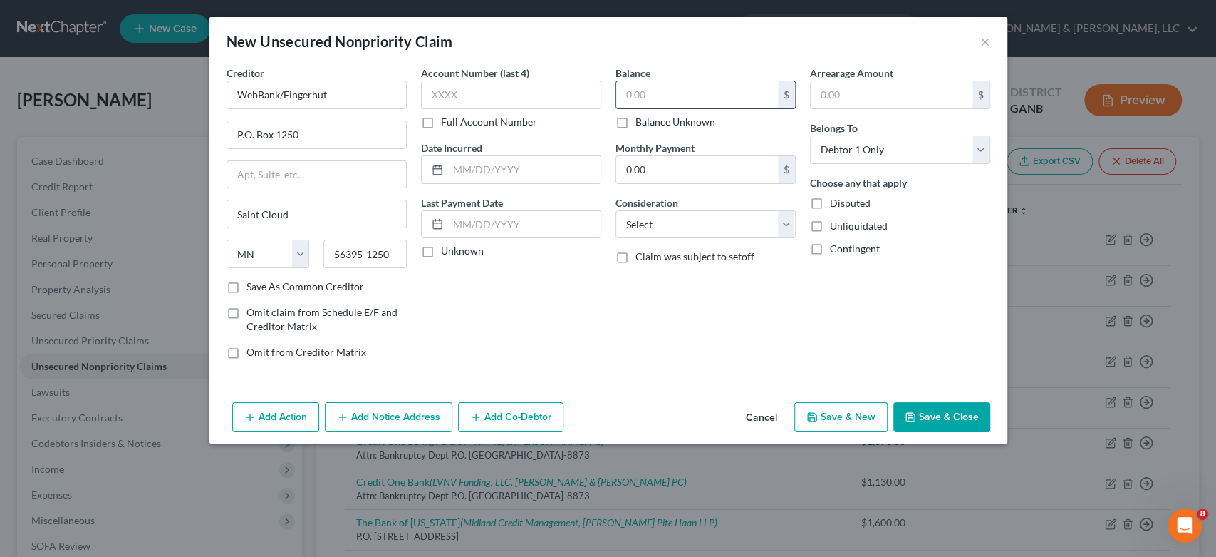
click at [696, 95] on input "text" at bounding box center [697, 94] width 162 height 27
type input "599.00"
click at [783, 225] on select "Select Cable / Satellite Services Collection Agency Credit Card Debt Debt Couns…" at bounding box center [706, 224] width 180 height 29
select select "2"
click at [616, 210] on select "Select Cable / Satellite Services Collection Agency Credit Card Debt Debt Couns…" at bounding box center [706, 224] width 180 height 29
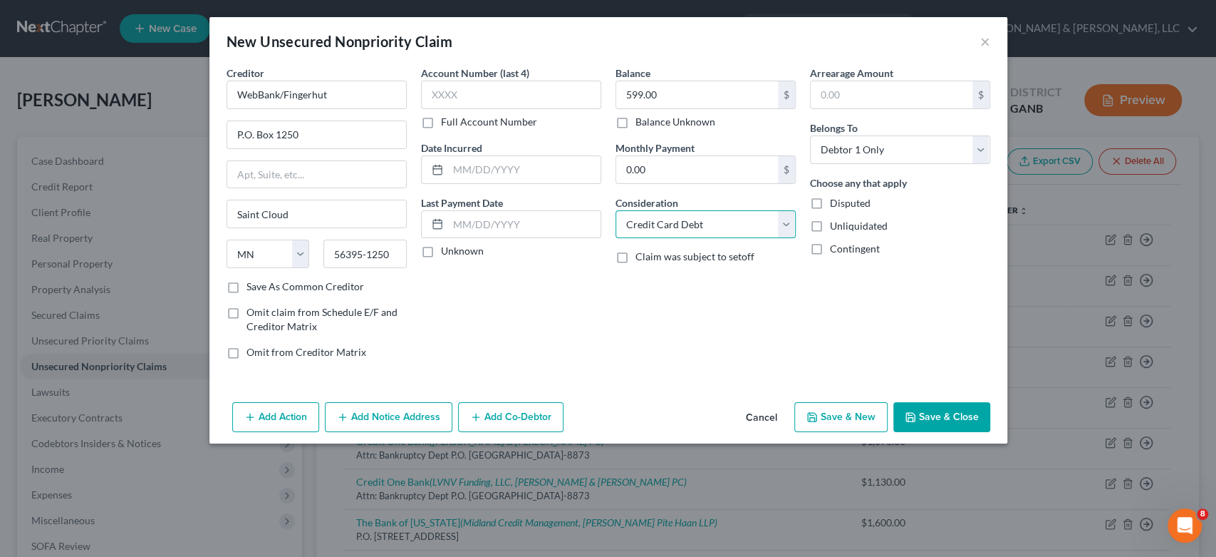
click at [787, 224] on select "Select Cable / Satellite Services Collection Agency Credit Card Debt Debt Couns…" at bounding box center [706, 224] width 180 height 29
click at [616, 210] on select "Select Cable / Satellite Services Collection Agency Credit Card Debt Debt Couns…" at bounding box center [706, 224] width 180 height 29
click at [852, 415] on button "Save & New" at bounding box center [841, 417] width 93 height 30
select select "0"
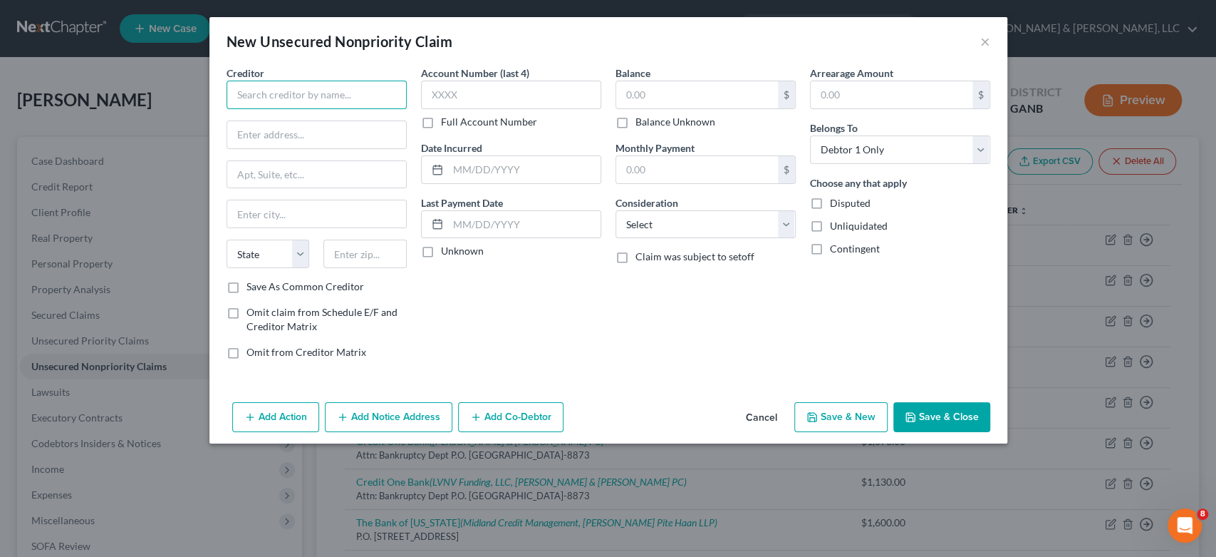
click at [259, 97] on input "text" at bounding box center [317, 95] width 180 height 29
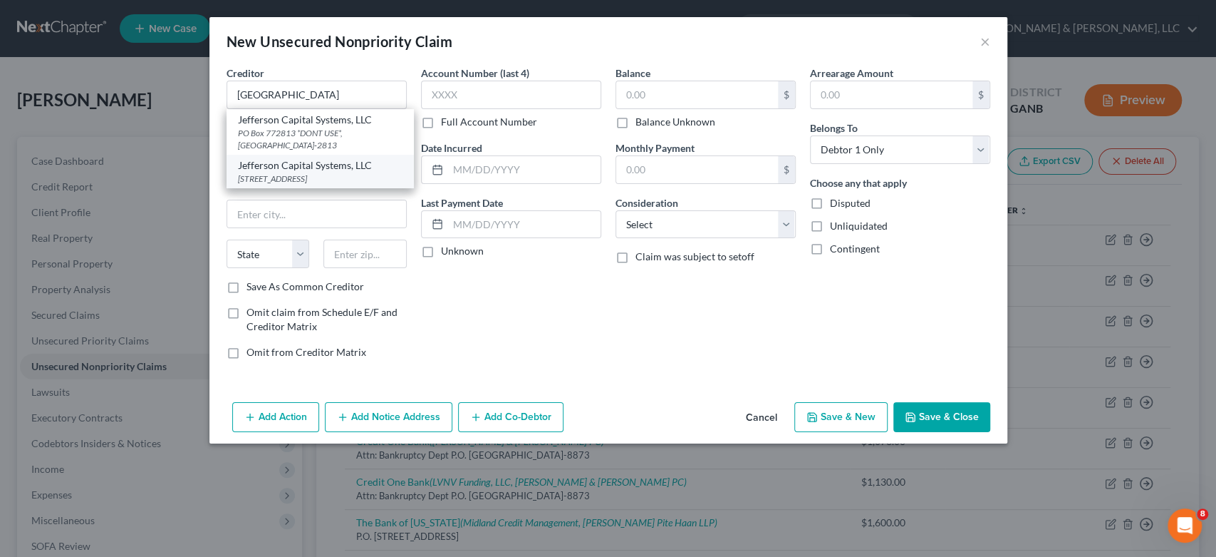
click at [336, 177] on div "[STREET_ADDRESS]" at bounding box center [320, 178] width 165 height 12
type input "Jefferson Capital Systems, LLC"
type input "PO Box 7999"
type input "St. Cloud"
select select "24"
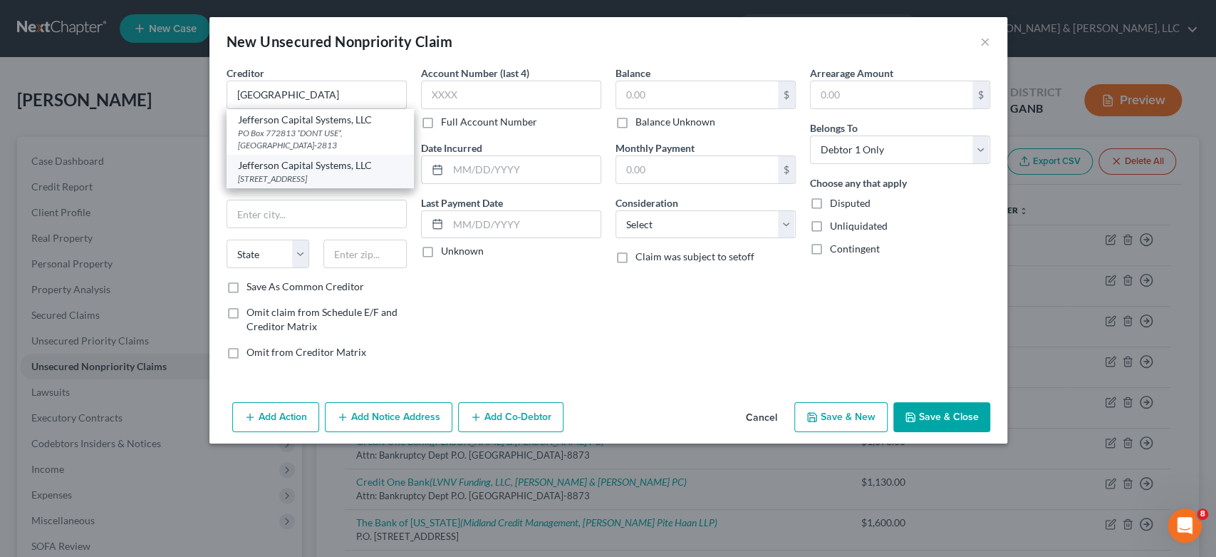
type input "56302-9617"
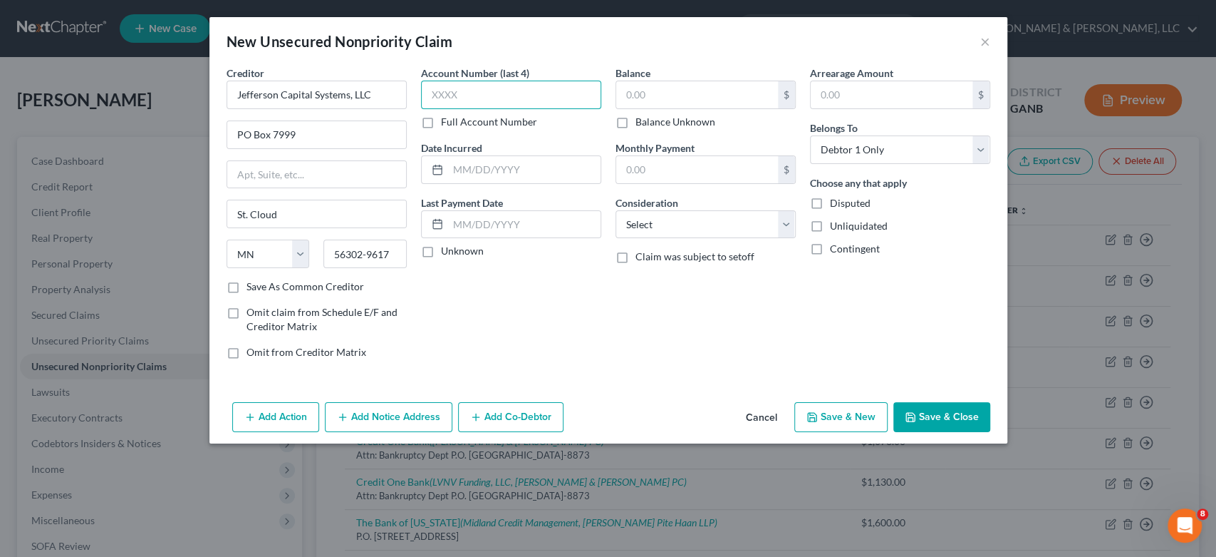
click at [492, 92] on input "text" at bounding box center [511, 95] width 180 height 29
click at [671, 90] on input "text" at bounding box center [697, 94] width 162 height 27
type input "353.00"
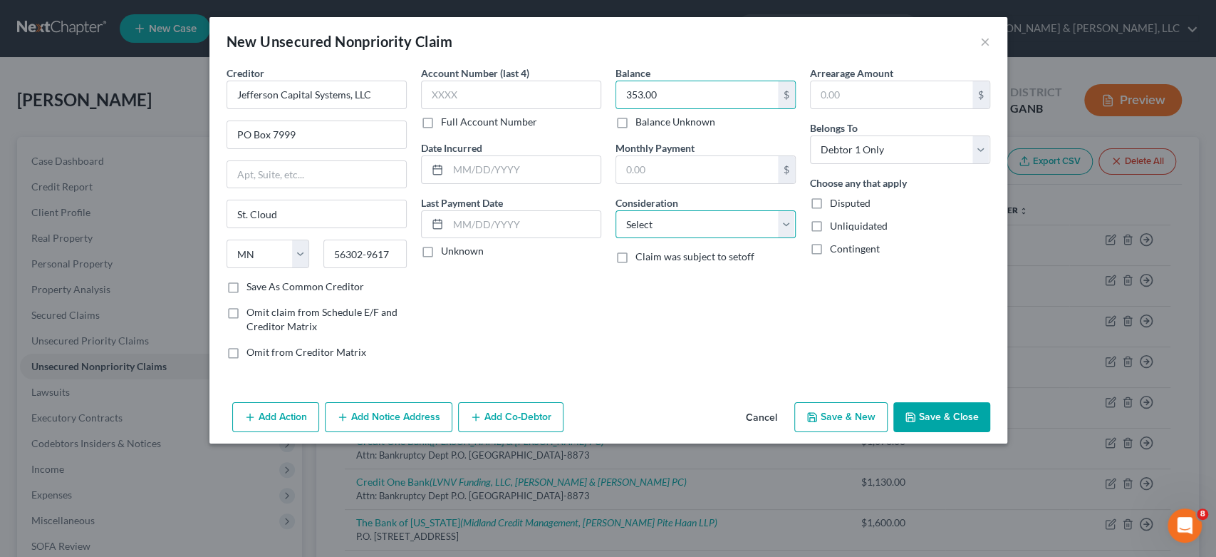
click at [791, 224] on select "Select Cable / Satellite Services Collection Agency Credit Card Debt Debt Couns…" at bounding box center [706, 224] width 180 height 29
select select "14"
click at [616, 210] on select "Select Cable / Satellite Services Collection Agency Credit Card Debt Debt Couns…" at bounding box center [706, 224] width 180 height 29
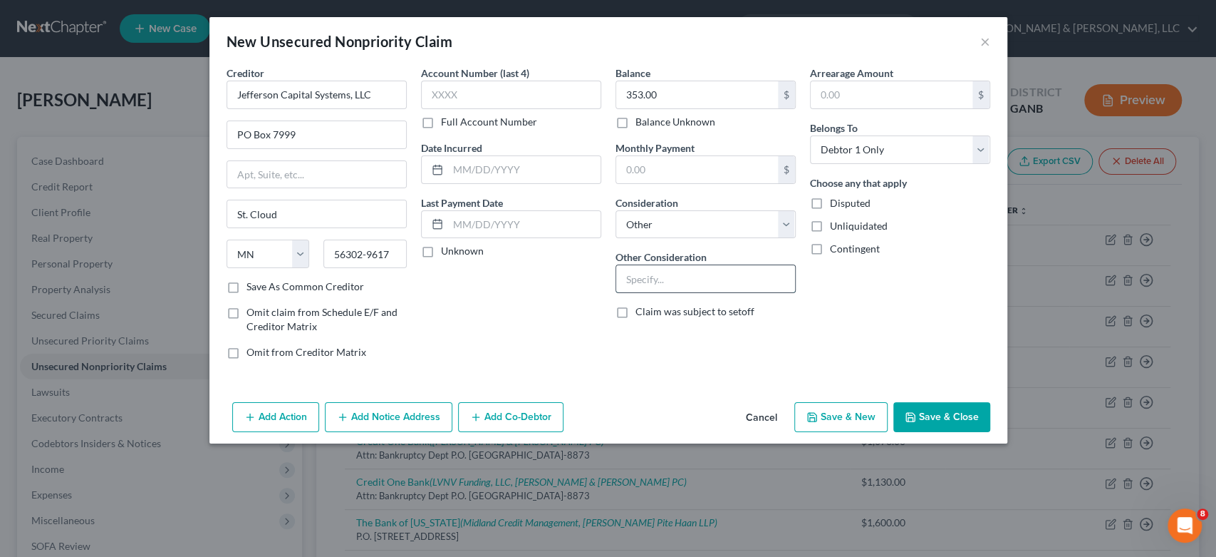
click at [659, 279] on input "text" at bounding box center [705, 278] width 179 height 27
type input "Debt Buyes"
click at [834, 413] on button "Save & New" at bounding box center [841, 417] width 93 height 30
select select "0"
type input "0.00"
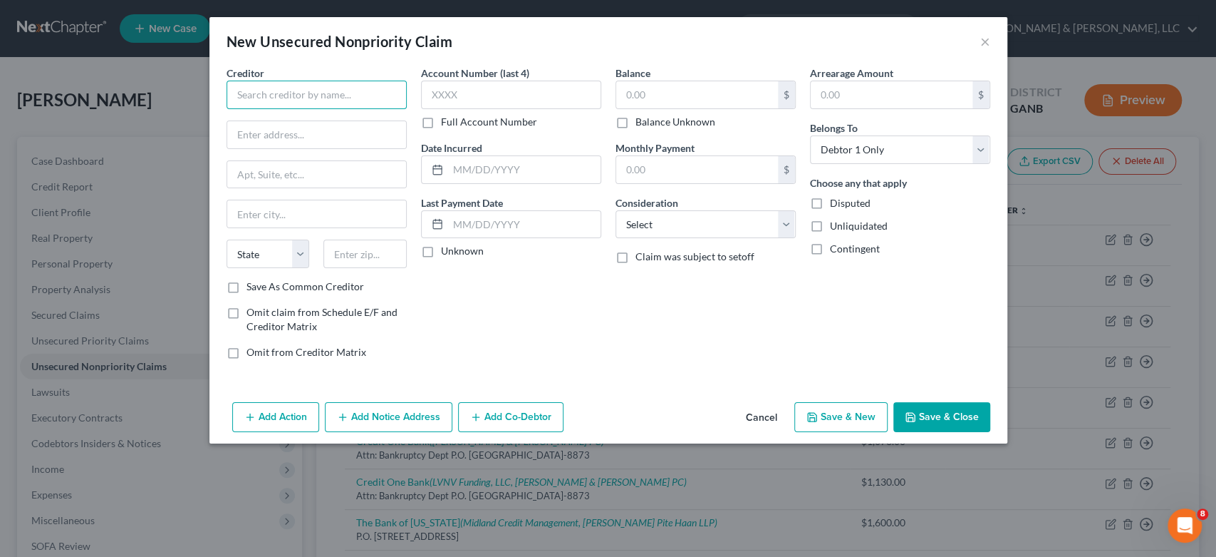
click at [284, 90] on input "text" at bounding box center [317, 95] width 180 height 29
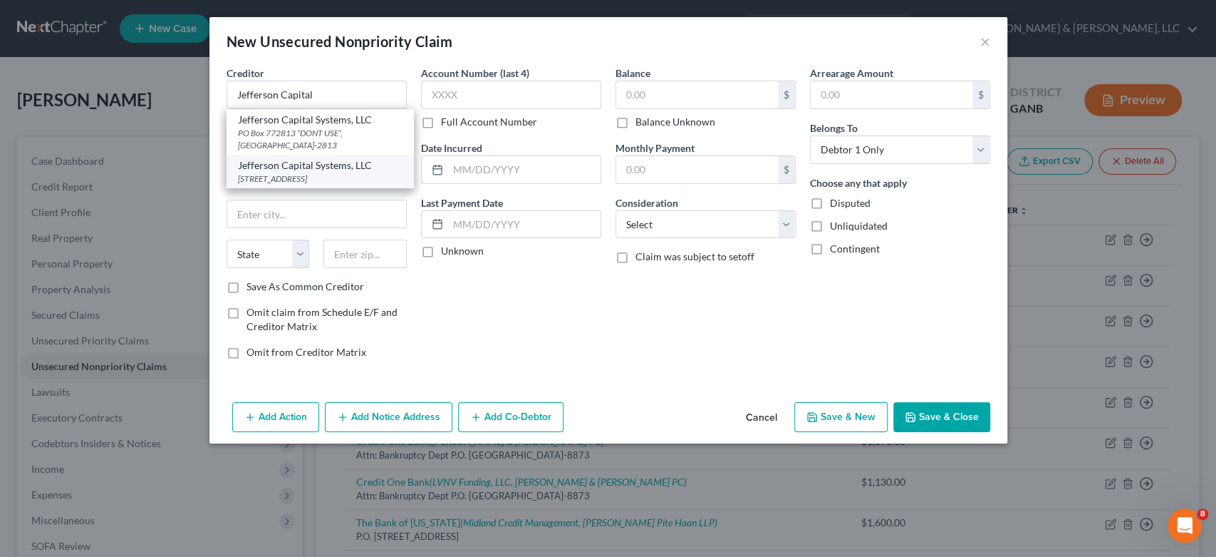
click at [352, 169] on div "Jefferson Capital Systems, LLC" at bounding box center [320, 165] width 165 height 14
type input "Jefferson Capital Systems, LLC"
type input "PO Box 7999"
type input "St. Cloud"
select select "24"
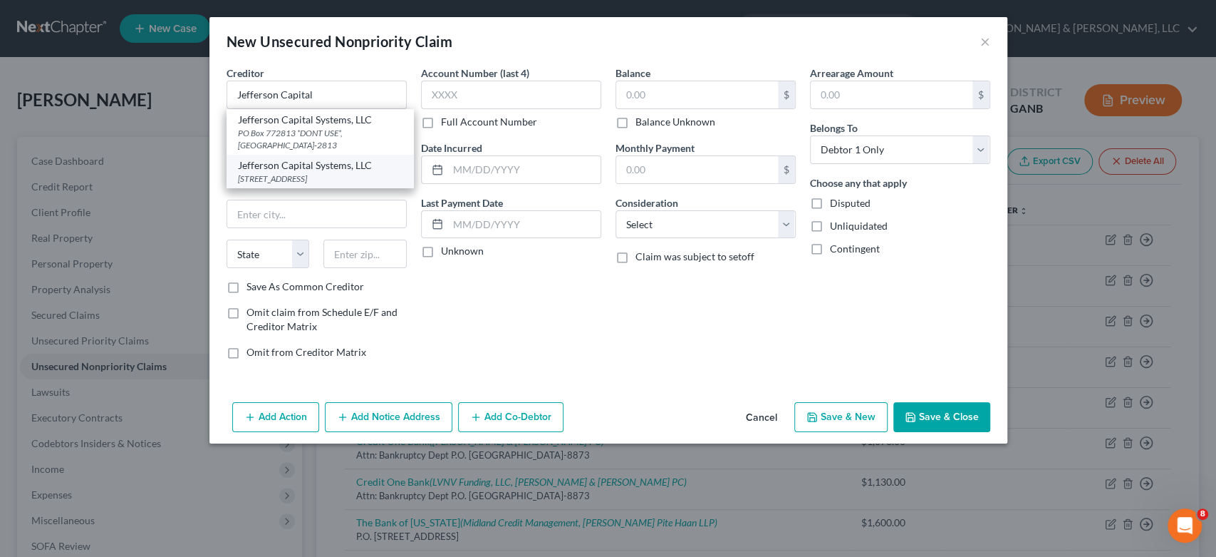
type input "56302-9617"
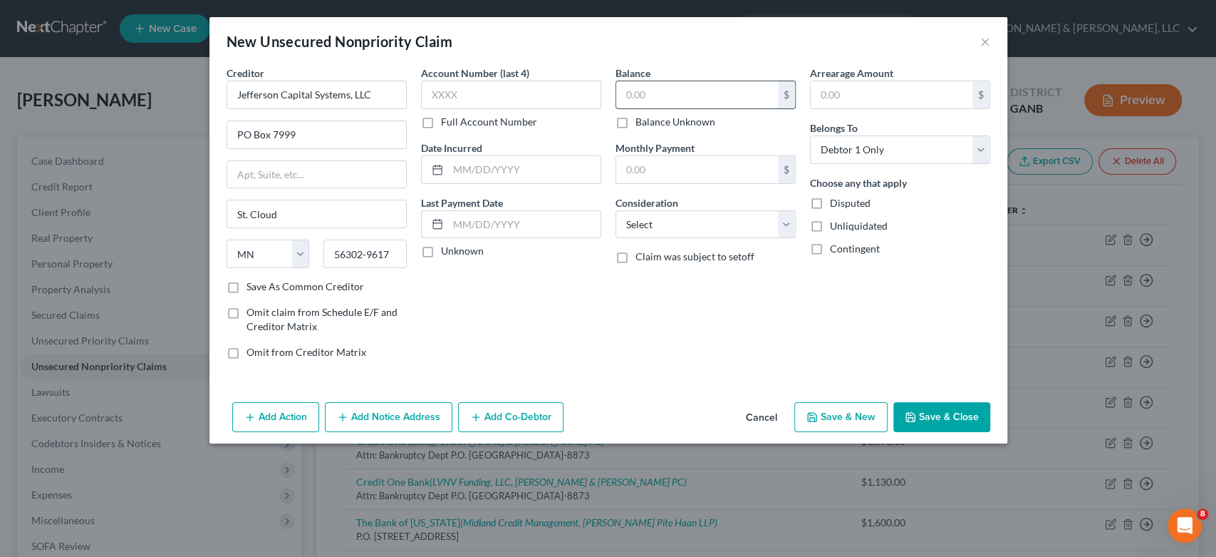
click at [687, 99] on input "text" at bounding box center [697, 94] width 162 height 27
type input "722.00"
click at [784, 228] on select "Select Cable / Satellite Services Collection Agency Credit Card Debt Debt Couns…" at bounding box center [706, 224] width 180 height 29
select select "14"
click at [616, 210] on select "Select Cable / Satellite Services Collection Agency Credit Card Debt Debt Couns…" at bounding box center [706, 224] width 180 height 29
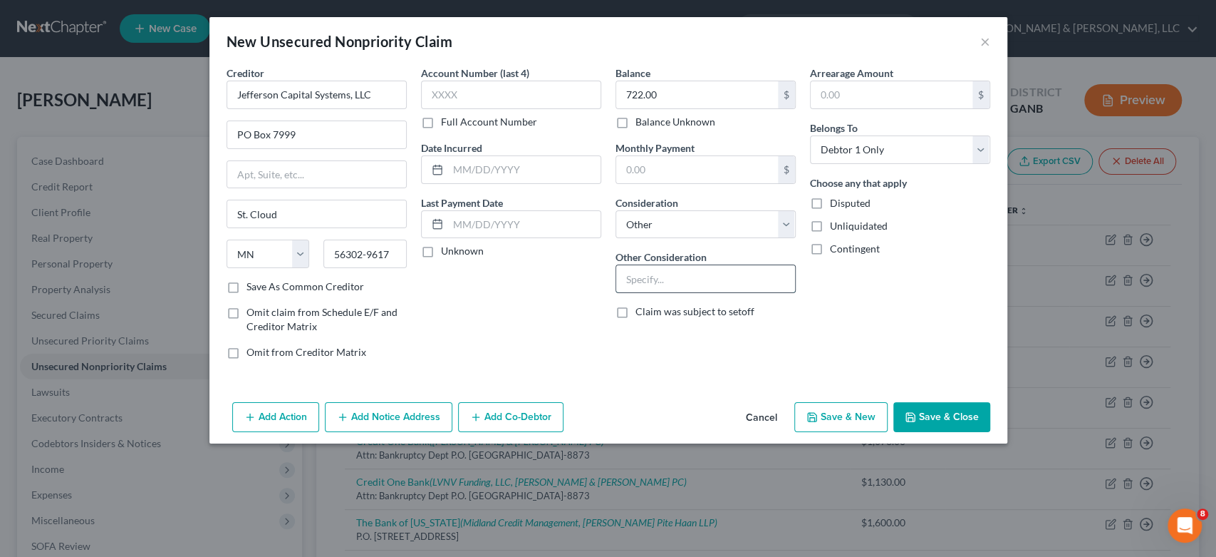
click at [651, 281] on input "text" at bounding box center [705, 278] width 179 height 27
type input "Debt Buyer"
click at [829, 420] on button "Save & New" at bounding box center [841, 417] width 93 height 30
select select "0"
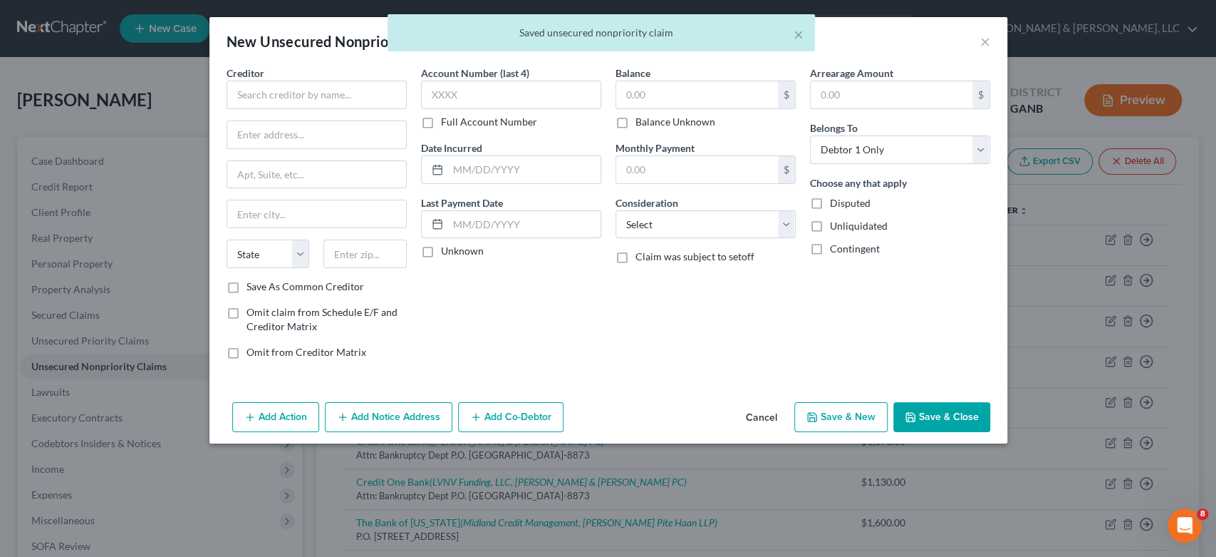
type input "0.00"
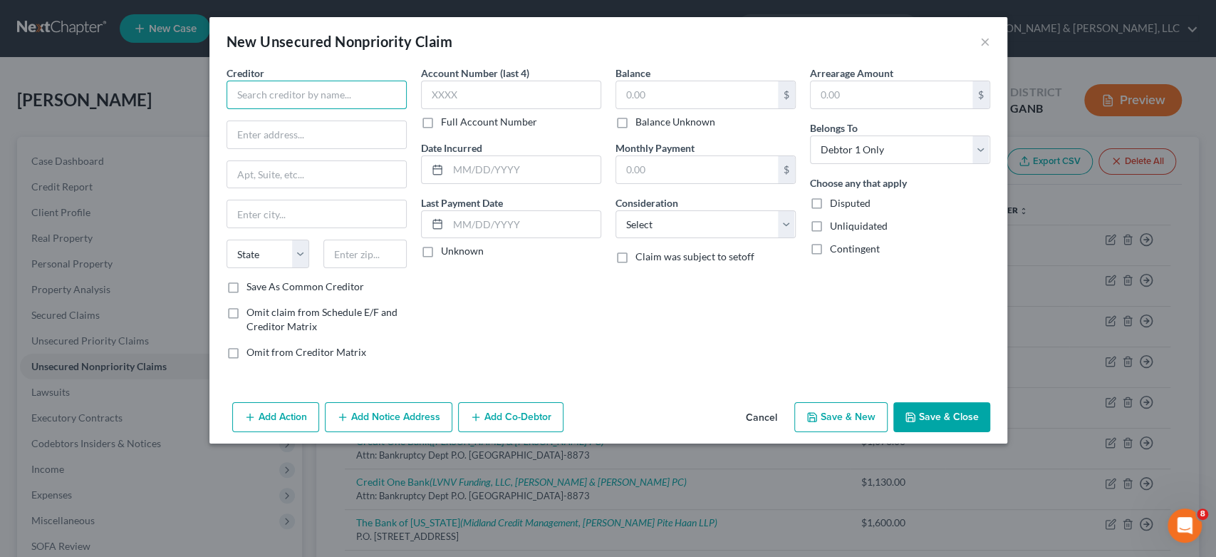
drag, startPoint x: 274, startPoint y: 107, endPoint x: 285, endPoint y: 88, distance: 21.8
click at [275, 103] on input "text" at bounding box center [317, 95] width 180 height 29
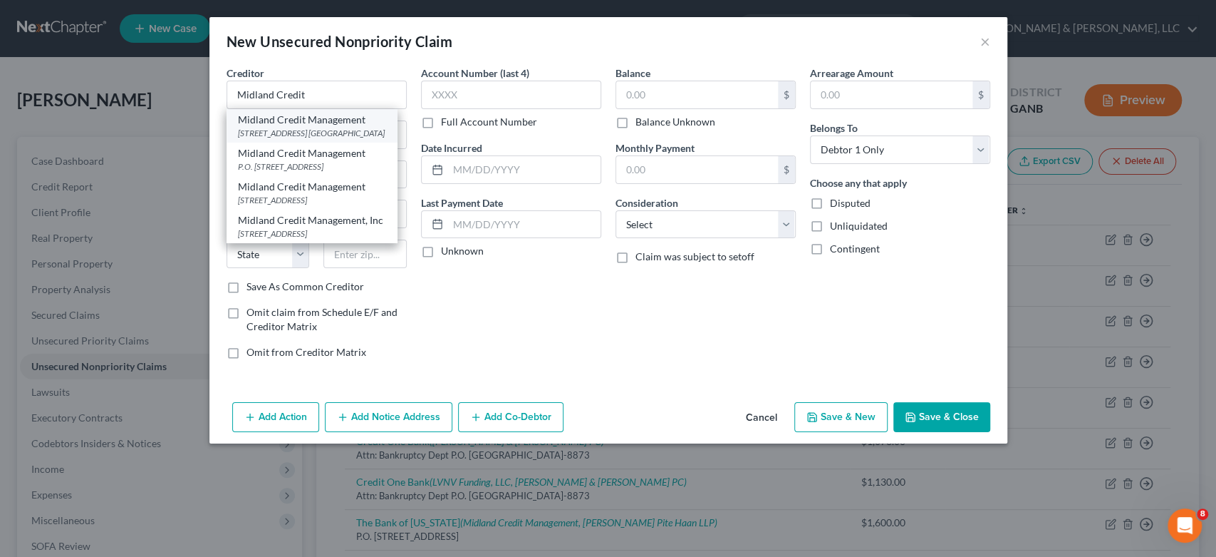
click at [299, 123] on div "Midland Credit Management" at bounding box center [312, 120] width 148 height 14
type input "Midland Credit Management"
type input "[STREET_ADDRESS]"
type input "Suite 300"
type input "[PERSON_NAME]"
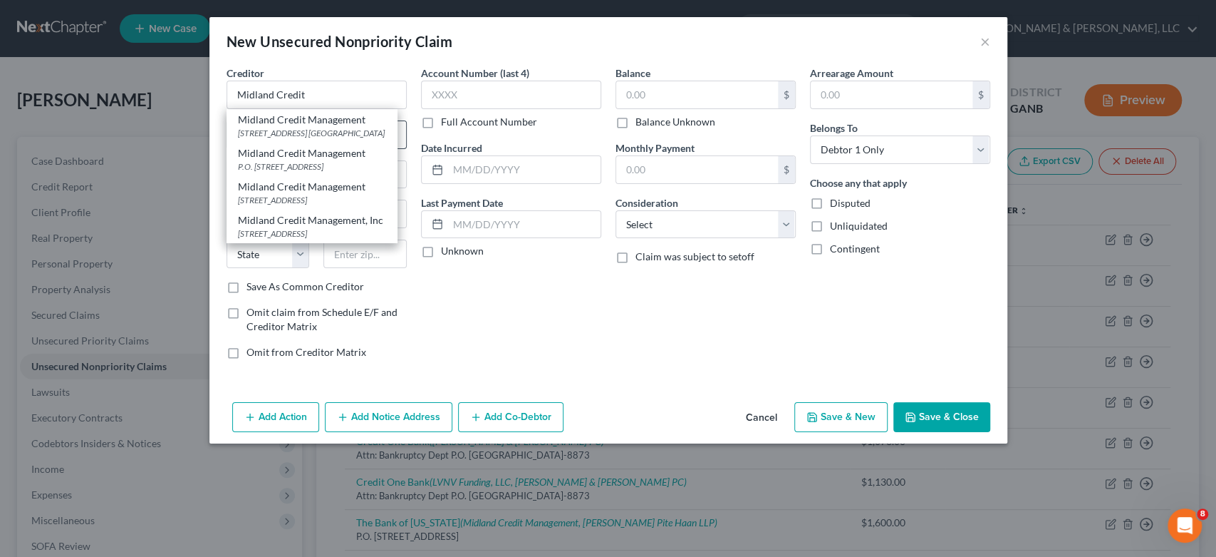
select select "23"
type input "48083"
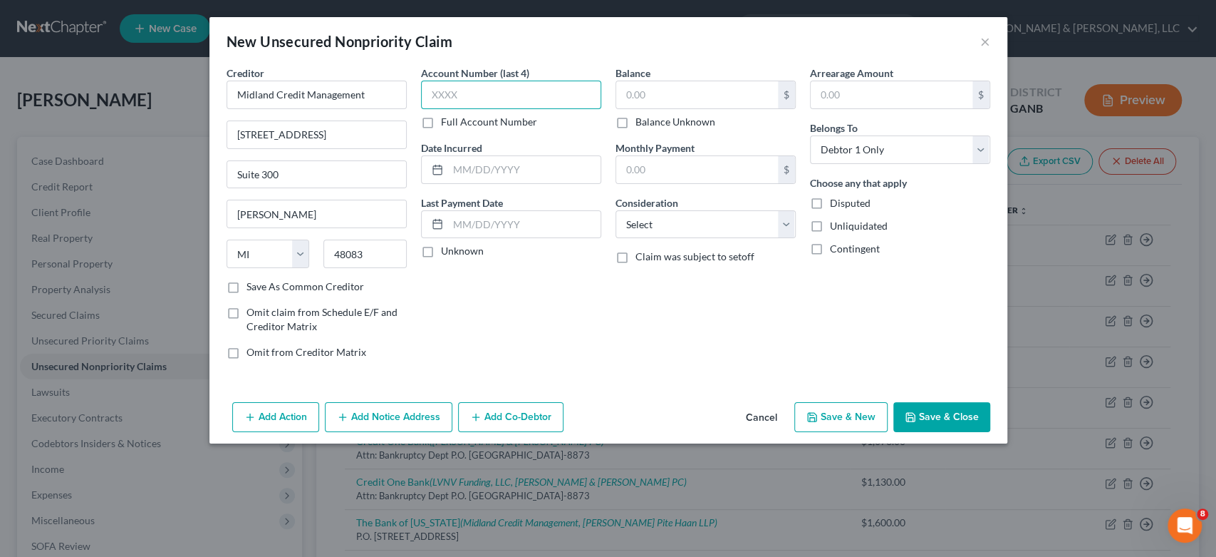
click at [476, 95] on input "text" at bounding box center [511, 95] width 180 height 29
click at [725, 103] on input "text" at bounding box center [697, 94] width 162 height 27
type input "1,664.00"
click at [786, 221] on select "Select Cable / Satellite Services Collection Agency Credit Card Debt Debt Couns…" at bounding box center [706, 224] width 180 height 29
select select "14"
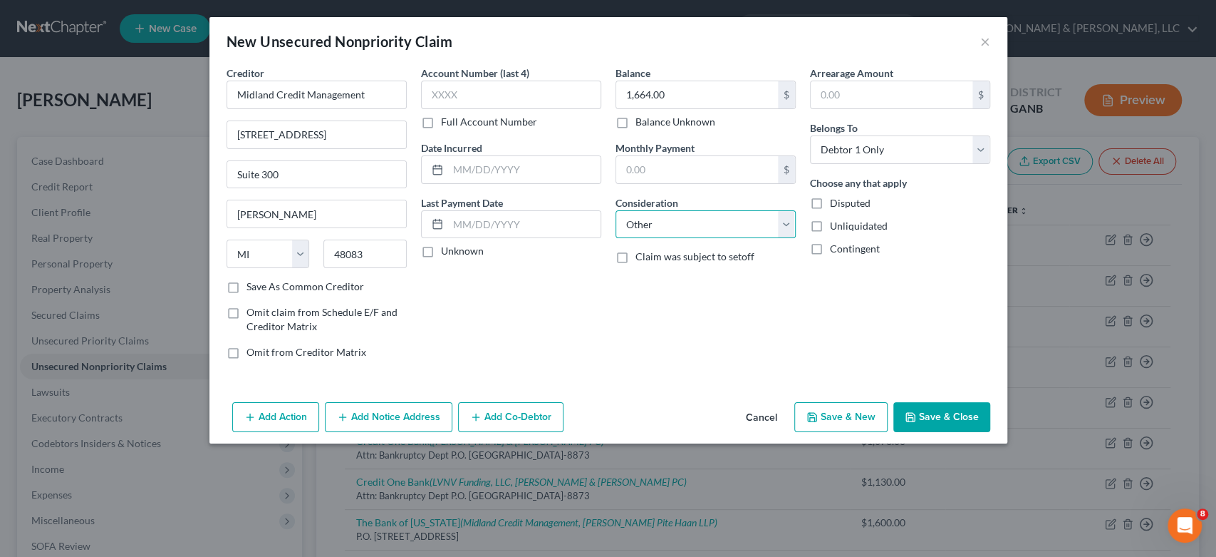
click at [616, 210] on select "Select Cable / Satellite Services Collection Agency Credit Card Debt Debt Couns…" at bounding box center [706, 224] width 180 height 29
click at [651, 272] on input "text" at bounding box center [705, 278] width 179 height 27
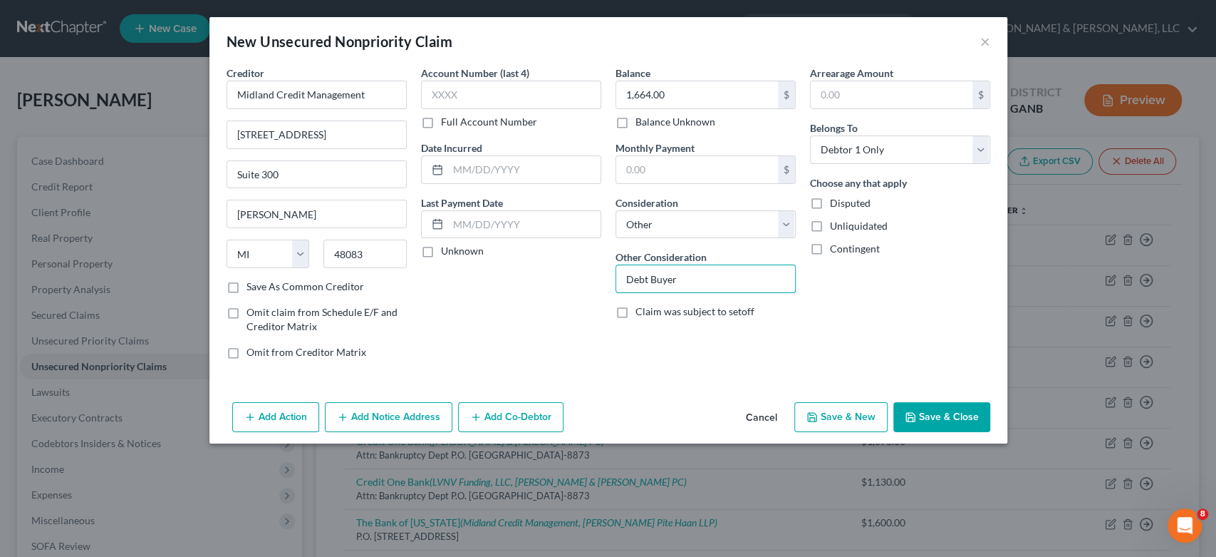
type input "Debt Buyer"
click at [814, 418] on icon "button" at bounding box center [812, 416] width 11 height 11
select select "0"
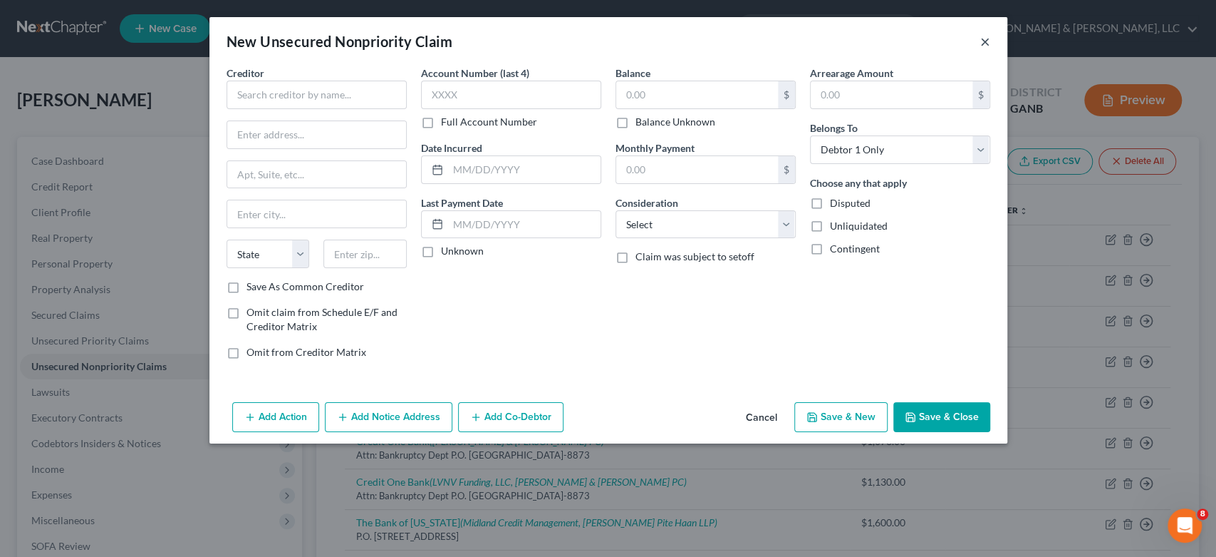
click at [984, 40] on button "×" at bounding box center [986, 41] width 10 height 17
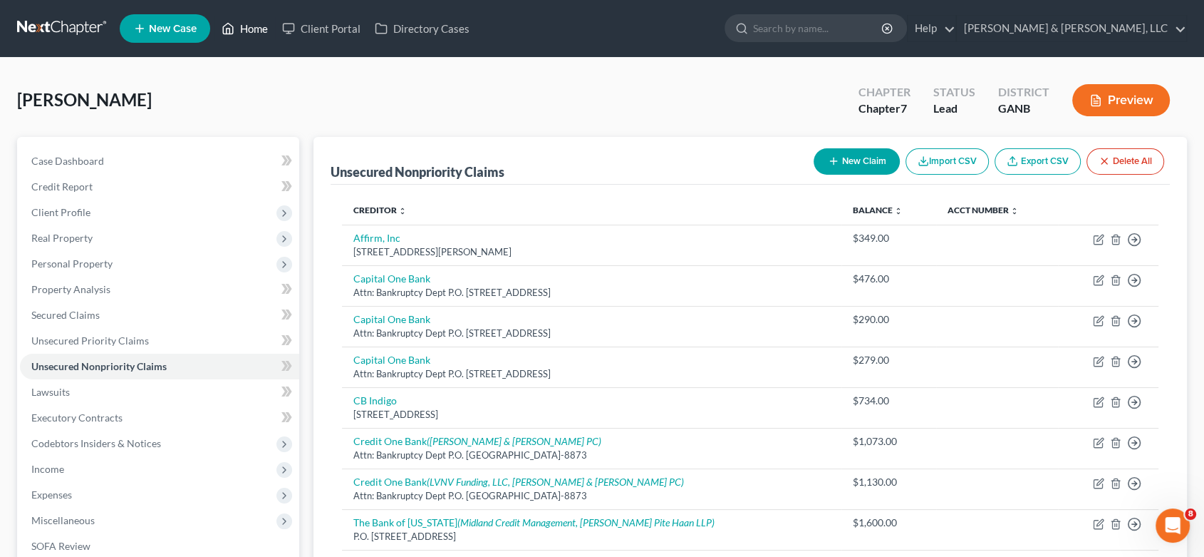
click at [250, 24] on link "Home" at bounding box center [245, 29] width 61 height 26
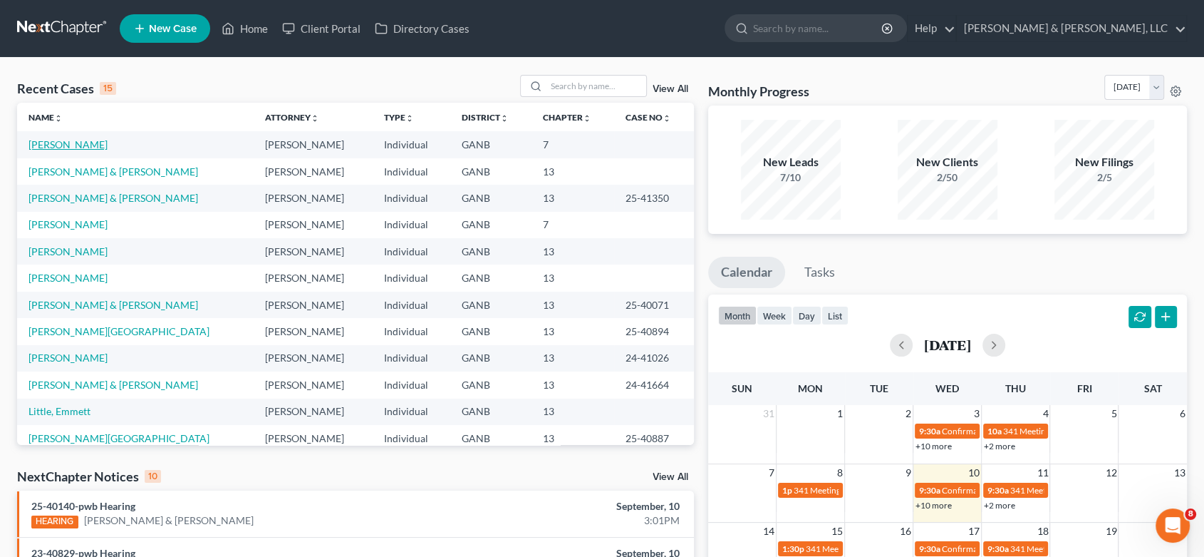
click at [90, 145] on link "[PERSON_NAME]" at bounding box center [68, 144] width 79 height 12
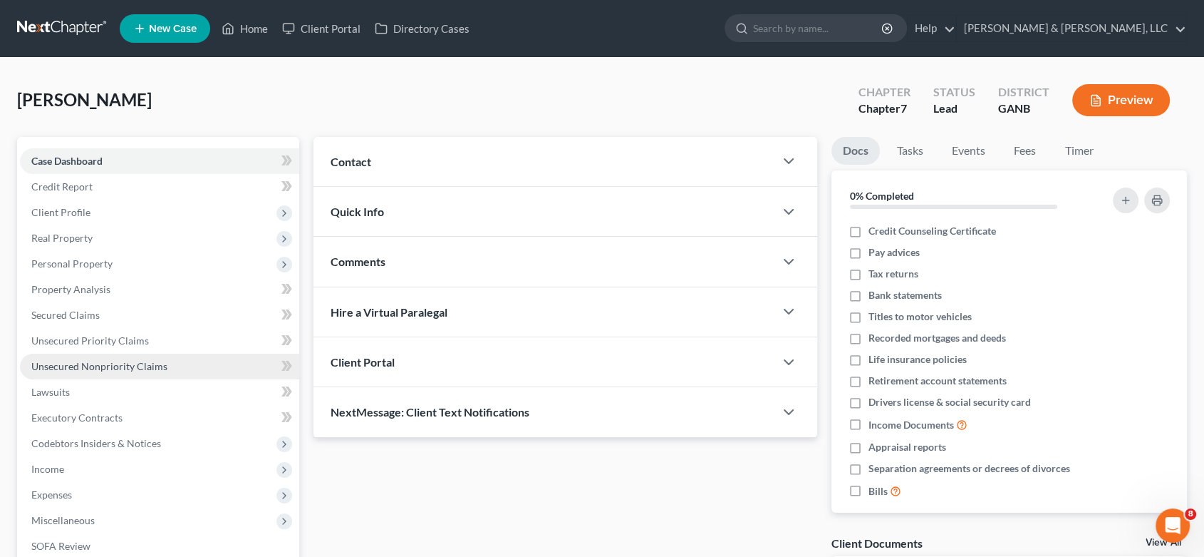
click at [83, 363] on span "Unsecured Nonpriority Claims" at bounding box center [99, 366] width 136 height 12
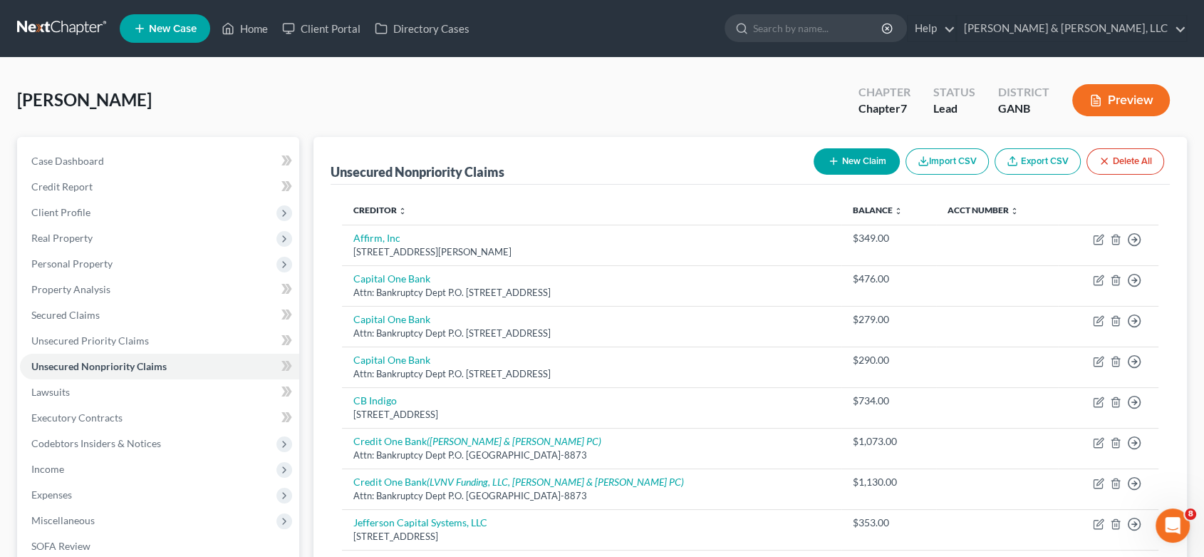
click at [853, 156] on button "New Claim" at bounding box center [857, 161] width 86 height 26
select select "0"
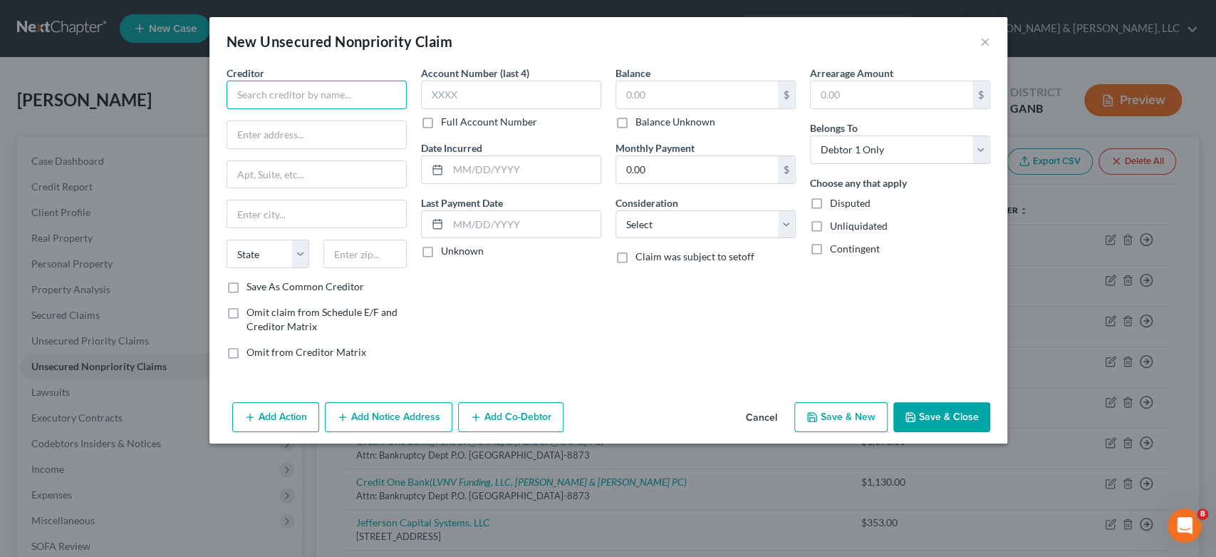
click at [268, 97] on input "text" at bounding box center [317, 95] width 180 height 29
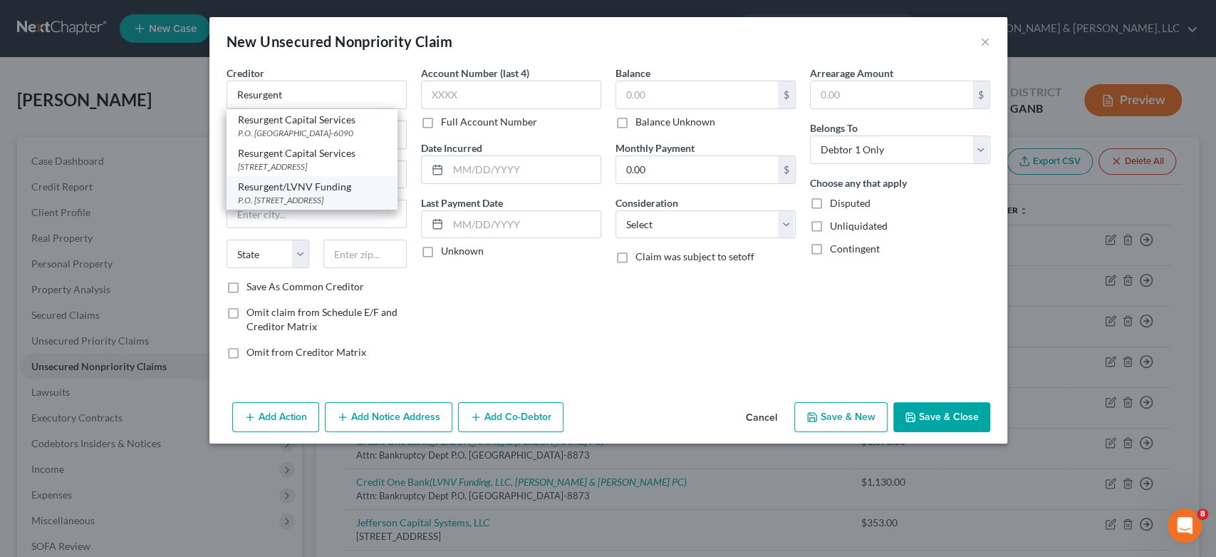
click at [336, 194] on div "Resurgent/LVNV Funding" at bounding box center [312, 187] width 148 height 14
type input "Resurgent/LVNV Funding"
type input "P.O. Box 1269"
type input "[GEOGRAPHIC_DATA]"
select select "42"
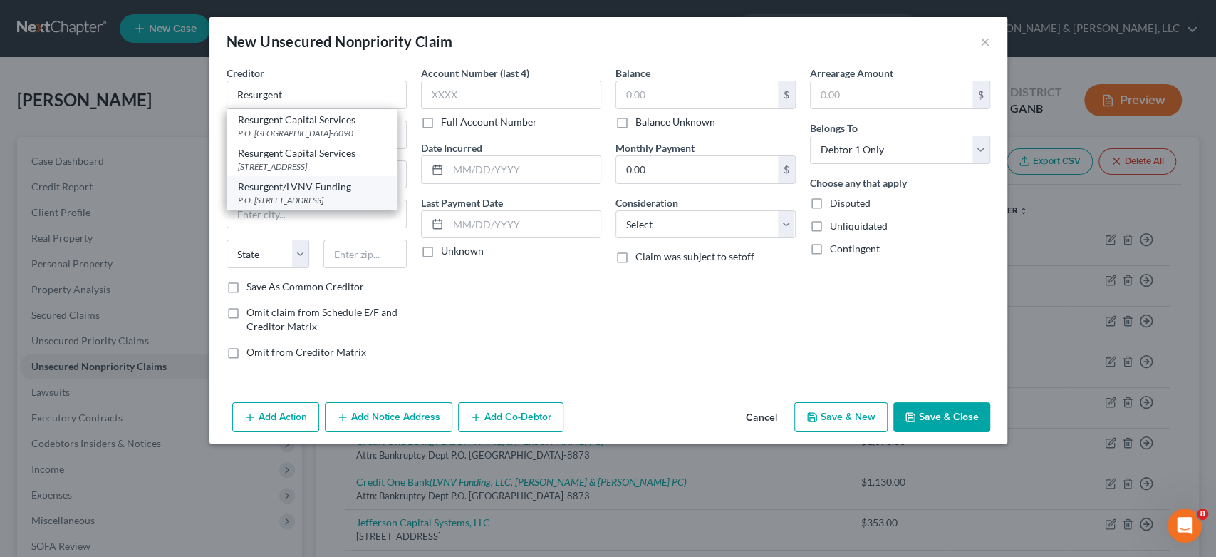
type input "29602"
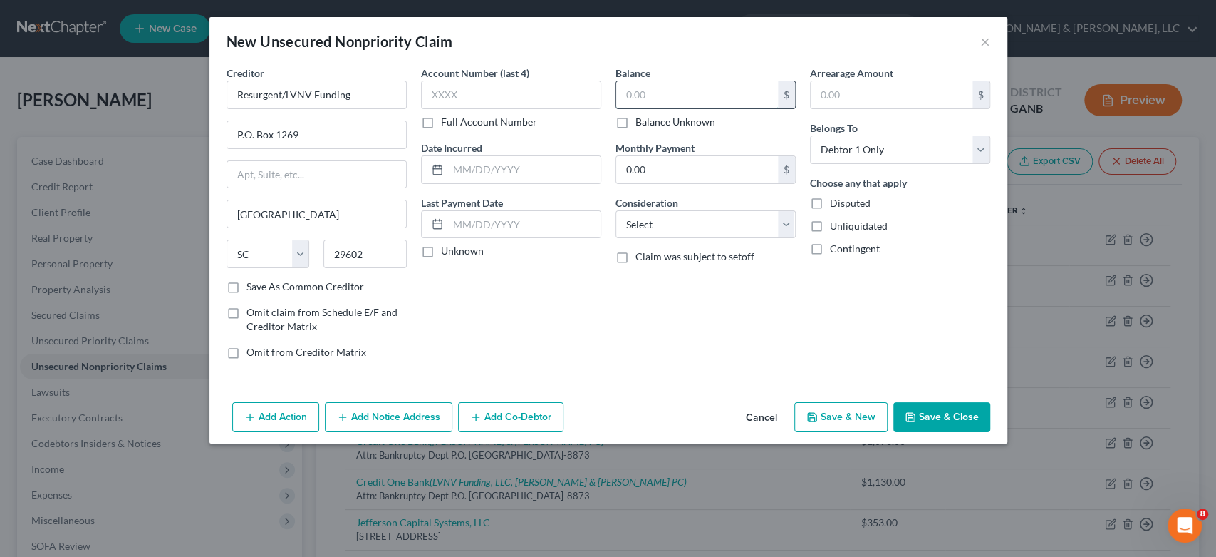
click at [665, 100] on input "text" at bounding box center [697, 94] width 162 height 27
type input "570.00"
click at [786, 217] on select "Select Cable / Satellite Services Collection Agency Credit Card Debt Debt Couns…" at bounding box center [706, 224] width 180 height 29
select select "1"
click at [616, 210] on select "Select Cable / Satellite Services Collection Agency Credit Card Debt Debt Couns…" at bounding box center [706, 224] width 180 height 29
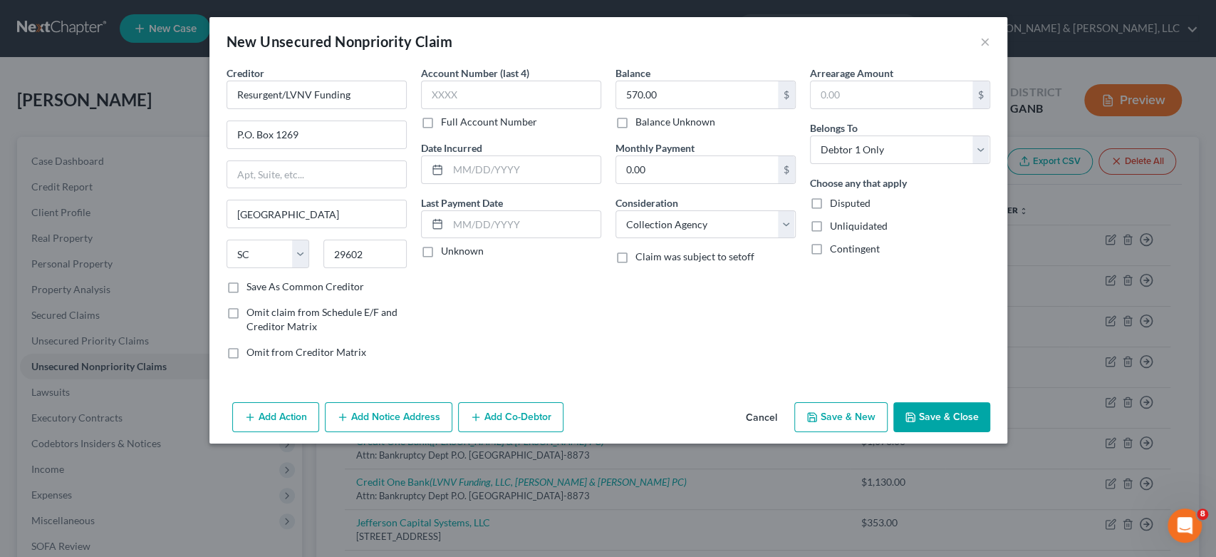
click at [856, 418] on button "Save & New" at bounding box center [841, 417] width 93 height 30
select select "0"
drag, startPoint x: 991, startPoint y: 38, endPoint x: 982, endPoint y: 36, distance: 9.0
click at [991, 38] on div "New Unsecured Nonpriority Claim ×" at bounding box center [609, 41] width 798 height 48
click at [984, 39] on button "×" at bounding box center [986, 41] width 10 height 17
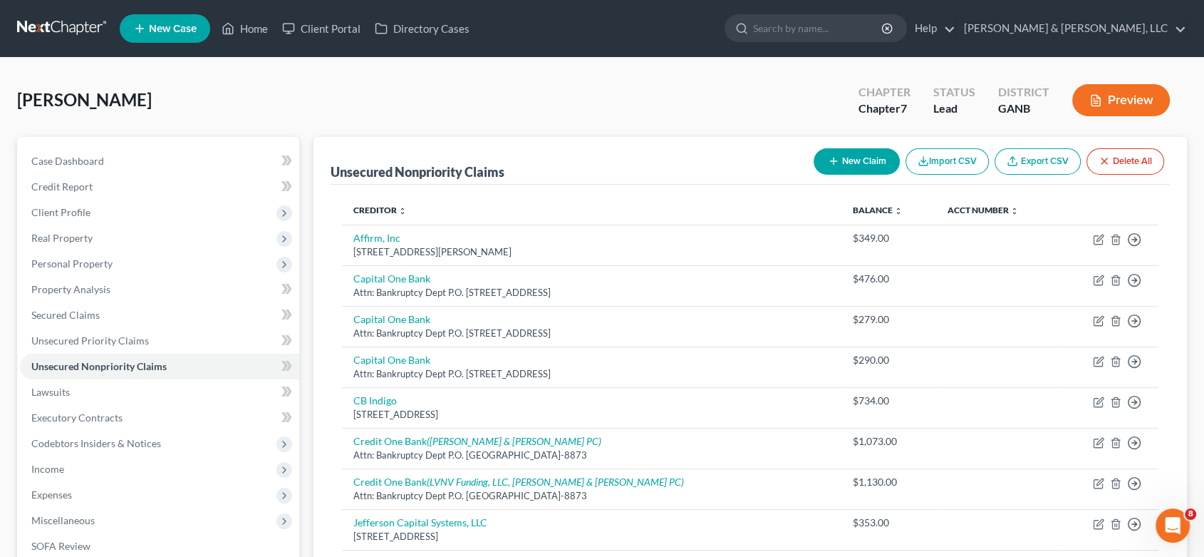
click at [871, 154] on button "New Claim" at bounding box center [857, 161] width 86 height 26
select select "0"
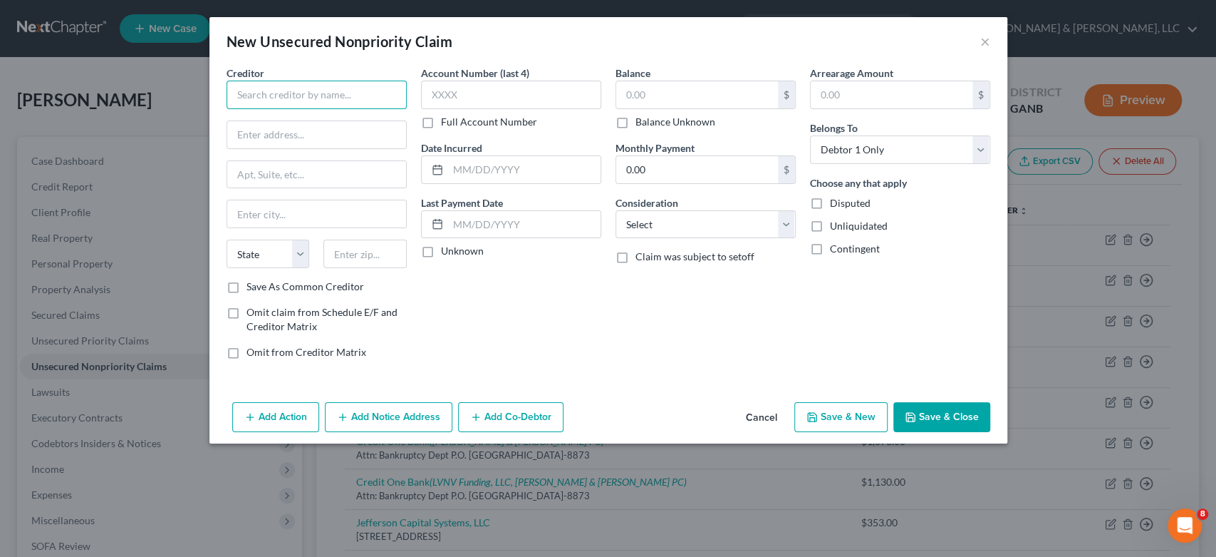
click at [319, 95] on input "text" at bounding box center [317, 95] width 180 height 29
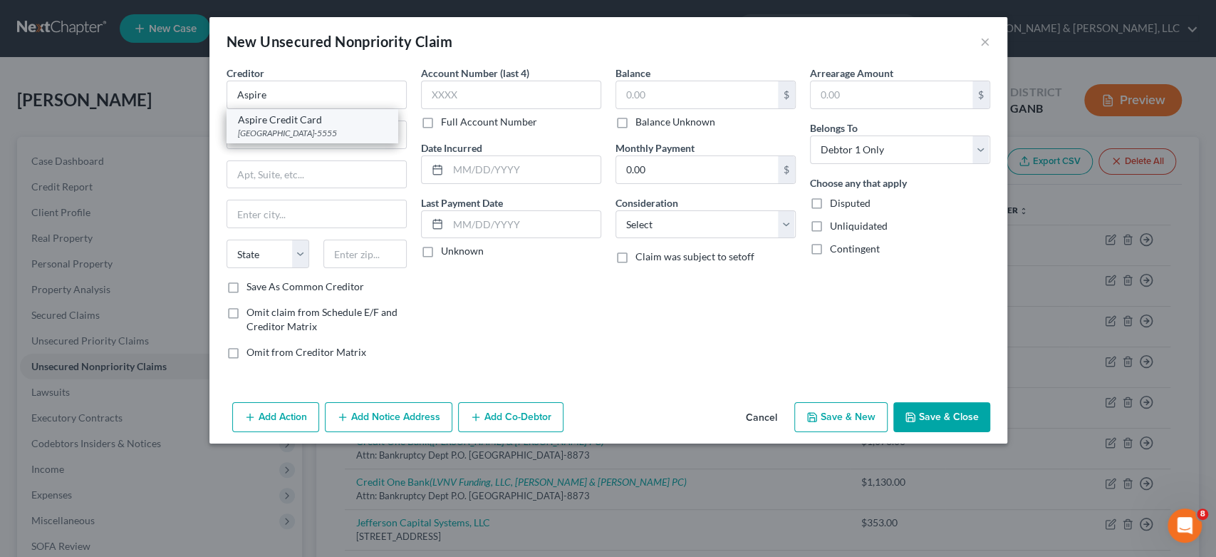
click at [319, 129] on div "[GEOGRAPHIC_DATA]-5555" at bounding box center [312, 133] width 148 height 12
type input "Aspire Credit Card"
type input "PO Box 105555"
type input "[GEOGRAPHIC_DATA]"
select select "10"
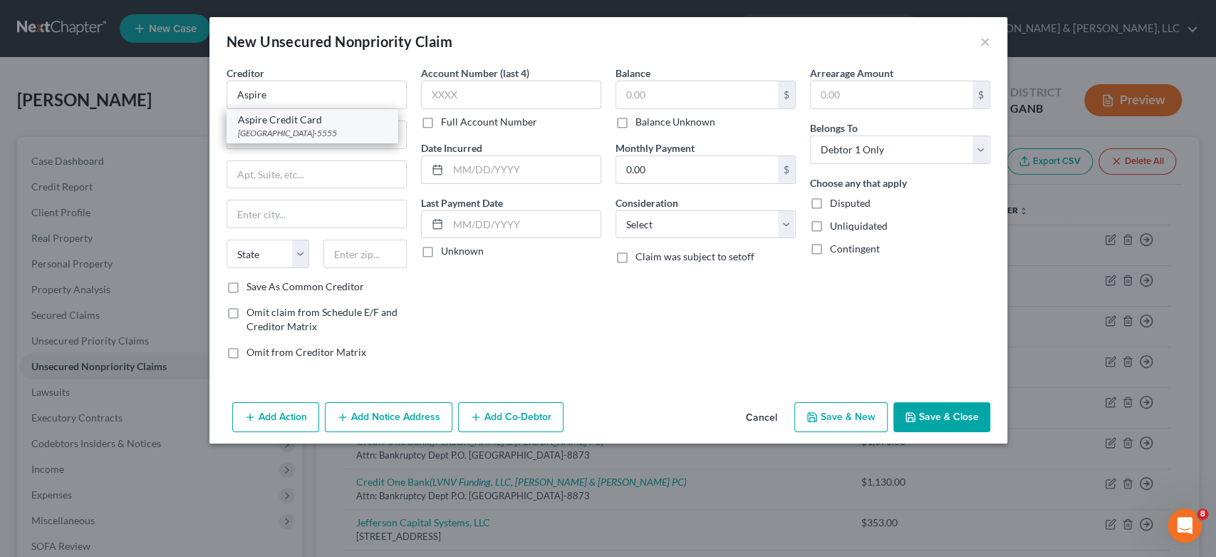
type input "30348-5555"
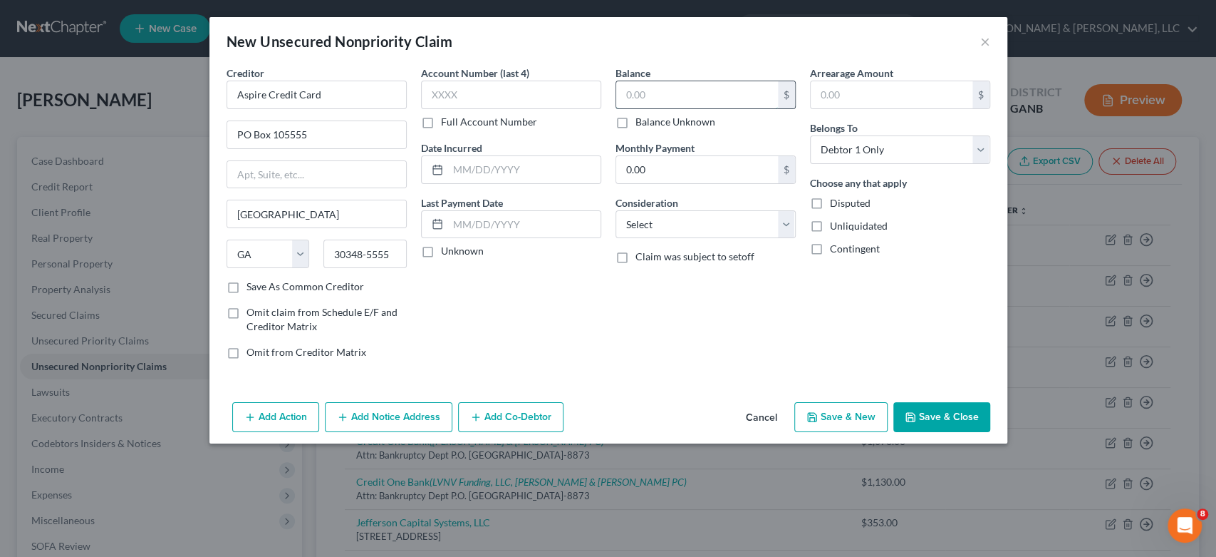
click at [679, 91] on input "text" at bounding box center [697, 94] width 162 height 27
type input "954.00"
click at [788, 222] on select "Select Cable / Satellite Services Collection Agency Credit Card Debt Debt Couns…" at bounding box center [706, 224] width 180 height 29
select select "2"
click at [616, 210] on select "Select Cable / Satellite Services Collection Agency Credit Card Debt Debt Couns…" at bounding box center [706, 224] width 180 height 29
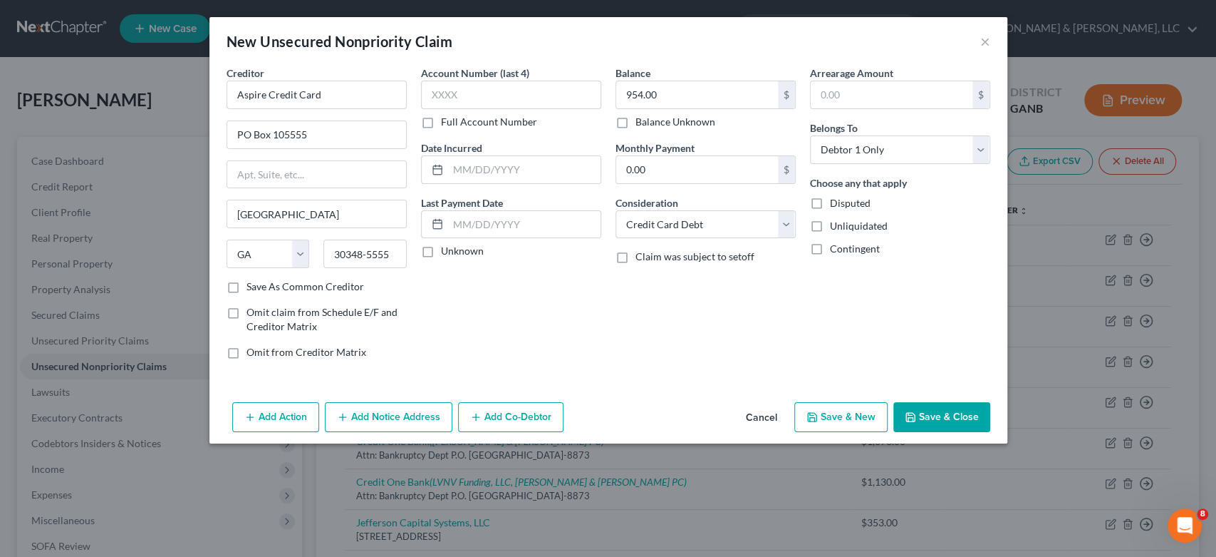
click at [834, 414] on button "Save & New" at bounding box center [841, 417] width 93 height 30
select select "0"
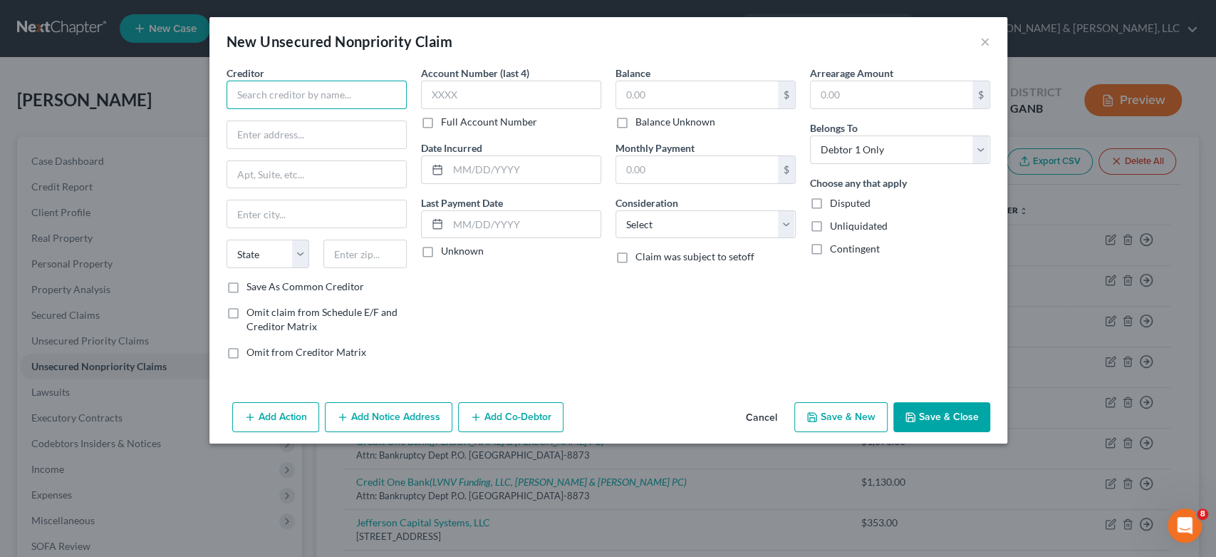
click at [304, 101] on input "text" at bounding box center [317, 95] width 180 height 29
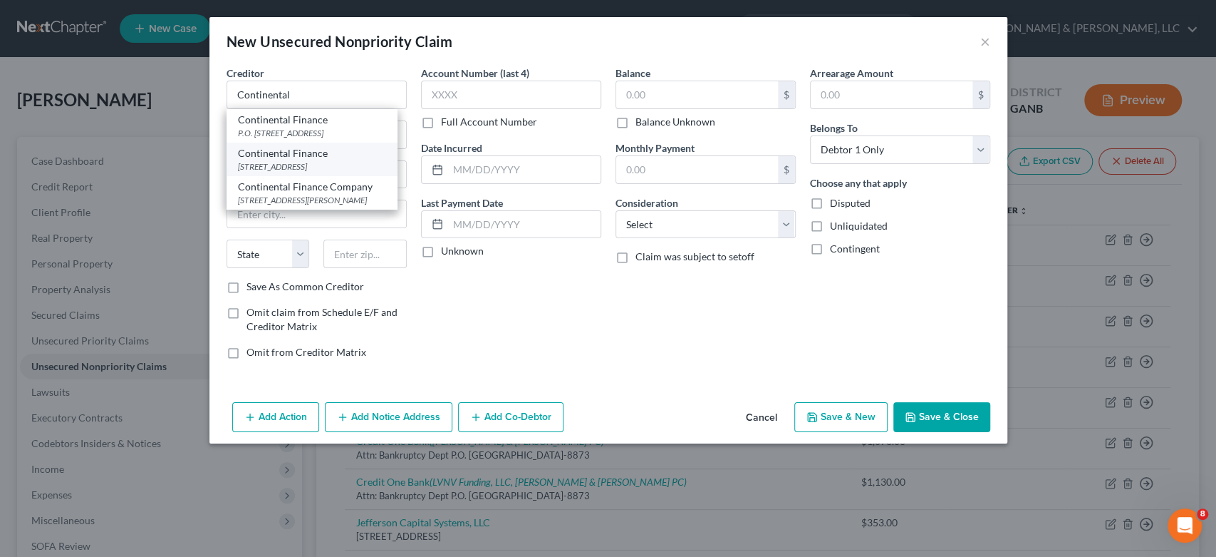
click at [329, 164] on div "[STREET_ADDRESS]" at bounding box center [312, 166] width 148 height 12
type input "Continental Finance"
type input "[STREET_ADDRESS]"
type input "Wilmington"
select select "7"
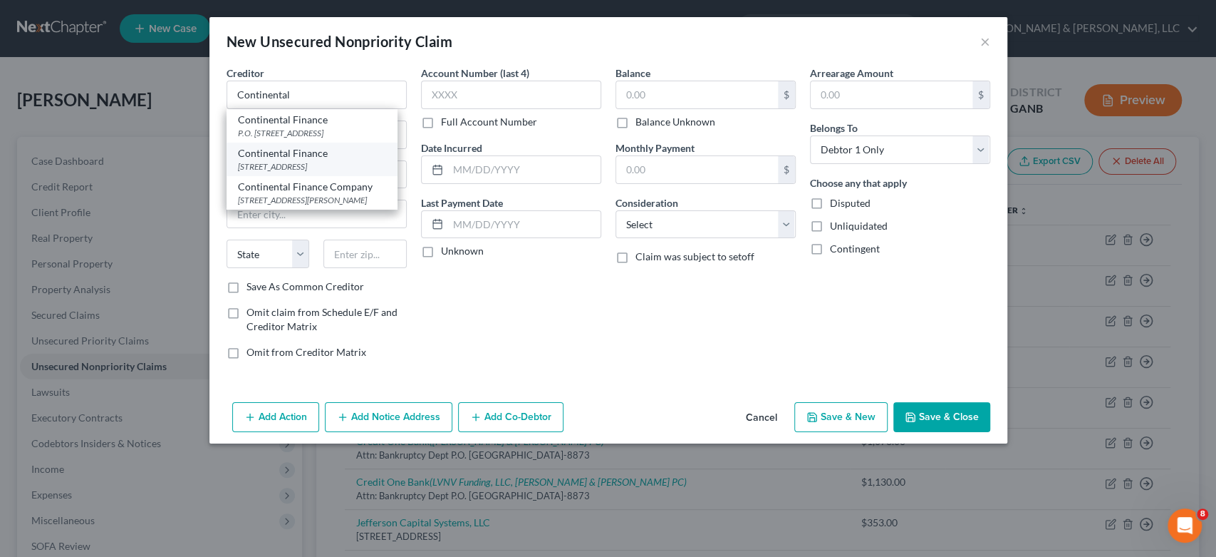
type input "19808"
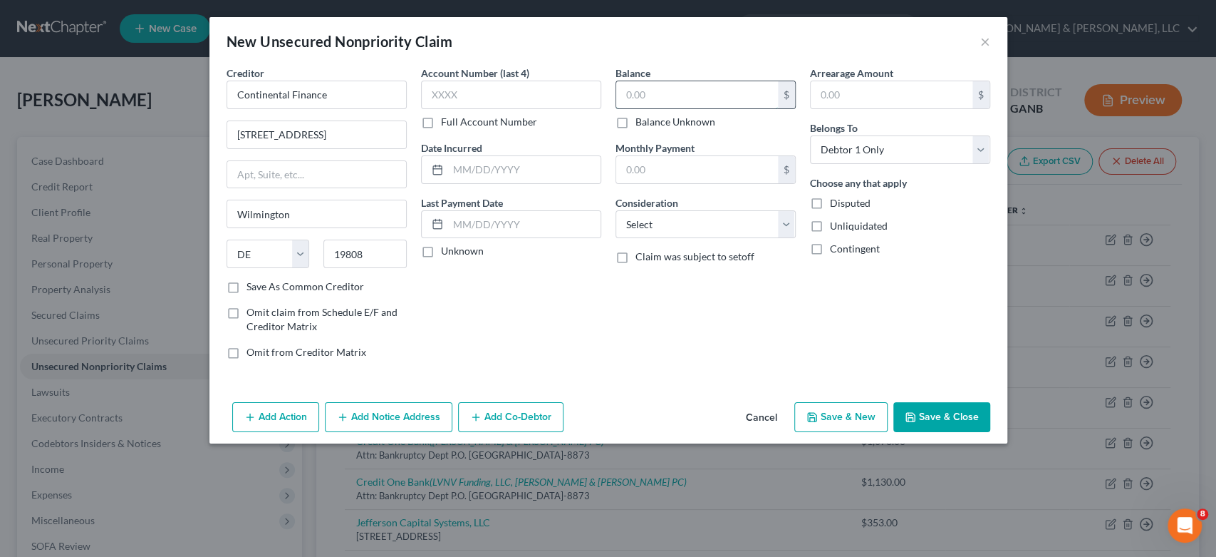
click at [699, 93] on input "text" at bounding box center [697, 94] width 162 height 27
type input "750.00"
click at [788, 224] on select "Select Cable / Satellite Services Collection Agency Credit Card Debt Debt Couns…" at bounding box center [706, 224] width 180 height 29
select select "2"
click at [616, 210] on select "Select Cable / Satellite Services Collection Agency Credit Card Debt Debt Couns…" at bounding box center [706, 224] width 180 height 29
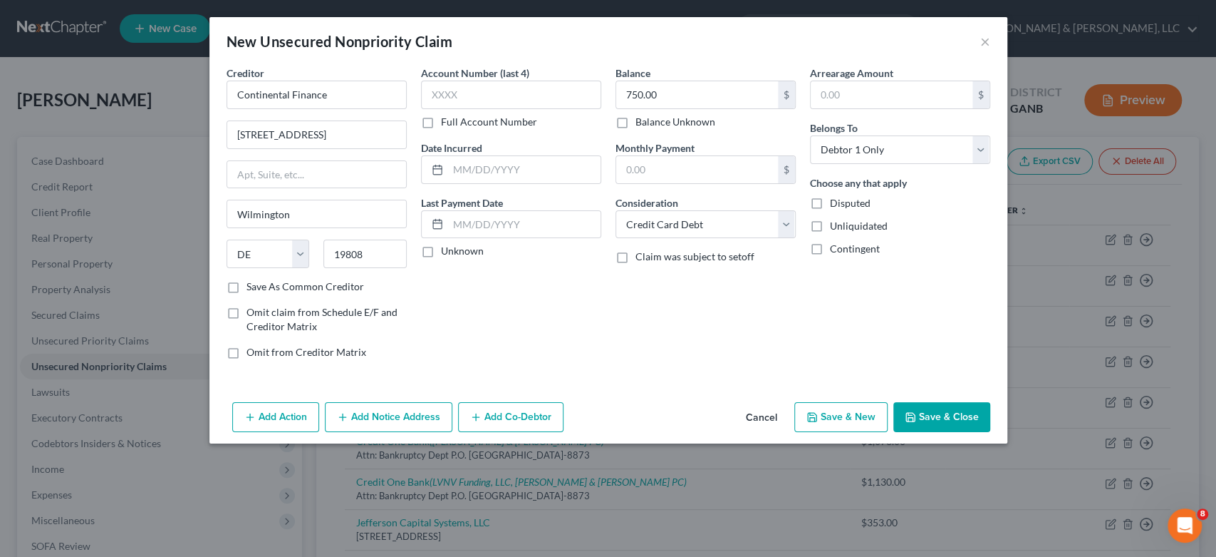
click at [846, 410] on button "Save & New" at bounding box center [841, 417] width 93 height 30
select select "0"
click at [279, 91] on input "text" at bounding box center [317, 95] width 180 height 29
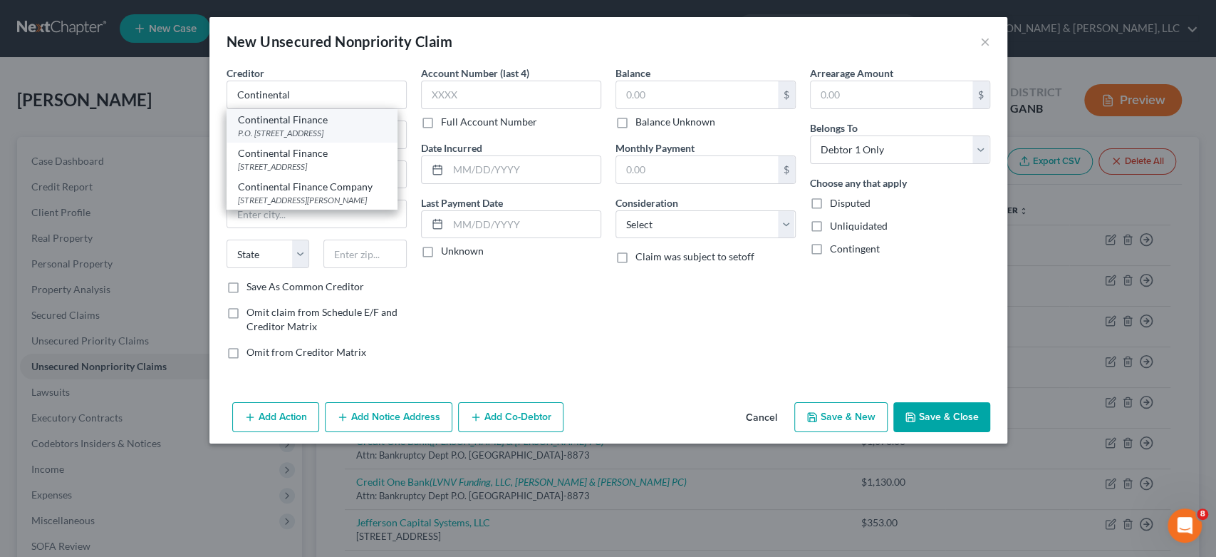
click at [336, 127] on div "P.O. [STREET_ADDRESS]" at bounding box center [312, 133] width 148 height 12
type input "Continental Finance"
type input "P.O. Box 3220"
type input "Buffalo"
select select "35"
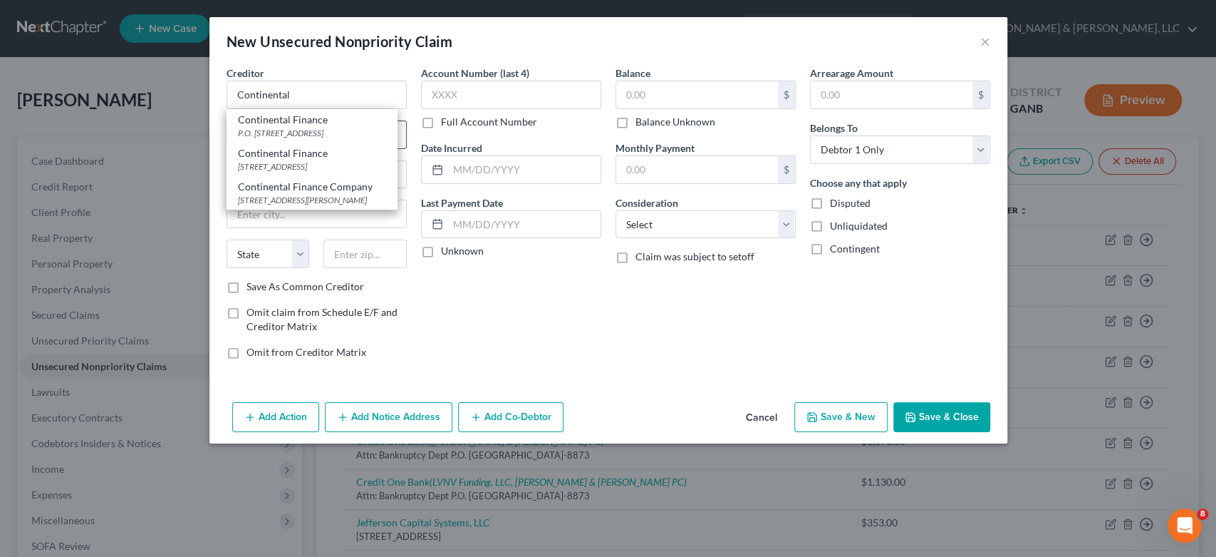
type input "14240"
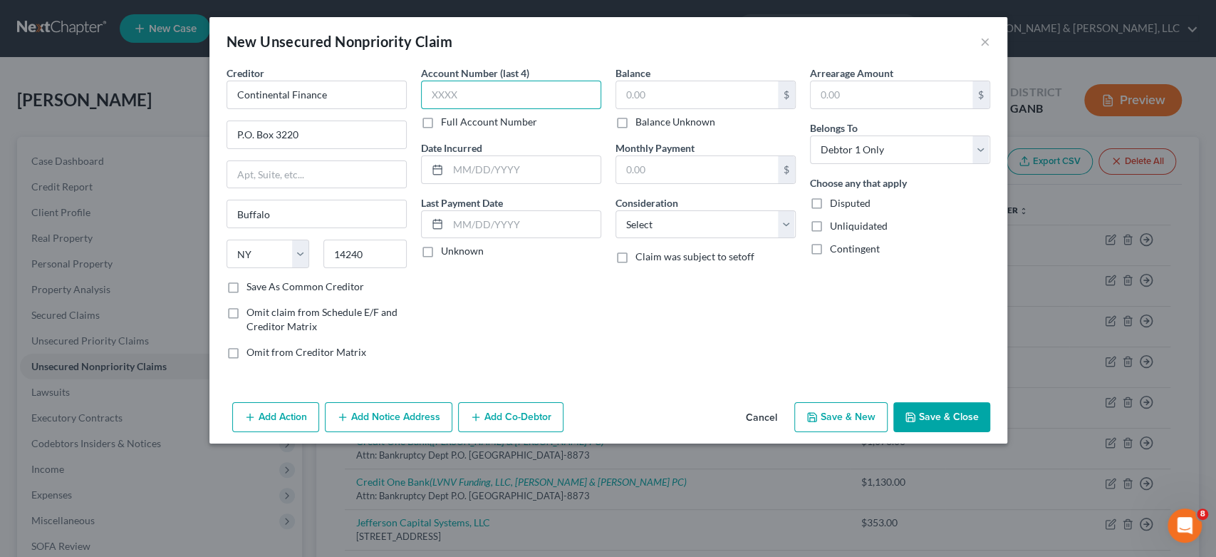
drag, startPoint x: 484, startPoint y: 101, endPoint x: 650, endPoint y: 95, distance: 166.1
click at [485, 101] on input "text" at bounding box center [511, 95] width 180 height 29
click at [686, 111] on div "$ Balance Unknown" at bounding box center [706, 105] width 180 height 48
click at [687, 93] on input "text" at bounding box center [697, 94] width 162 height 27
drag, startPoint x: 689, startPoint y: 97, endPoint x: 445, endPoint y: 124, distance: 245.2
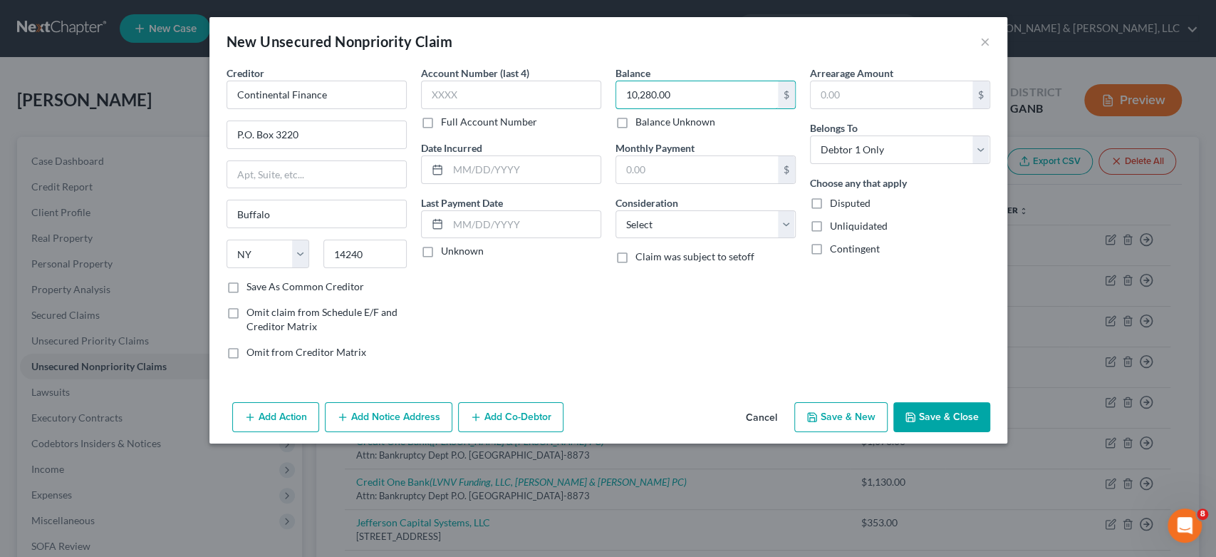
click at [445, 124] on div "Creditor * Continental Finance P.O. [GEOGRAPHIC_DATA] [US_STATE] AK AR AZ CA CO…" at bounding box center [608, 218] width 778 height 305
type input "1,028.00"
click at [790, 224] on select "Select Cable / Satellite Services Collection Agency Credit Card Debt Debt Couns…" at bounding box center [706, 224] width 180 height 29
select select "2"
click at [616, 210] on select "Select Cable / Satellite Services Collection Agency Credit Card Debt Debt Couns…" at bounding box center [706, 224] width 180 height 29
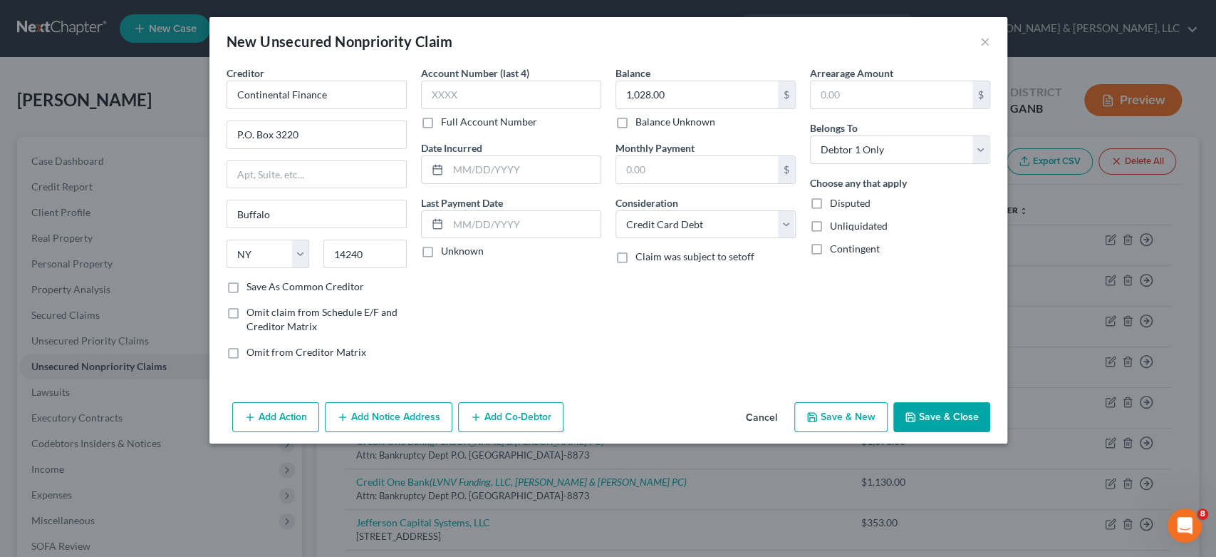
click at [854, 426] on button "Save & New" at bounding box center [841, 417] width 93 height 30
select select "0"
click at [262, 107] on input "text" at bounding box center [317, 95] width 180 height 29
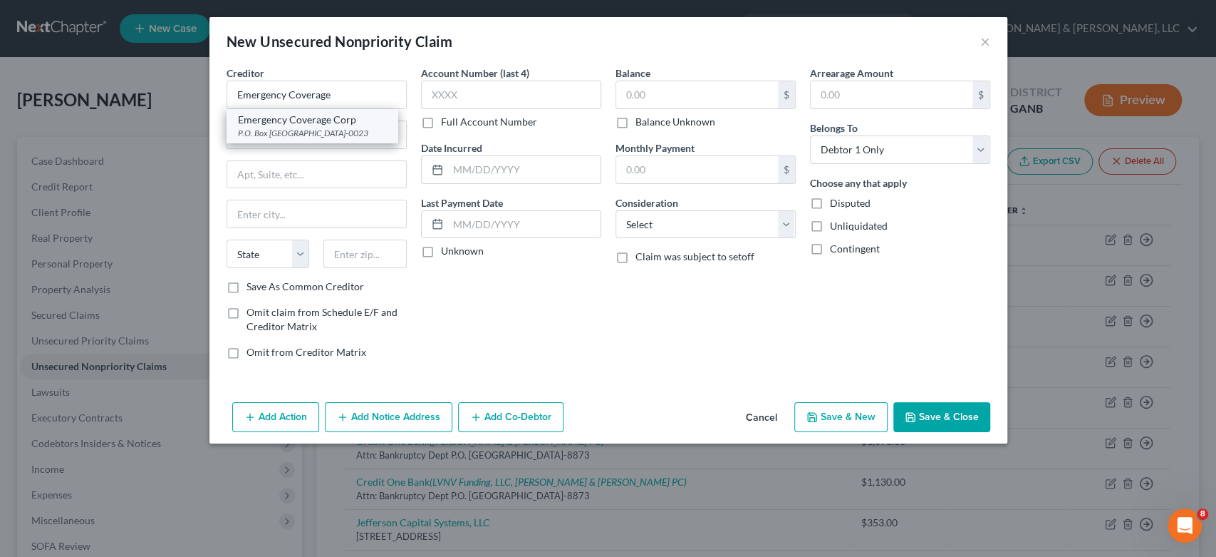
click at [327, 118] on div "Emergency Coverage Corp" at bounding box center [312, 120] width 148 height 14
type input "Emergency Coverage Corp"
type input "P.O. Box 740023"
type input "[GEOGRAPHIC_DATA]"
select select "36"
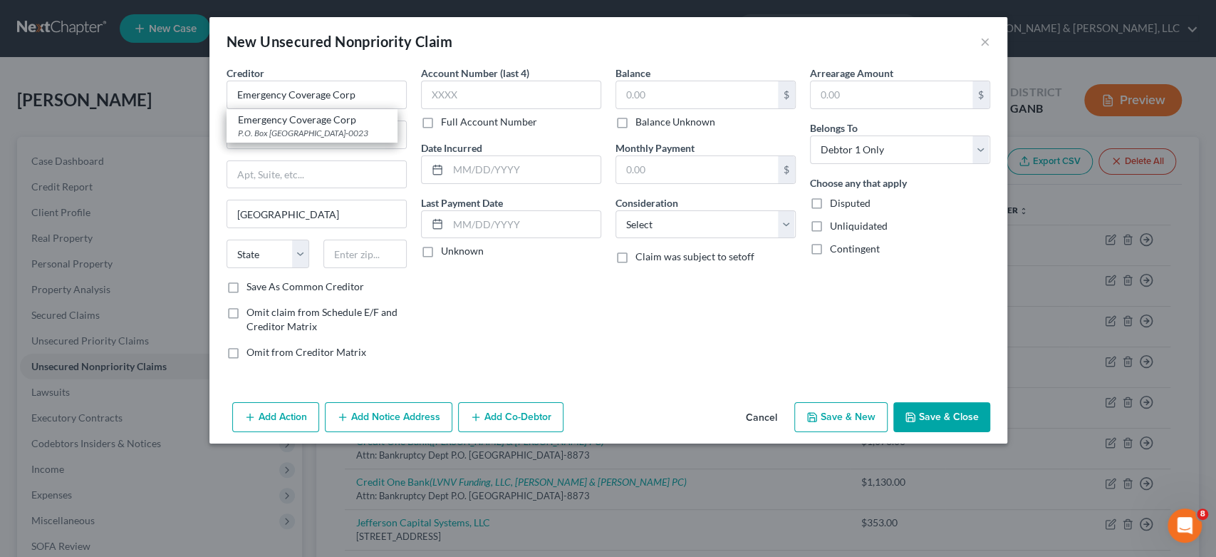
type input "45274-0023"
click at [676, 96] on input "text" at bounding box center [697, 94] width 162 height 27
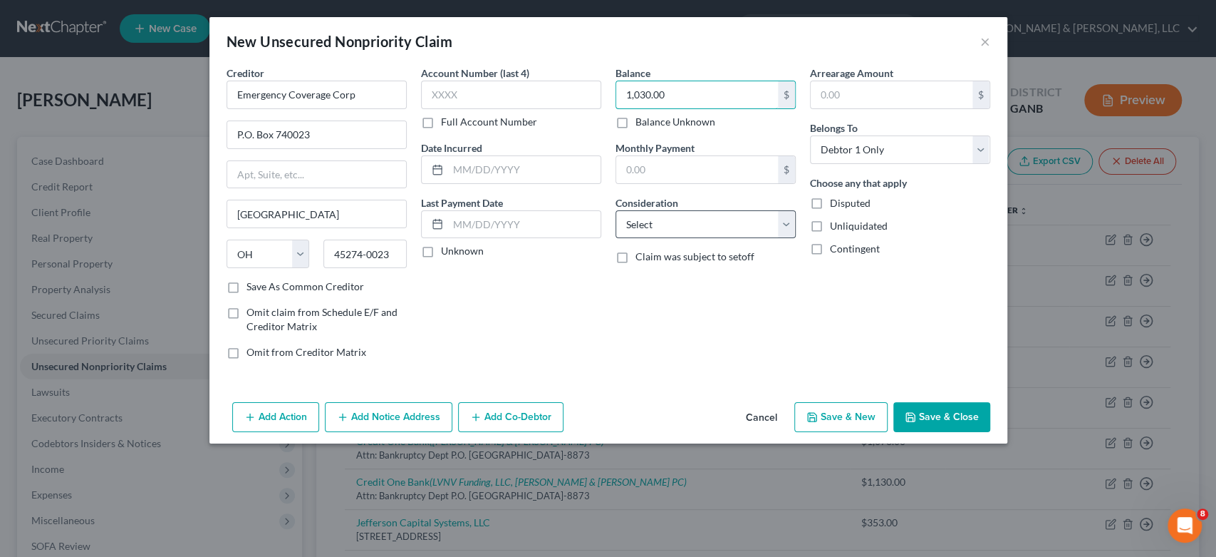
type input "1,030.00"
click at [787, 225] on select "Select Cable / Satellite Services Collection Agency Credit Card Debt Debt Couns…" at bounding box center [706, 224] width 180 height 29
select select "9"
click at [616, 210] on select "Select Cable / Satellite Services Collection Agency Credit Card Debt Debt Couns…" at bounding box center [706, 224] width 180 height 29
click at [416, 408] on button "Add Notice Address" at bounding box center [389, 417] width 128 height 30
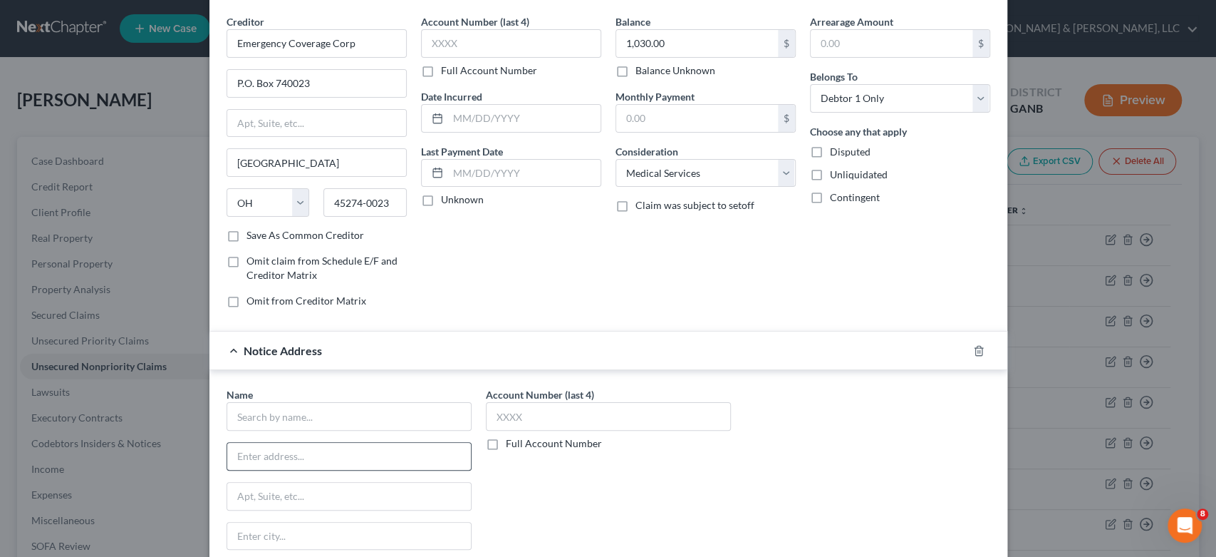
scroll to position [79, 0]
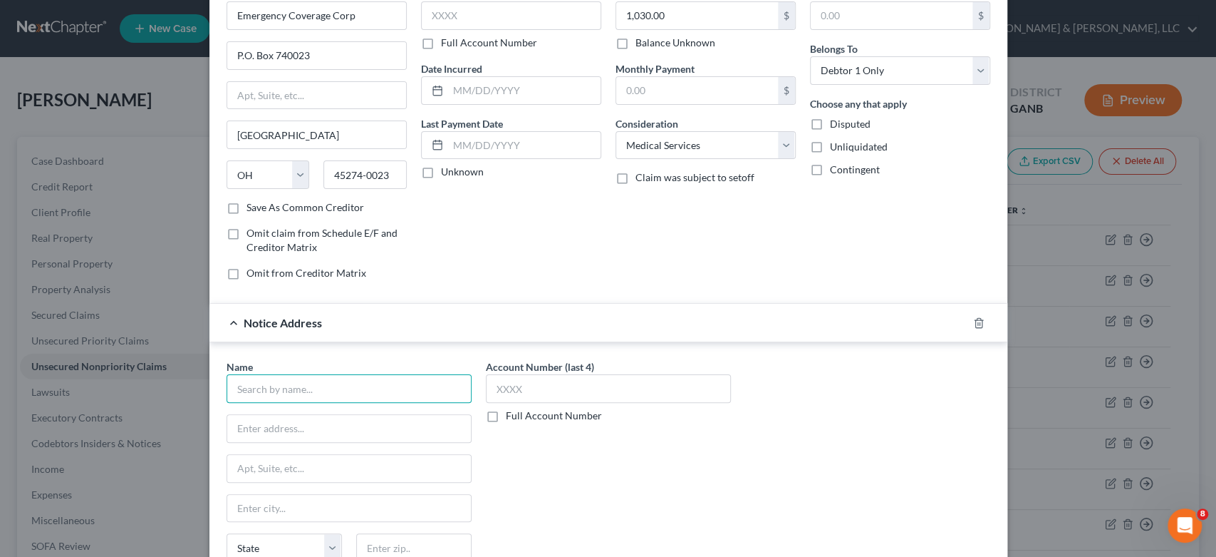
drag, startPoint x: 258, startPoint y: 398, endPoint x: 265, endPoint y: 375, distance: 24.6
click at [262, 383] on input "text" at bounding box center [349, 388] width 245 height 29
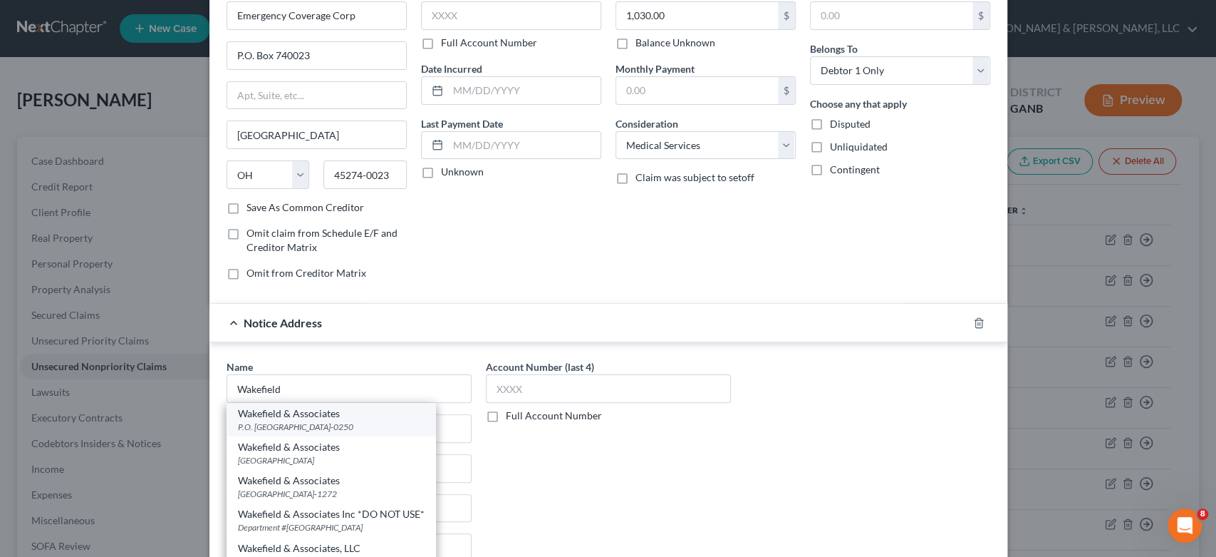
click at [306, 420] on div "P.O. [GEOGRAPHIC_DATA]-0250" at bounding box center [331, 426] width 187 height 12
type input "Wakefield & Associates"
type input "P.O. Box 50250"
type input "[GEOGRAPHIC_DATA]"
select select "44"
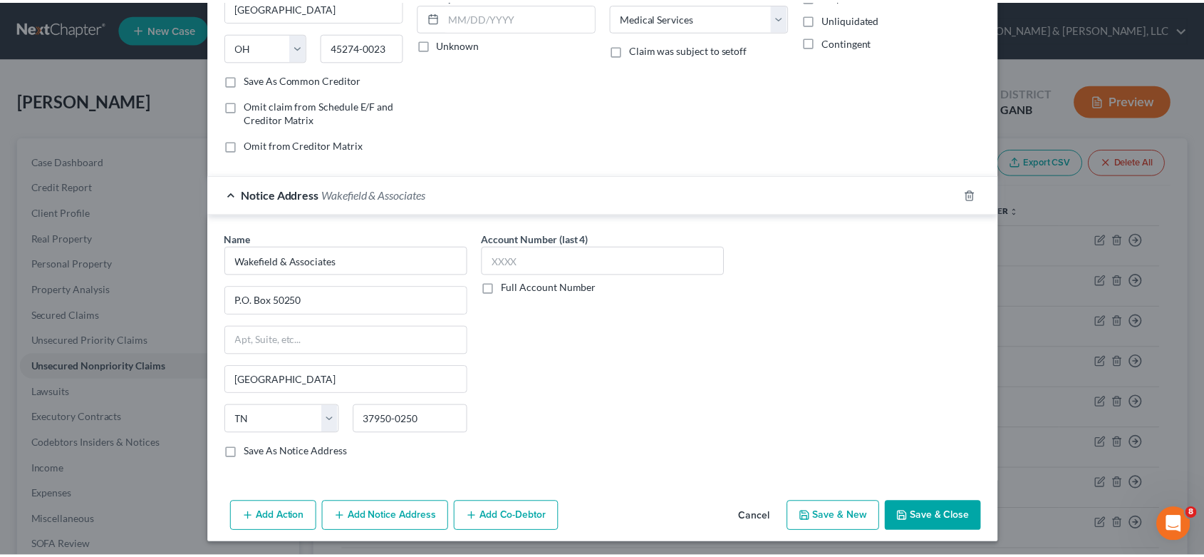
scroll to position [209, 0]
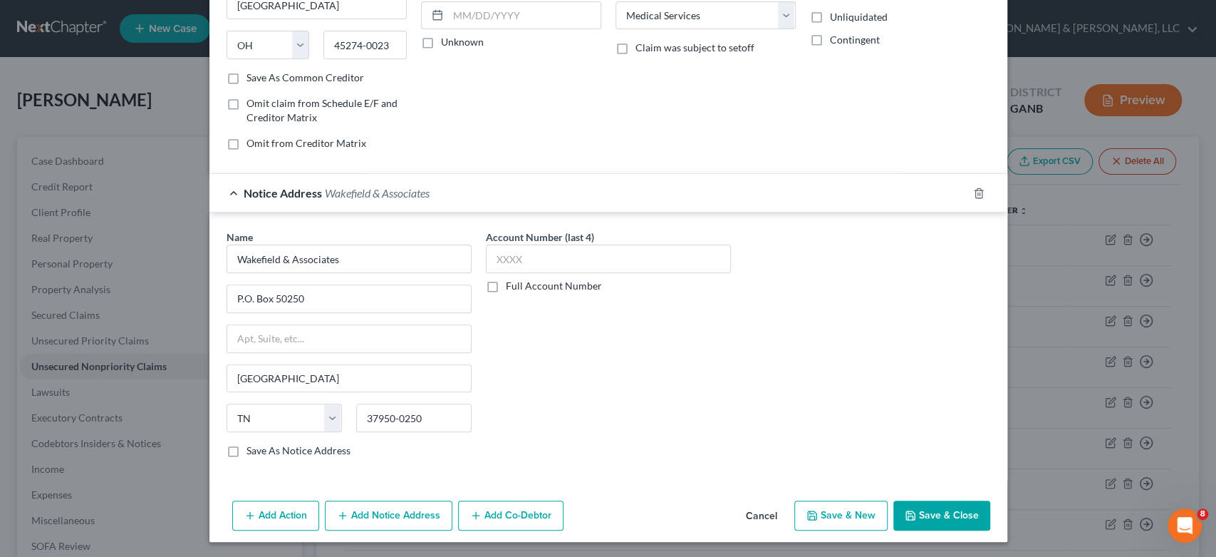
click at [936, 517] on button "Save & Close" at bounding box center [942, 515] width 97 height 30
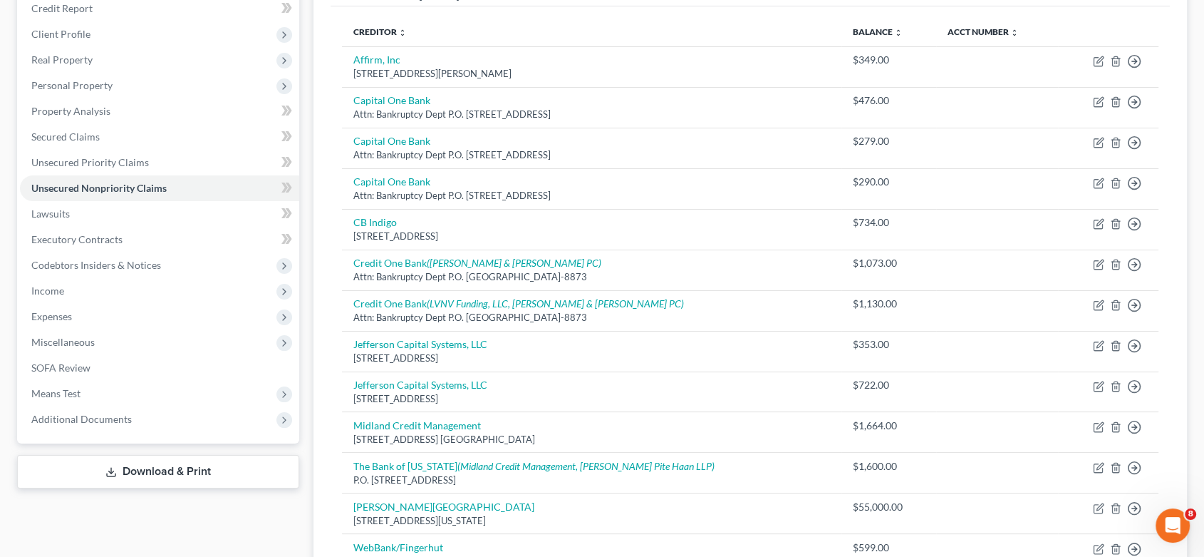
scroll to position [79, 0]
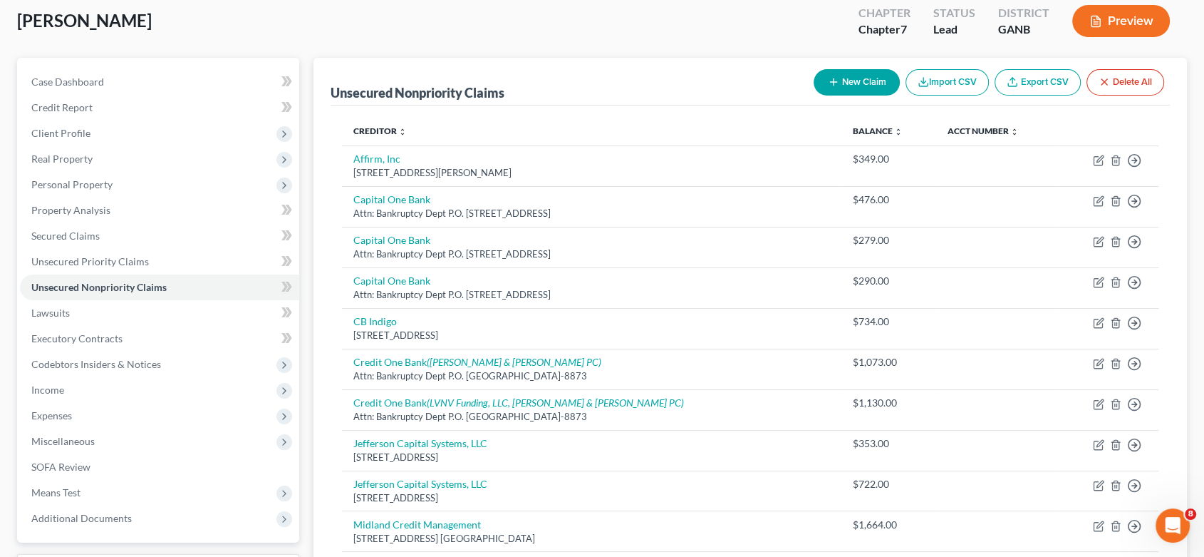
click at [860, 84] on button "New Claim" at bounding box center [857, 82] width 86 height 26
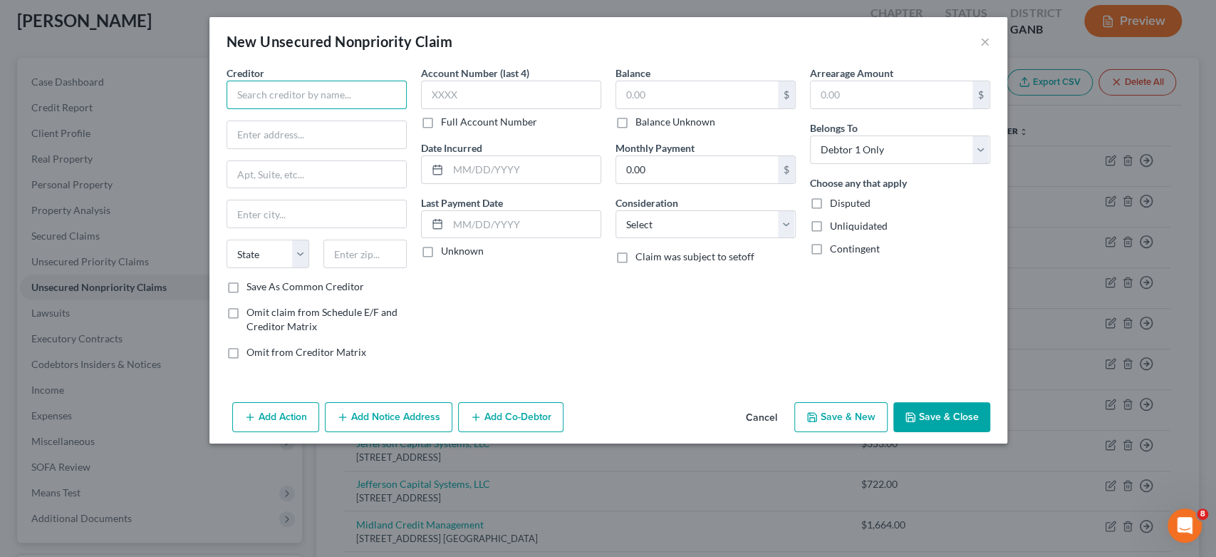
click at [304, 99] on input "text" at bounding box center [317, 95] width 180 height 29
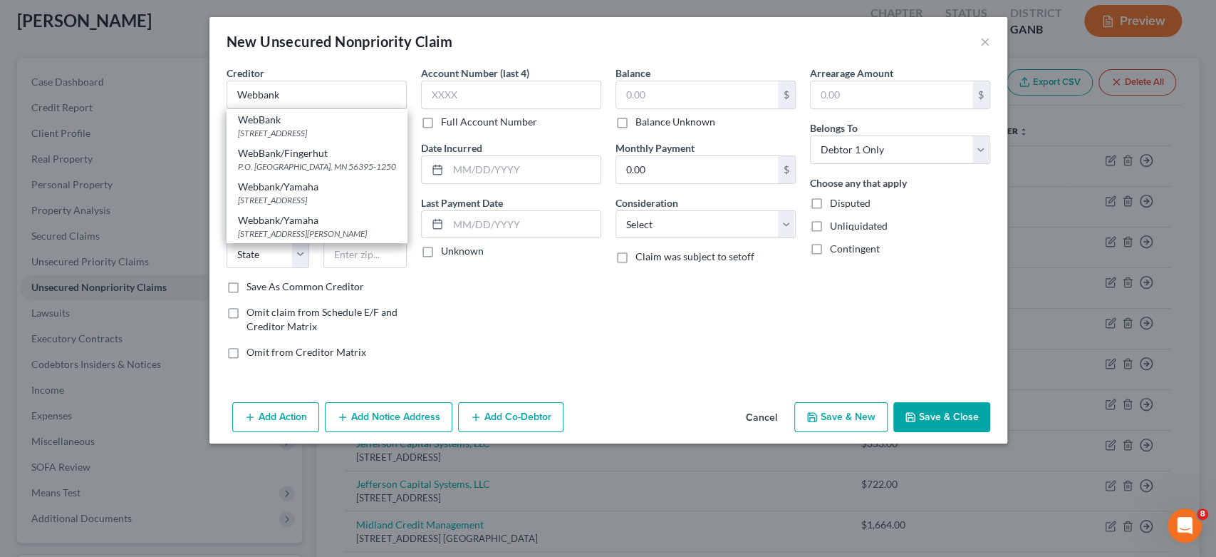
click at [299, 157] on div "WebBank/Fingerhut" at bounding box center [317, 153] width 158 height 14
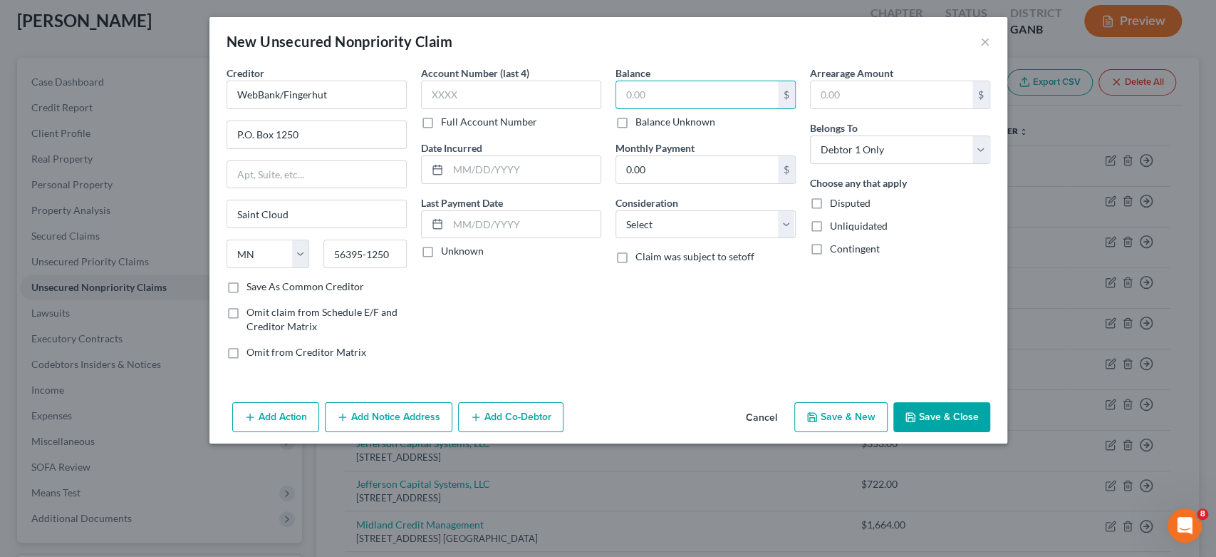
drag, startPoint x: 671, startPoint y: 94, endPoint x: 673, endPoint y: 77, distance: 17.2
click at [681, 89] on input "text" at bounding box center [697, 94] width 162 height 27
click at [785, 227] on select "Select Cable / Satellite Services Collection Agency Credit Card Debt Debt Couns…" at bounding box center [706, 224] width 180 height 29
click at [616, 210] on select "Select Cable / Satellite Services Collection Agency Credit Card Debt Debt Couns…" at bounding box center [706, 224] width 180 height 29
click at [858, 413] on button "Save & New" at bounding box center [841, 417] width 93 height 30
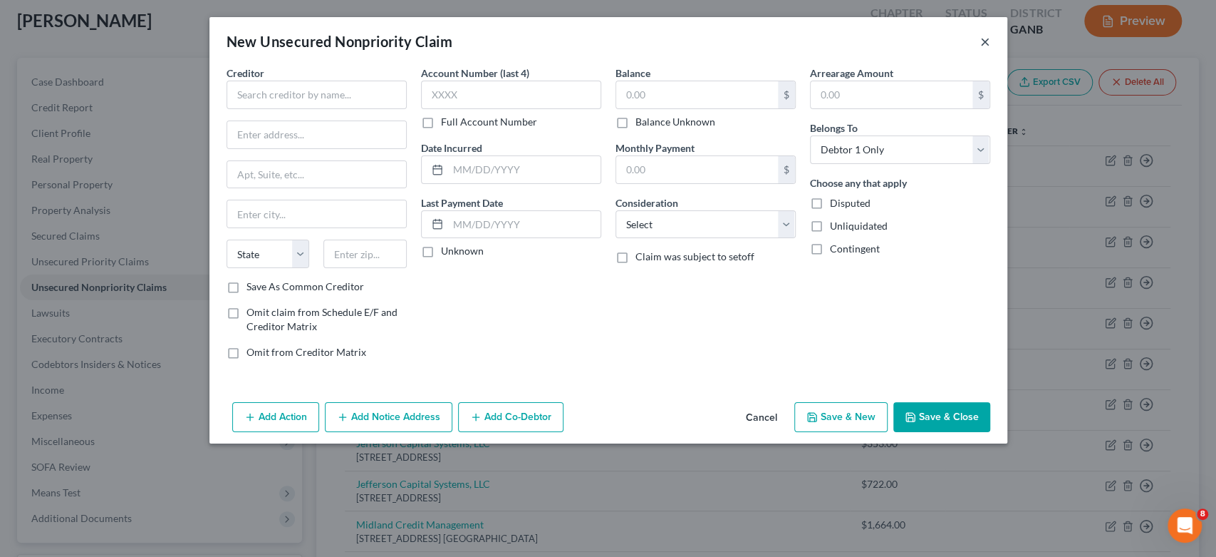
click at [986, 44] on button "×" at bounding box center [986, 41] width 10 height 17
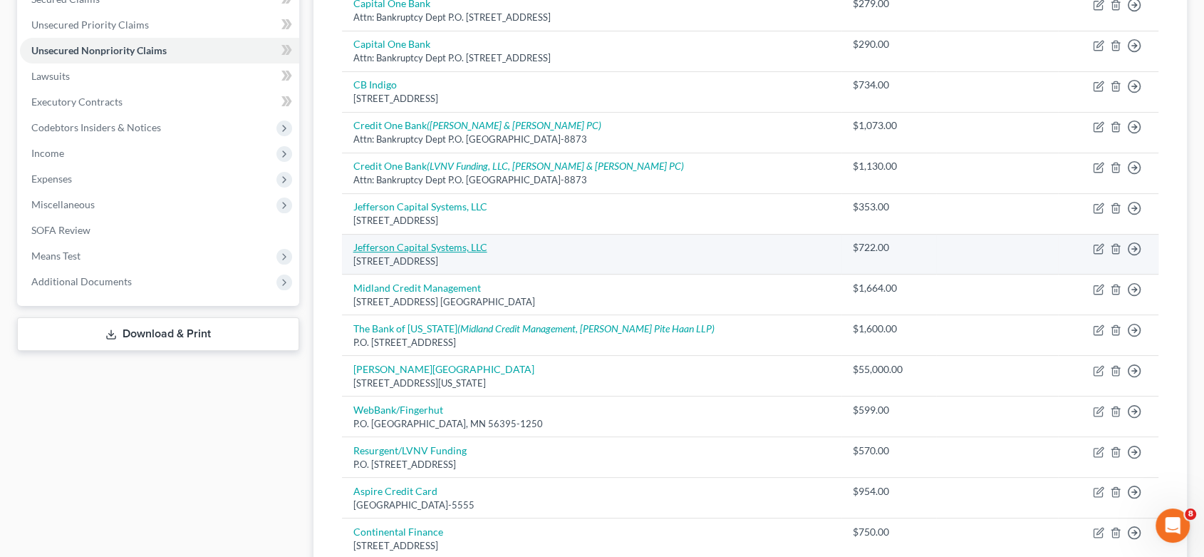
scroll to position [316, 0]
